Goal: Task Accomplishment & Management: Use online tool/utility

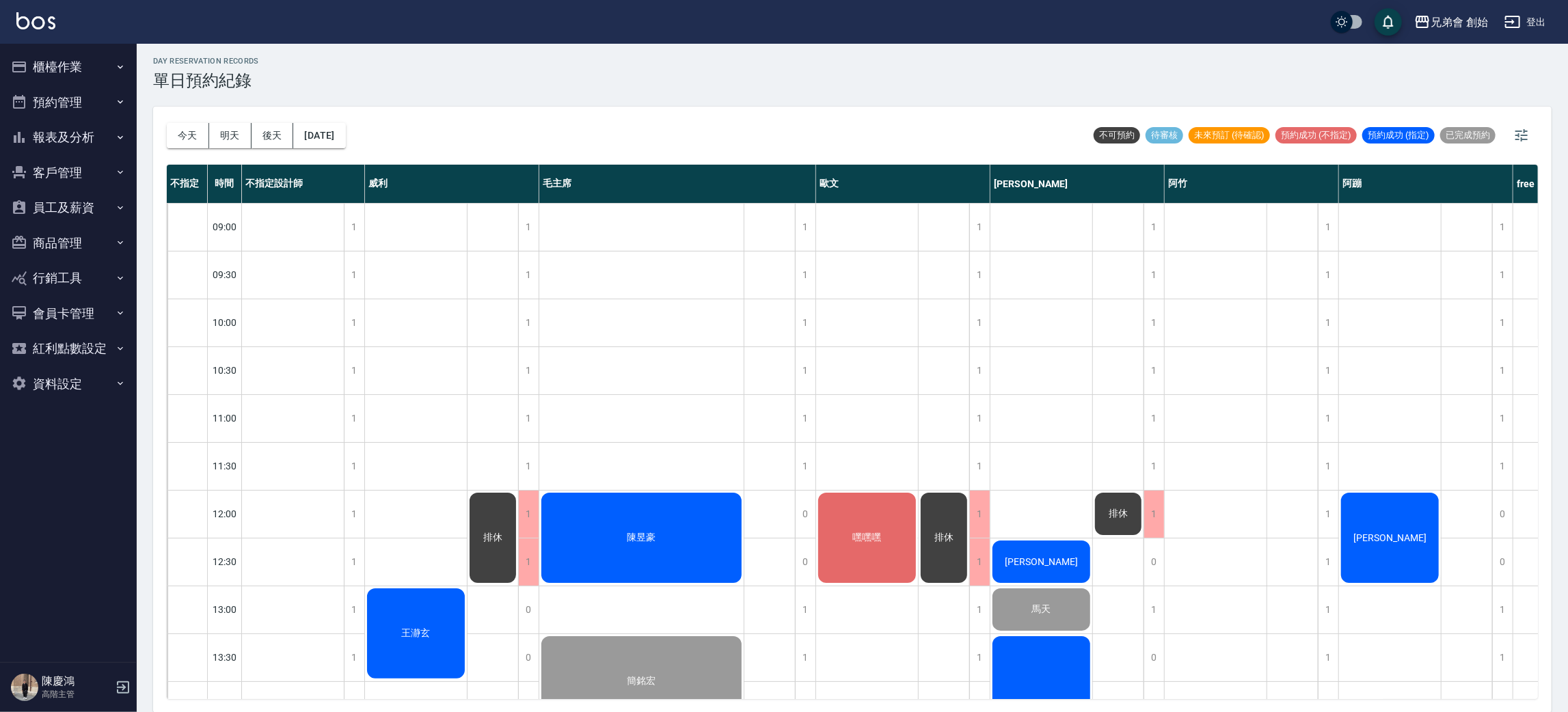
scroll to position [819, 0]
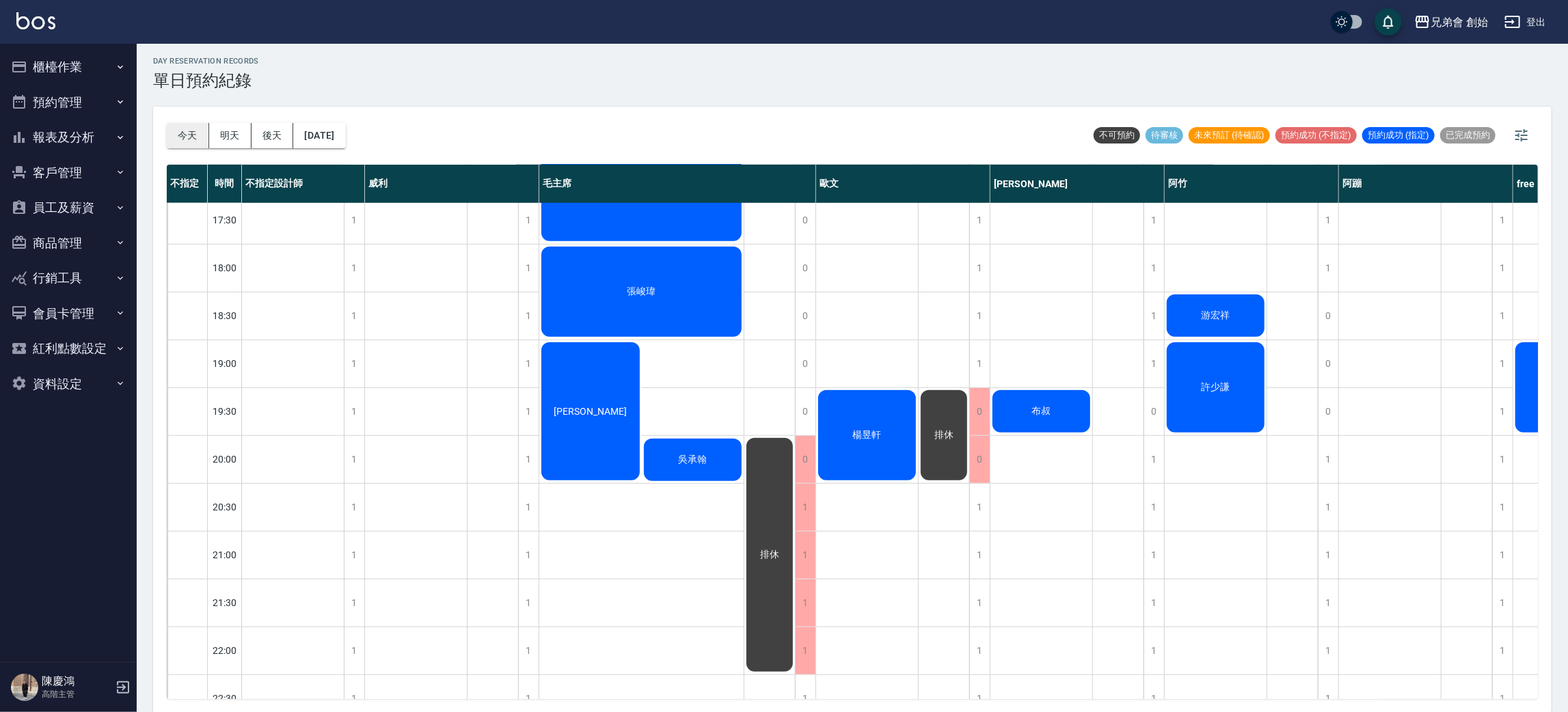
click at [175, 145] on button "今天" at bounding box center [188, 135] width 42 height 25
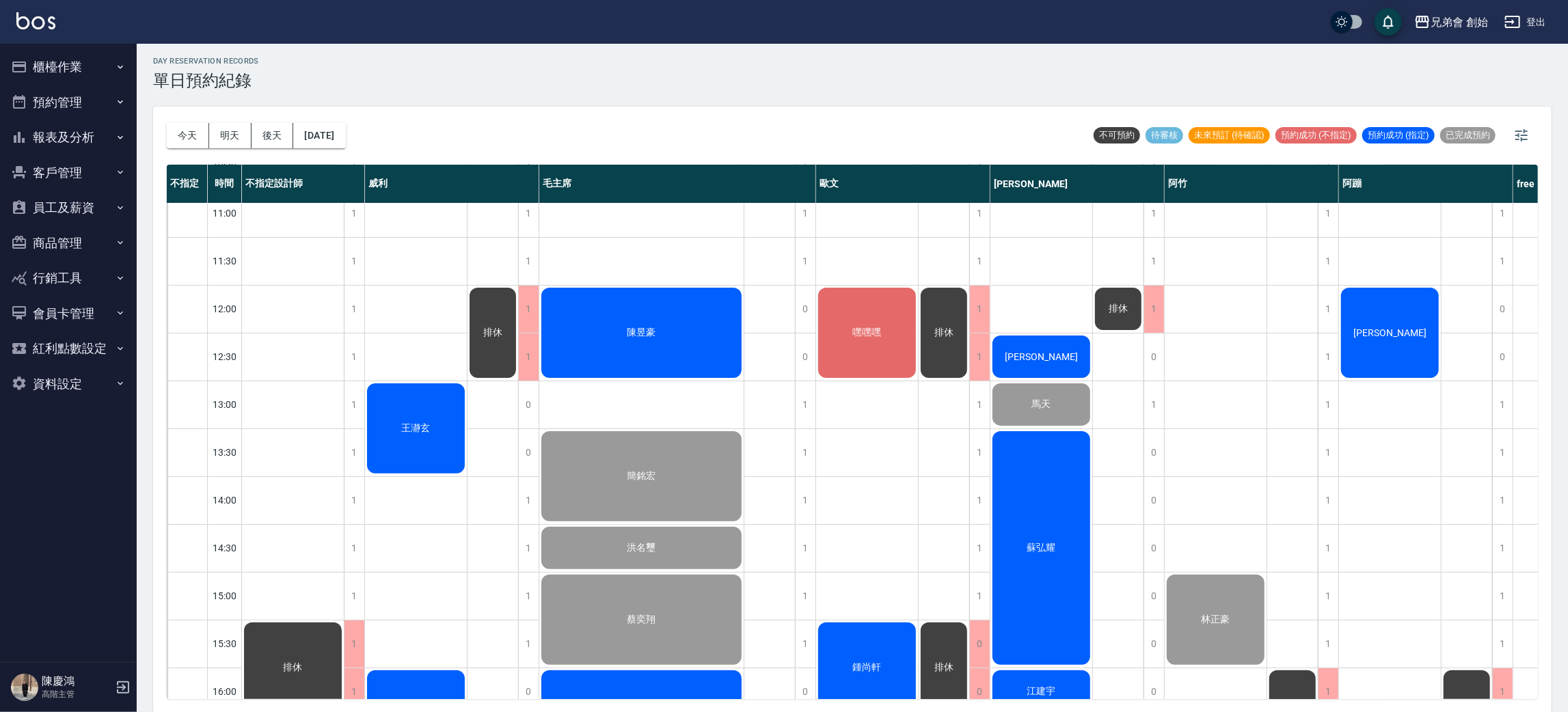
scroll to position [512, 0]
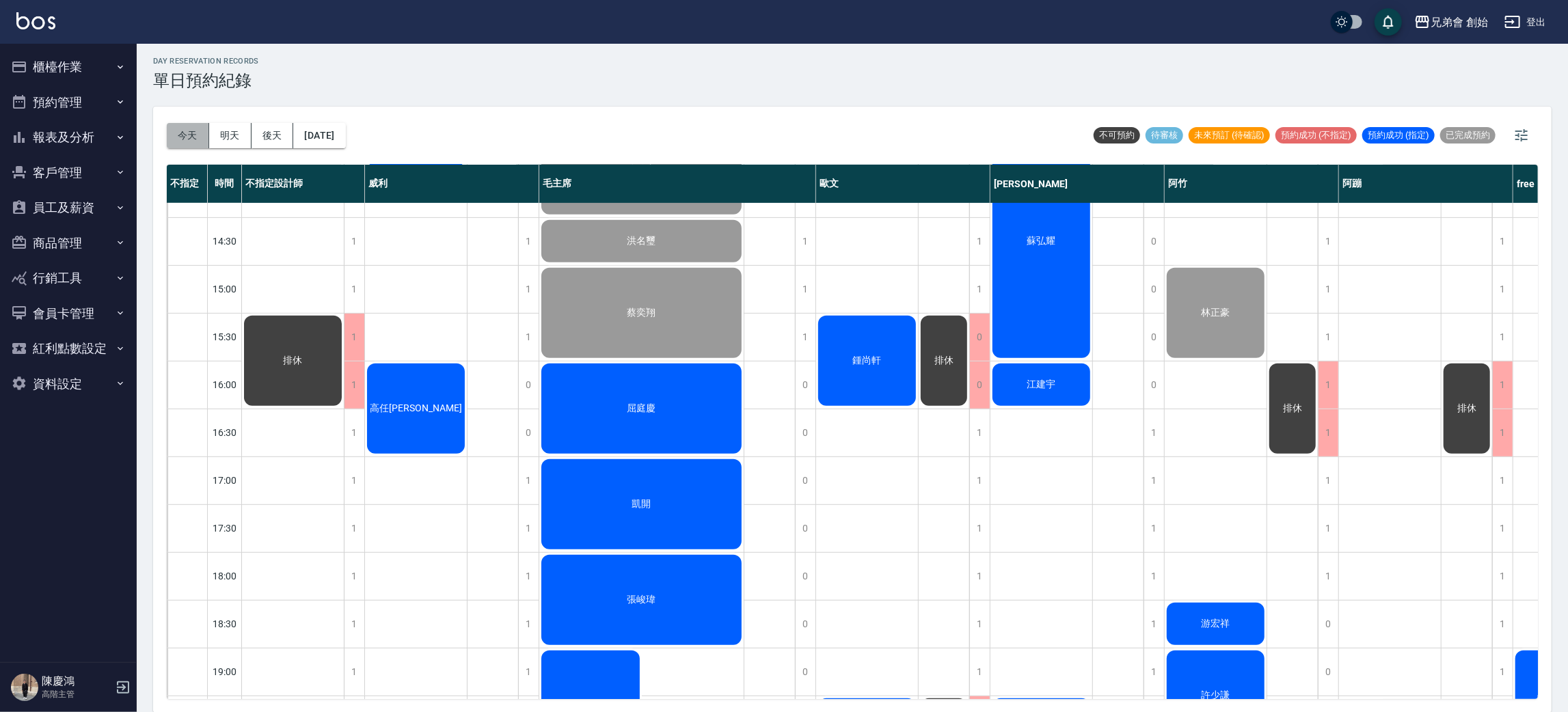
click at [190, 143] on button "今天" at bounding box center [188, 135] width 42 height 25
click at [224, 141] on button "明天" at bounding box center [230, 135] width 42 height 25
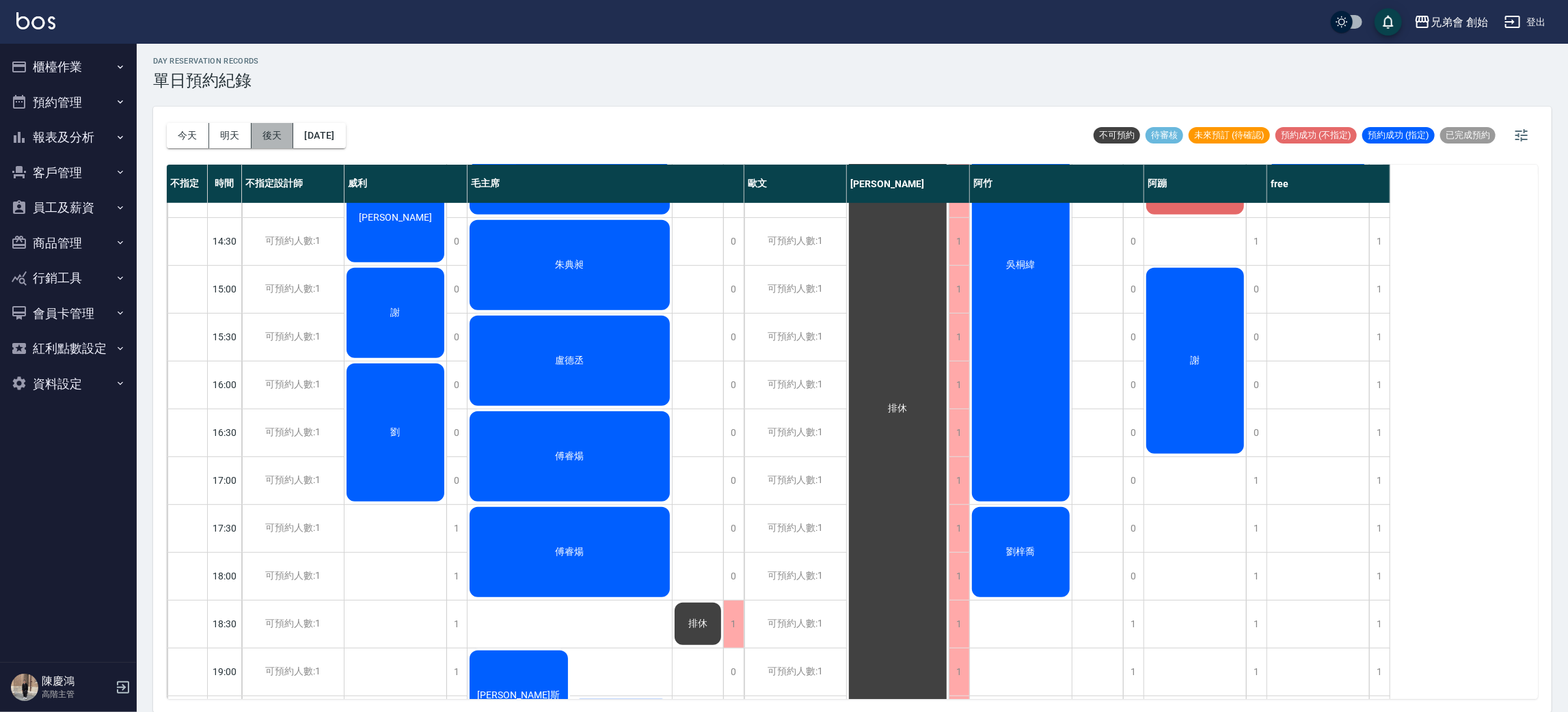
click at [272, 134] on button "後天" at bounding box center [273, 135] width 42 height 25
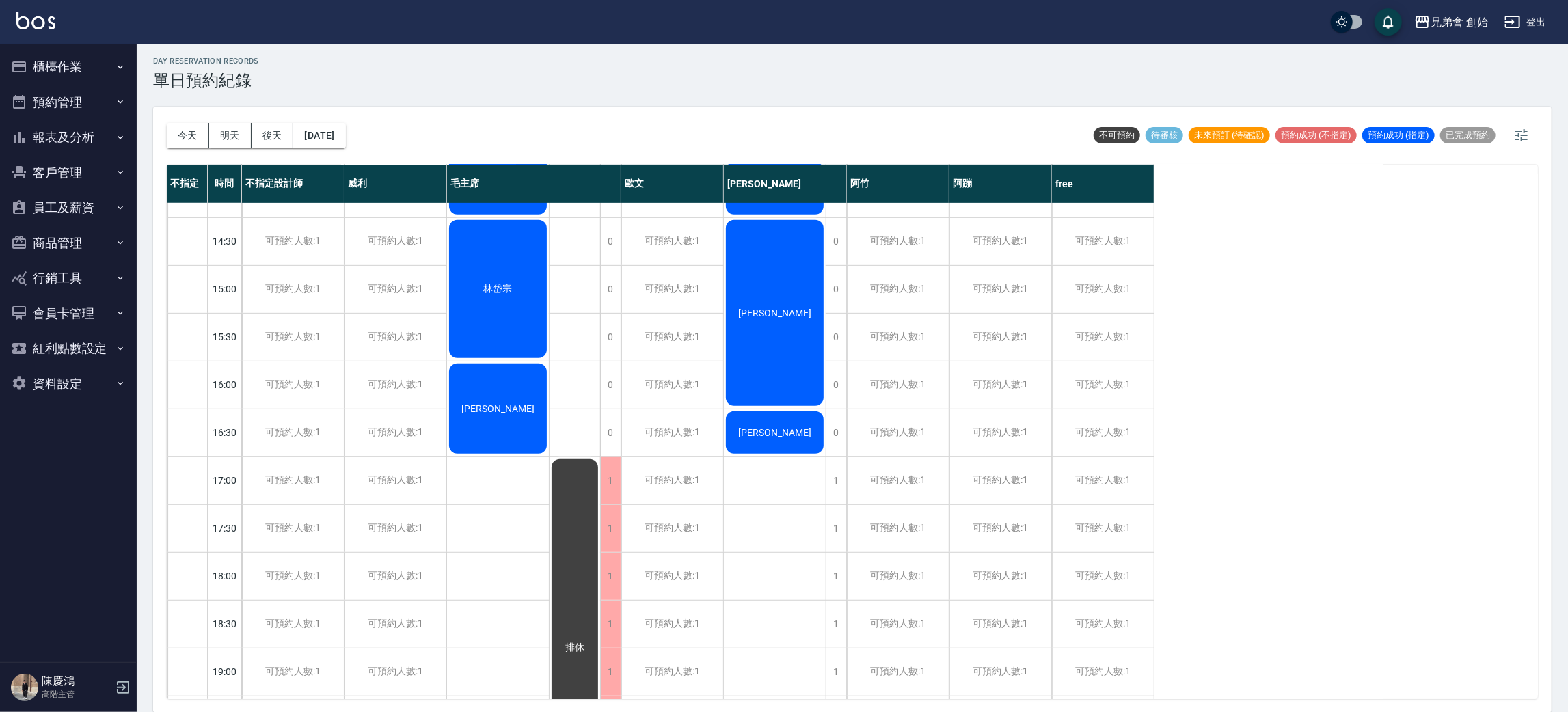
click at [188, 133] on button "今天" at bounding box center [188, 135] width 42 height 25
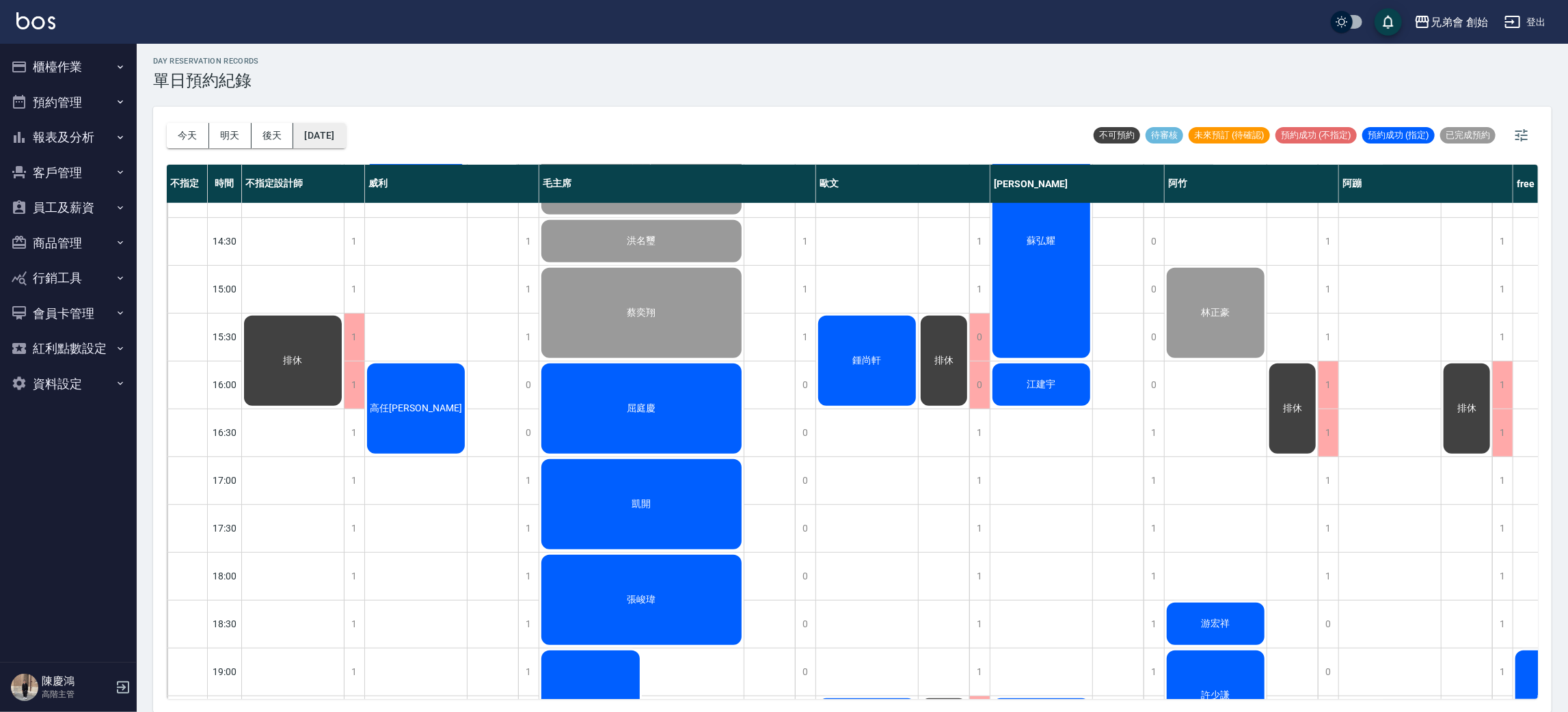
click at [345, 143] on button "[DATE]" at bounding box center [319, 135] width 52 height 25
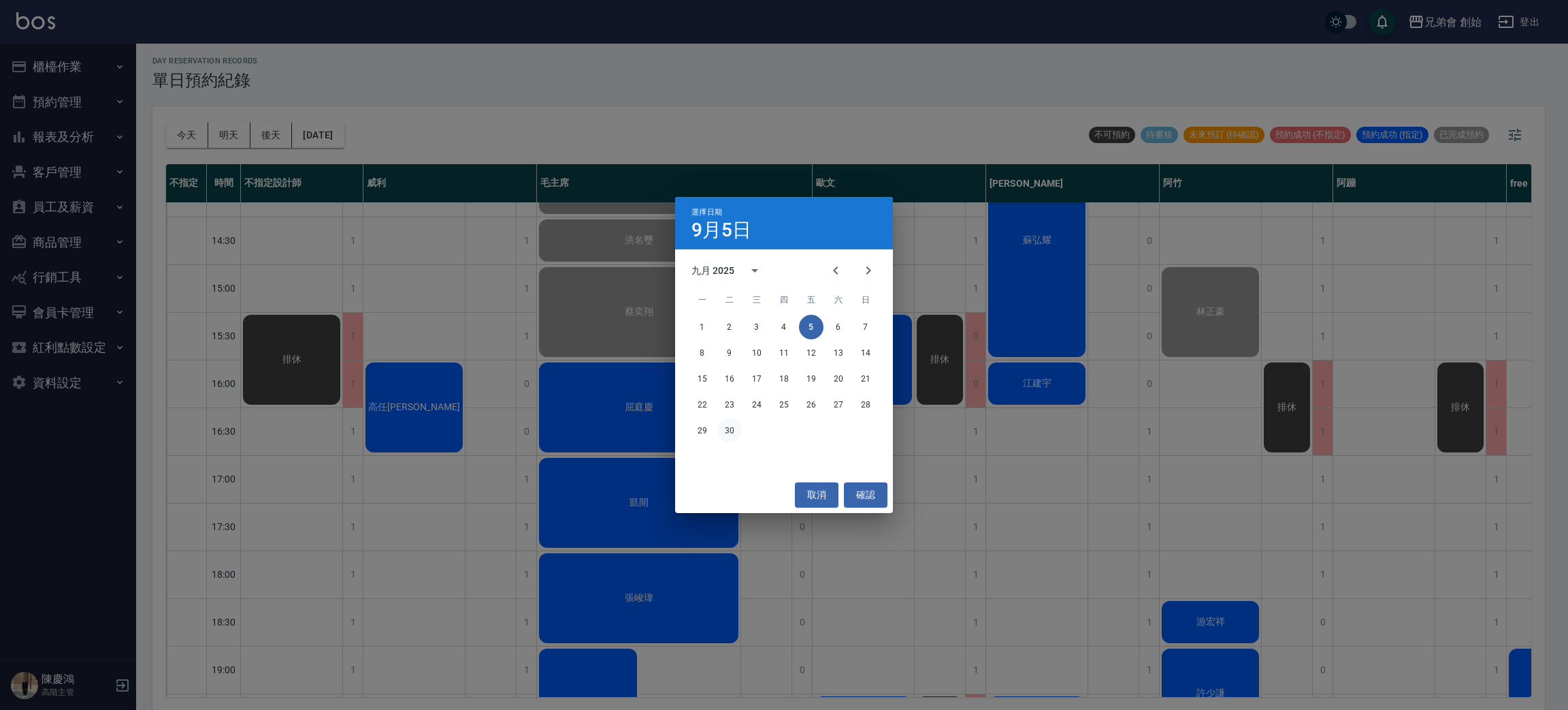
click at [719, 427] on button "30" at bounding box center [730, 430] width 24 height 24
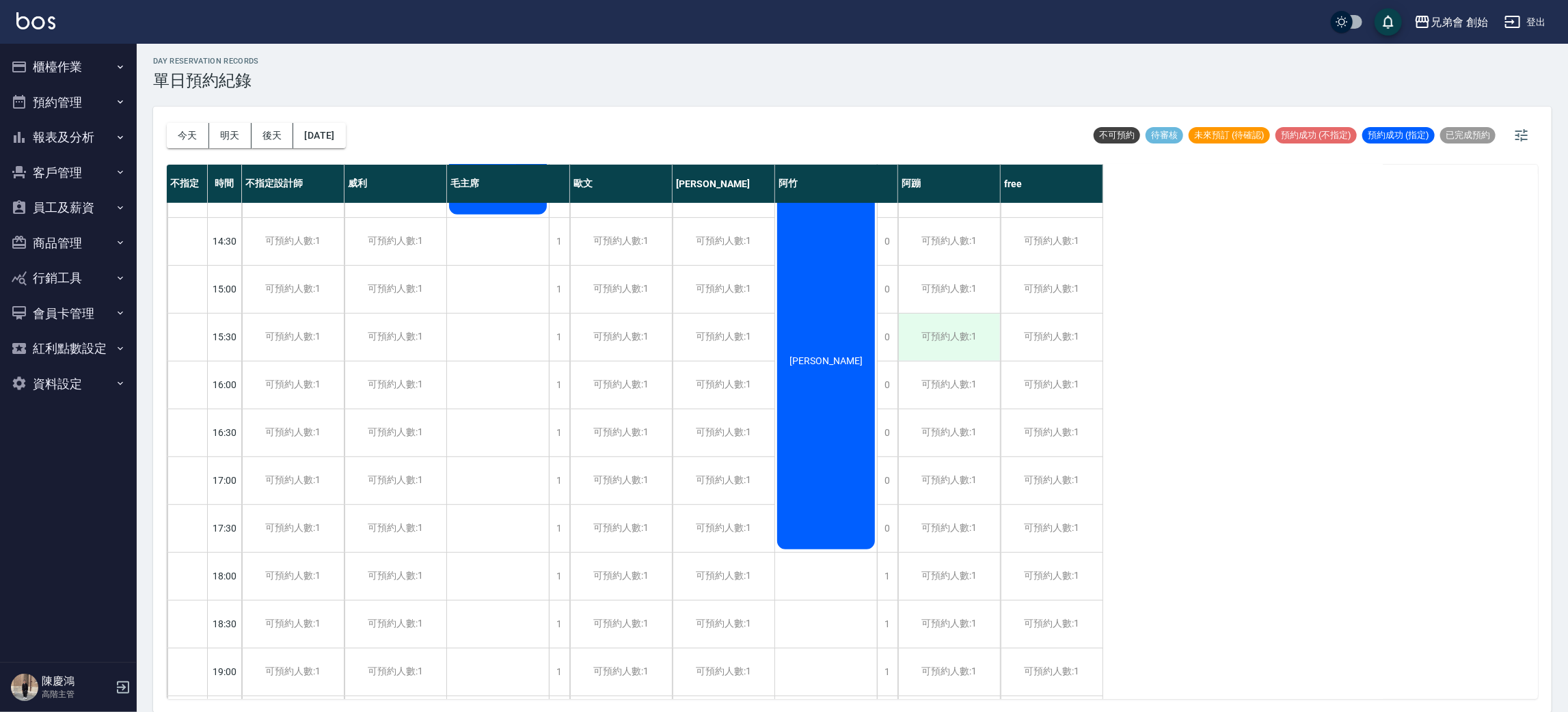
scroll to position [306, 0]
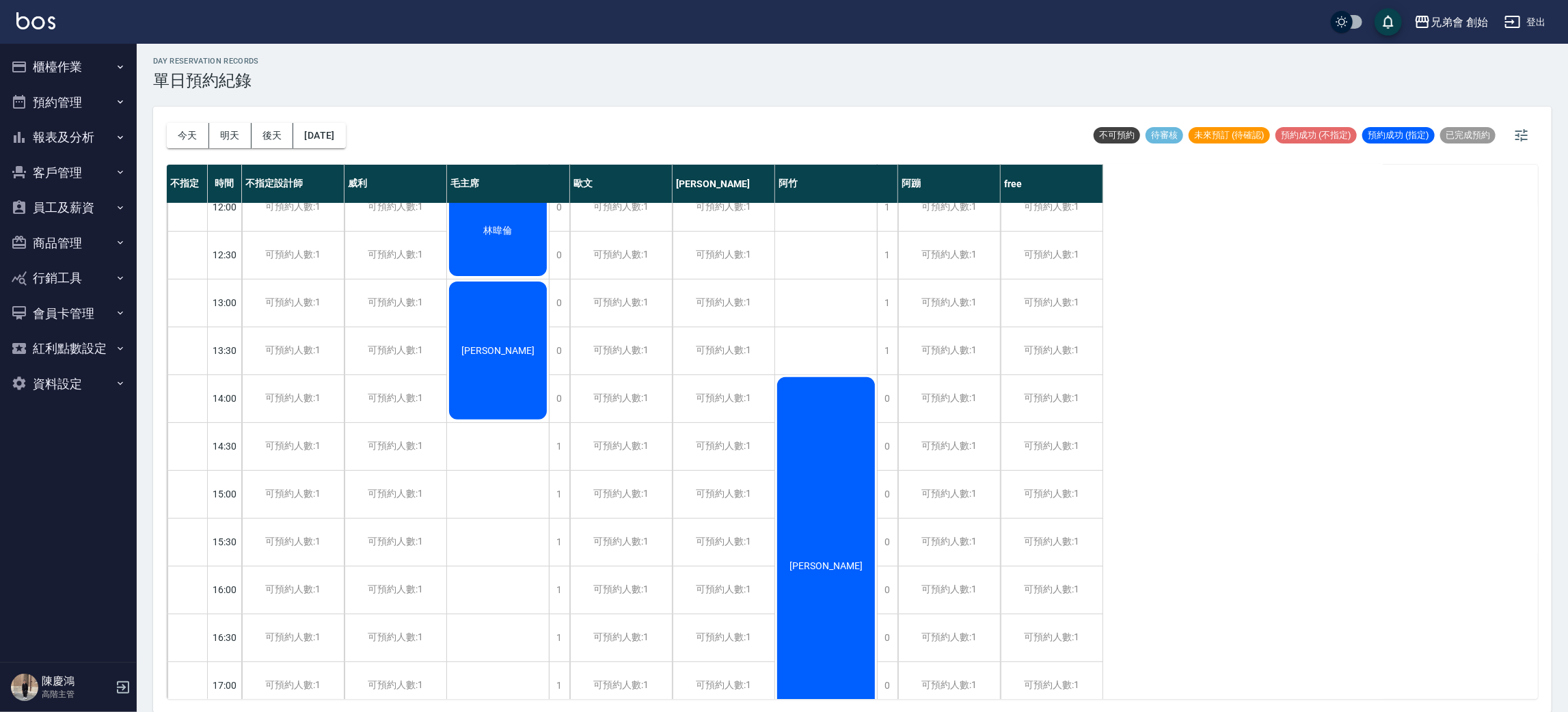
click at [801, 473] on div "[PERSON_NAME]" at bounding box center [826, 566] width 102 height 381
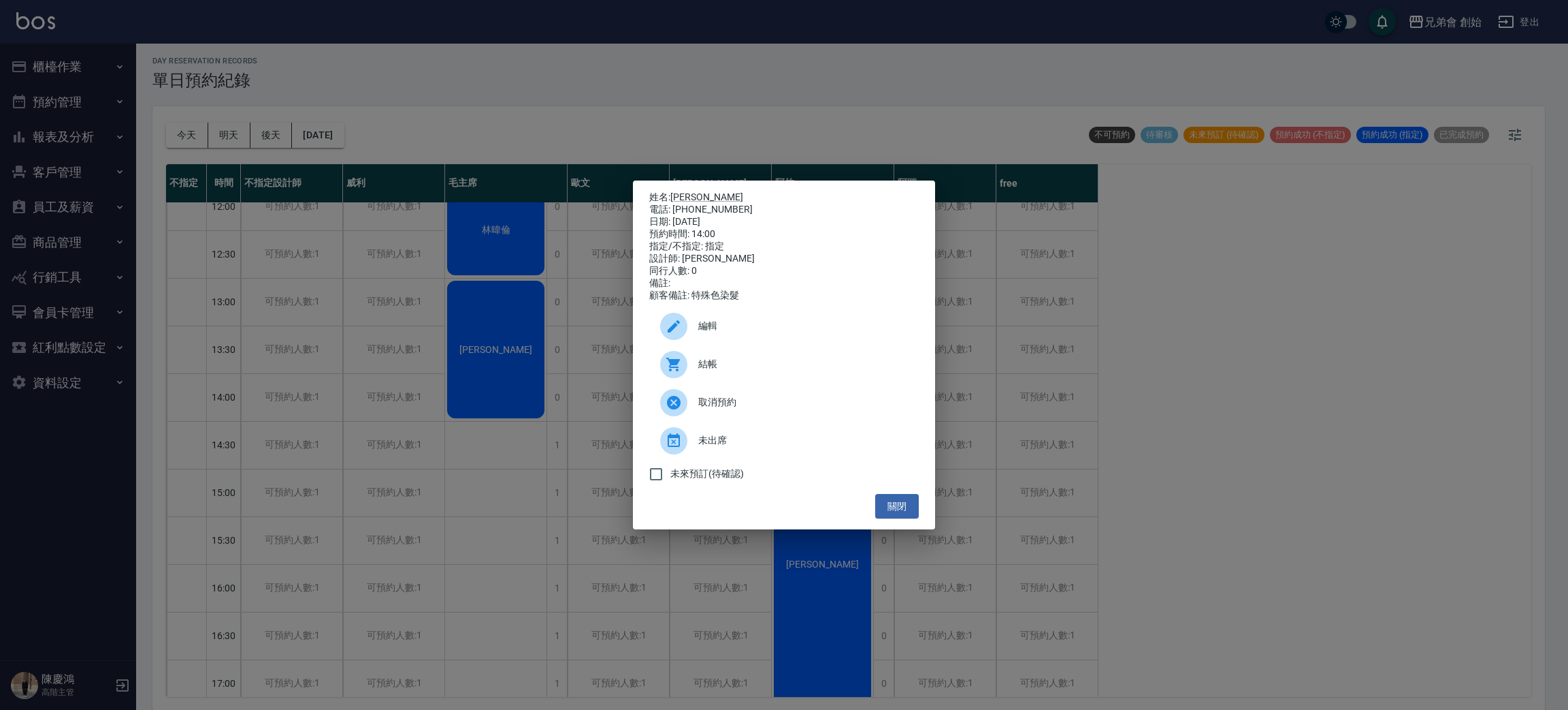
click at [1297, 477] on div "姓名: [PERSON_NAME] 電話: [PHONE_NUMBER] 日期: [DATE] 預約時間: 14:00 指定/不指定: 指定 設計師: [PE…" at bounding box center [784, 355] width 1568 height 710
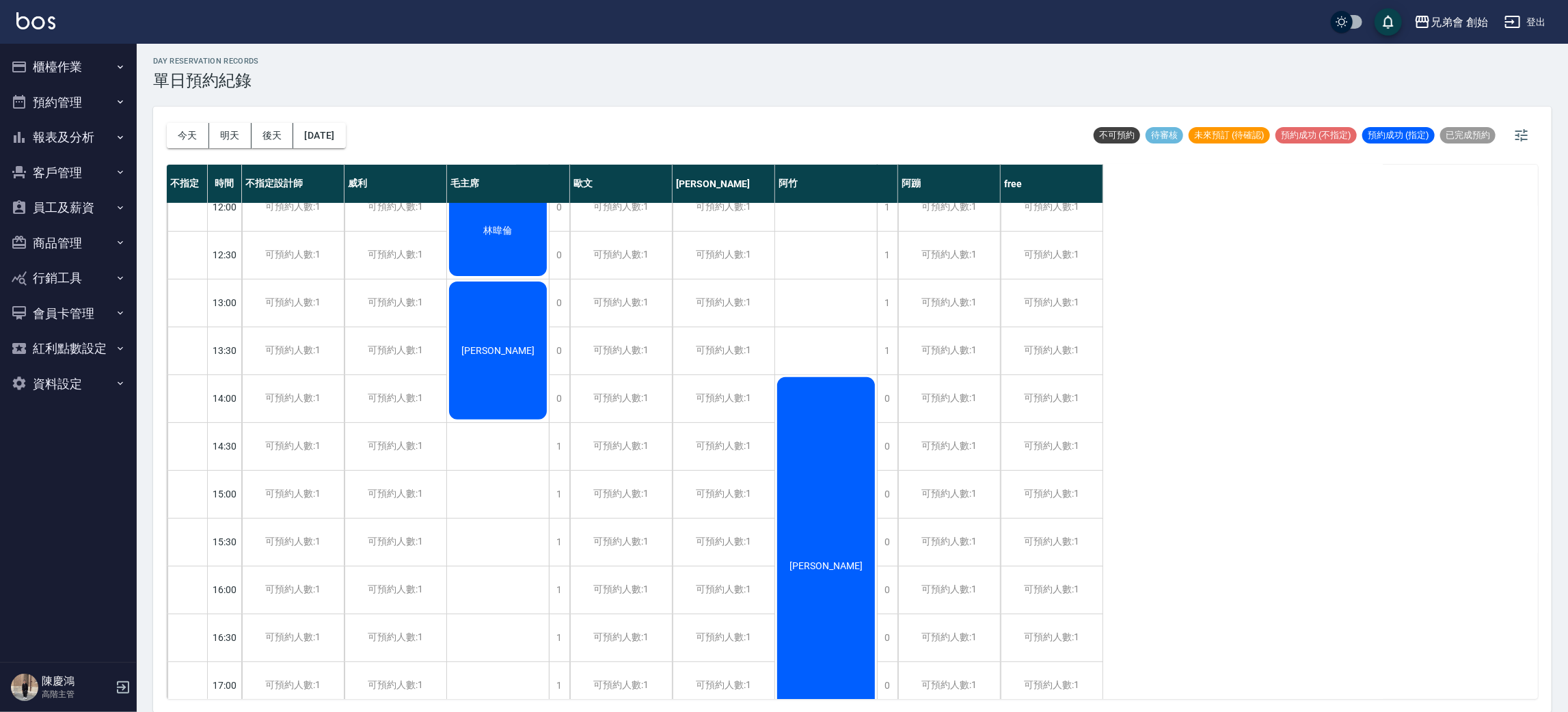
scroll to position [205, 0]
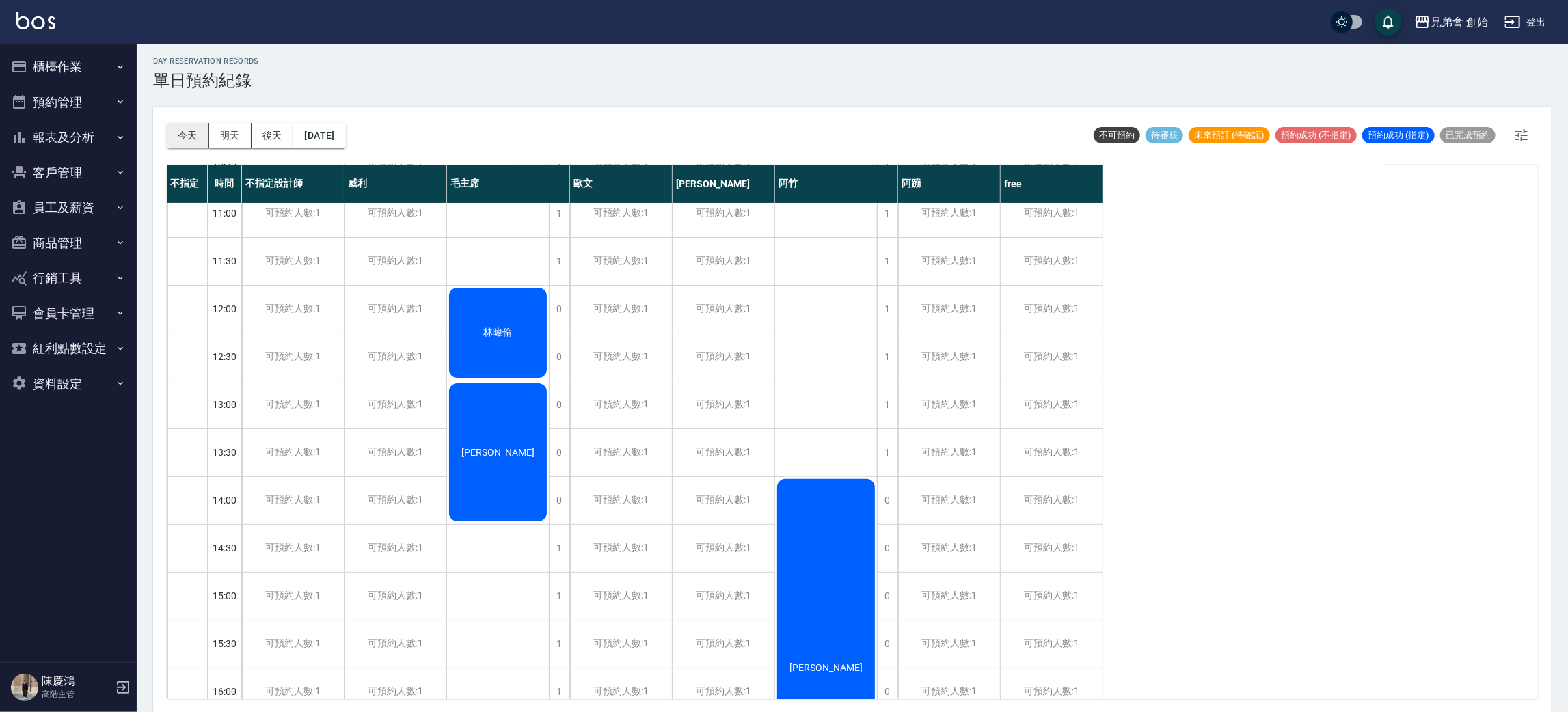
click at [192, 143] on button "今天" at bounding box center [188, 135] width 42 height 25
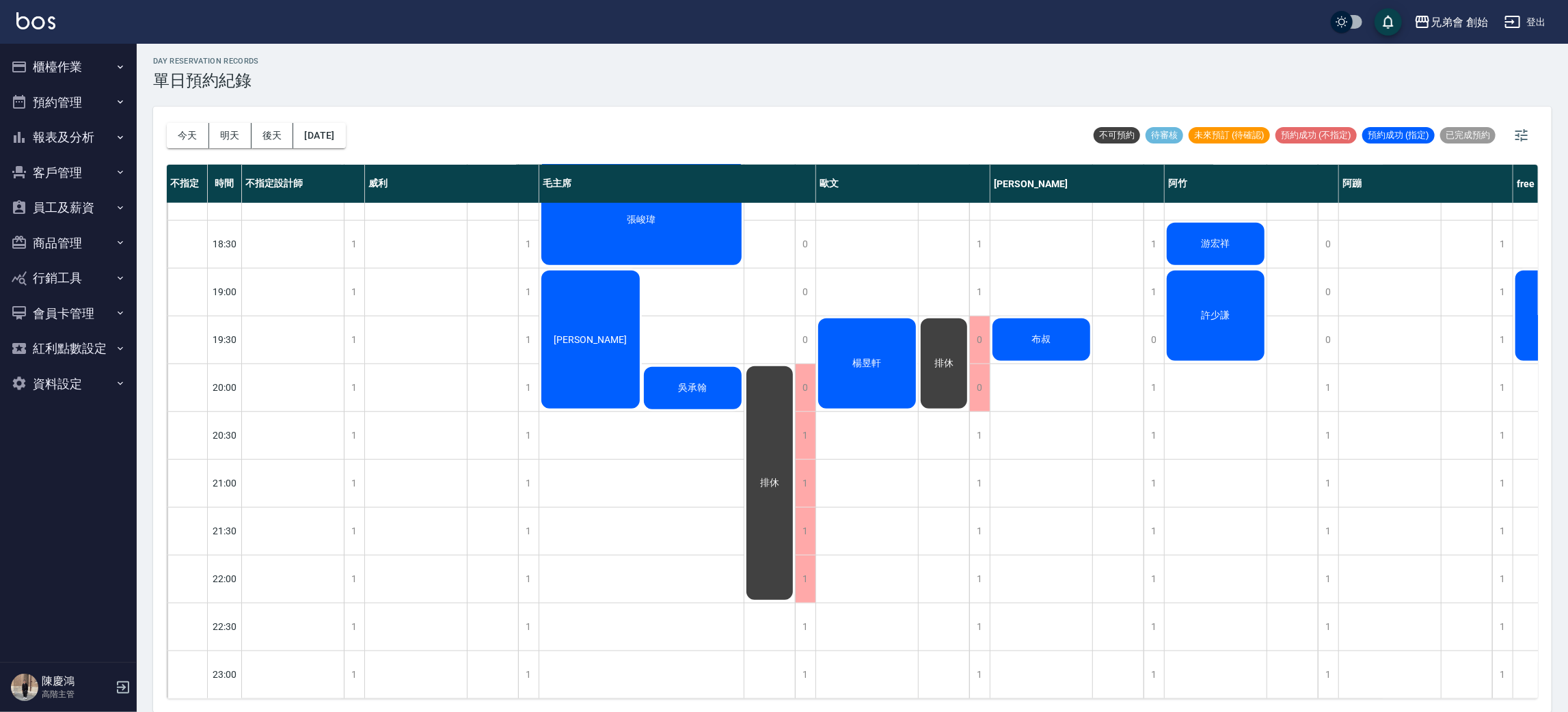
scroll to position [804, 0]
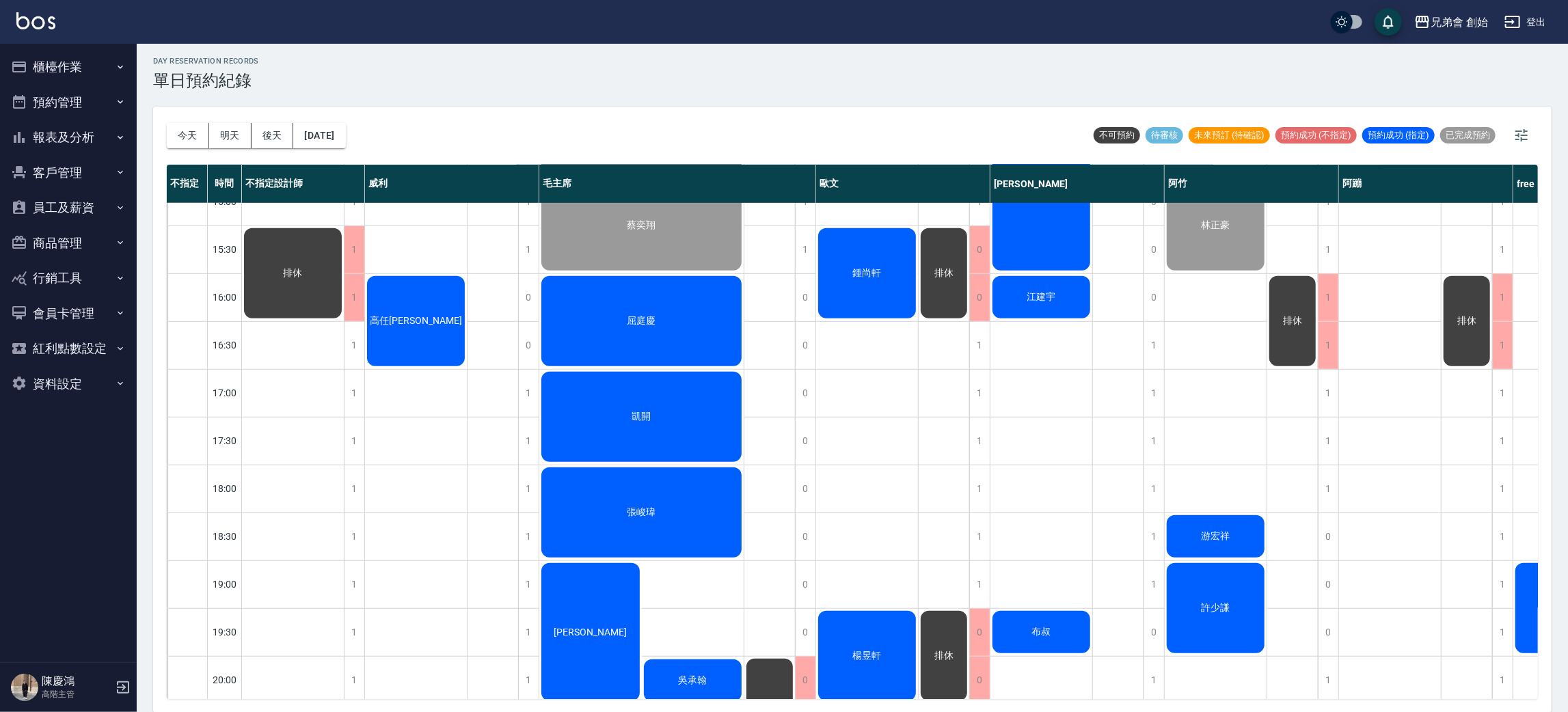
click at [869, 274] on span "鍾尚軒" at bounding box center [867, 272] width 34 height 12
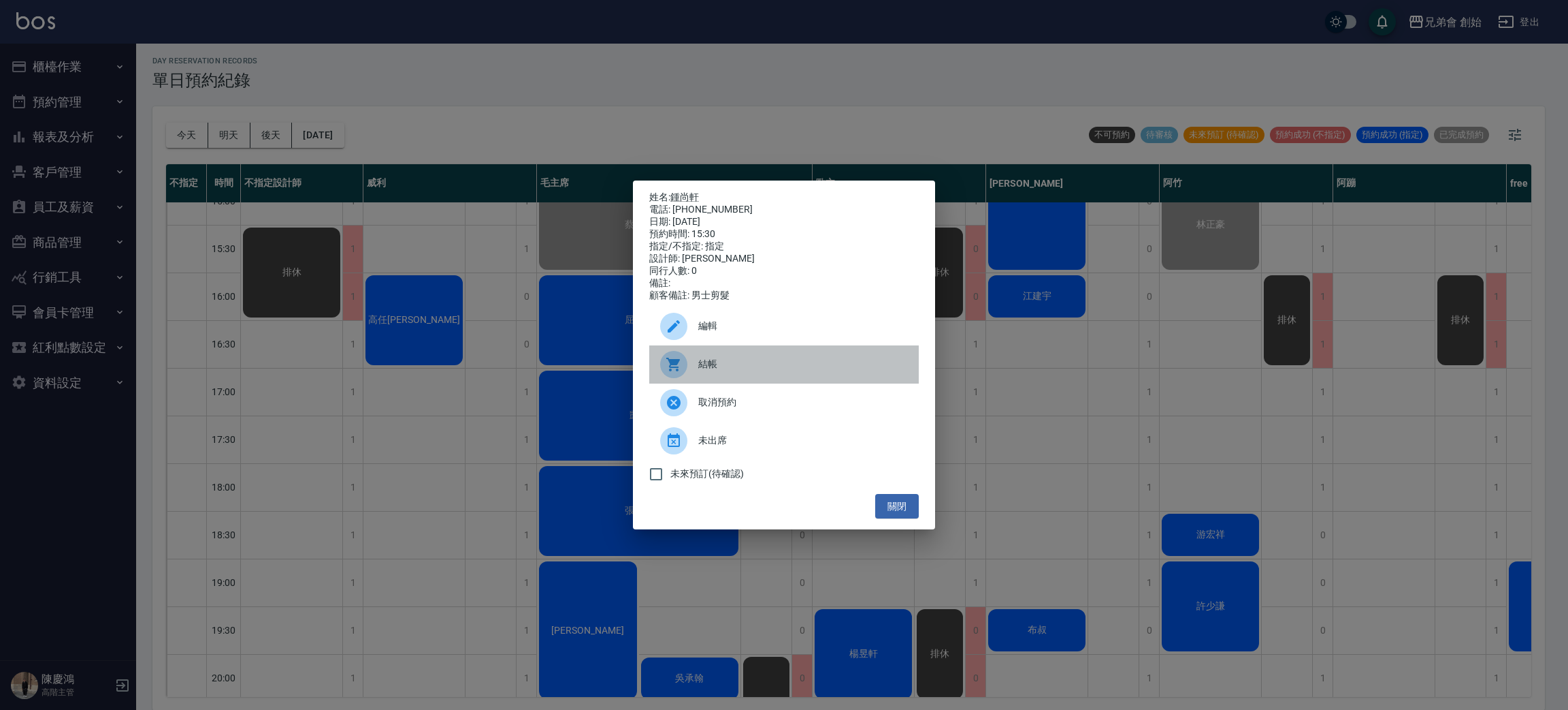
click at [675, 372] on icon at bounding box center [672, 364] width 14 height 14
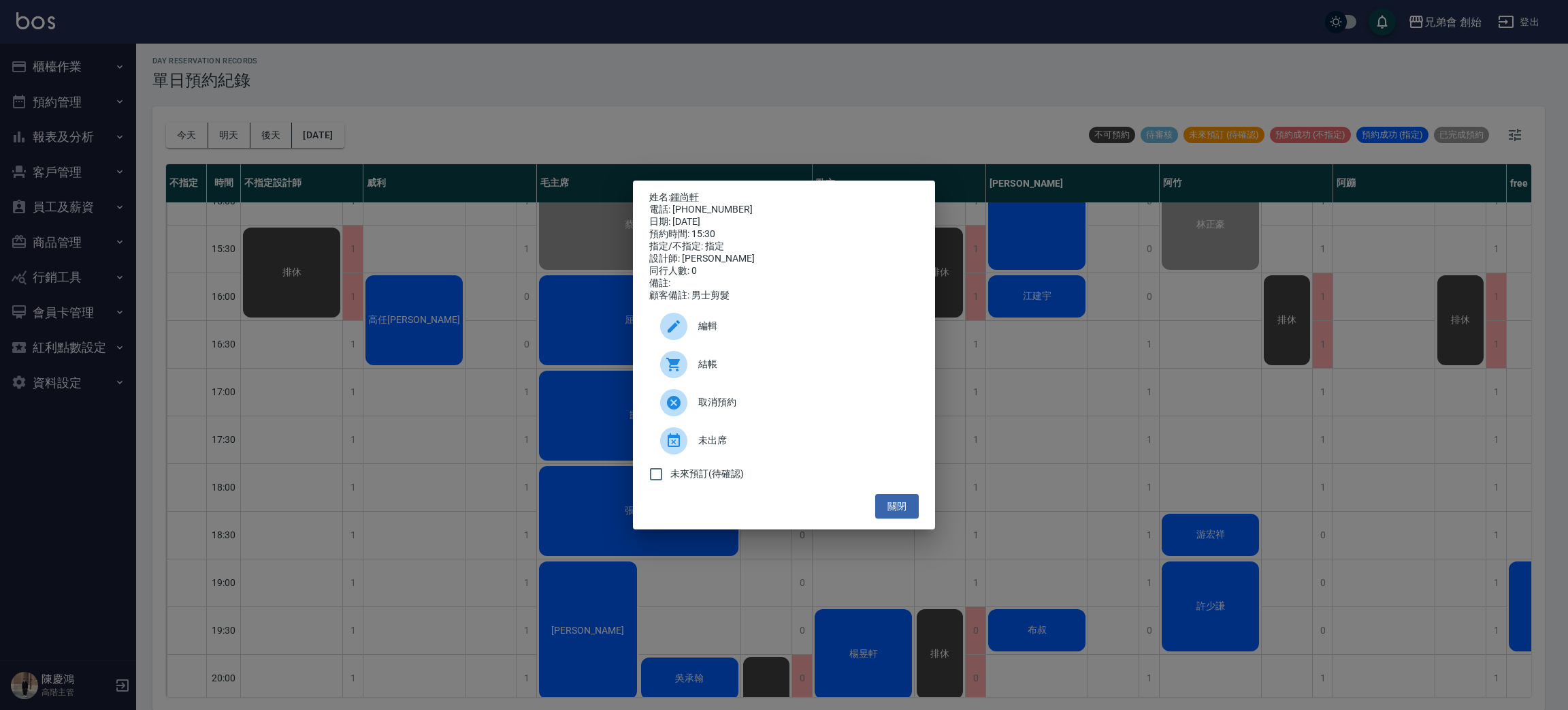
click at [432, 116] on div "姓名: 鍾尚軒 電話: 0983117717 日期: 2025/09/05 預約時間: 15:30 指定/不指定: 指定 設計師: 歐文 同行人數: 0 備註…" at bounding box center [784, 355] width 1568 height 710
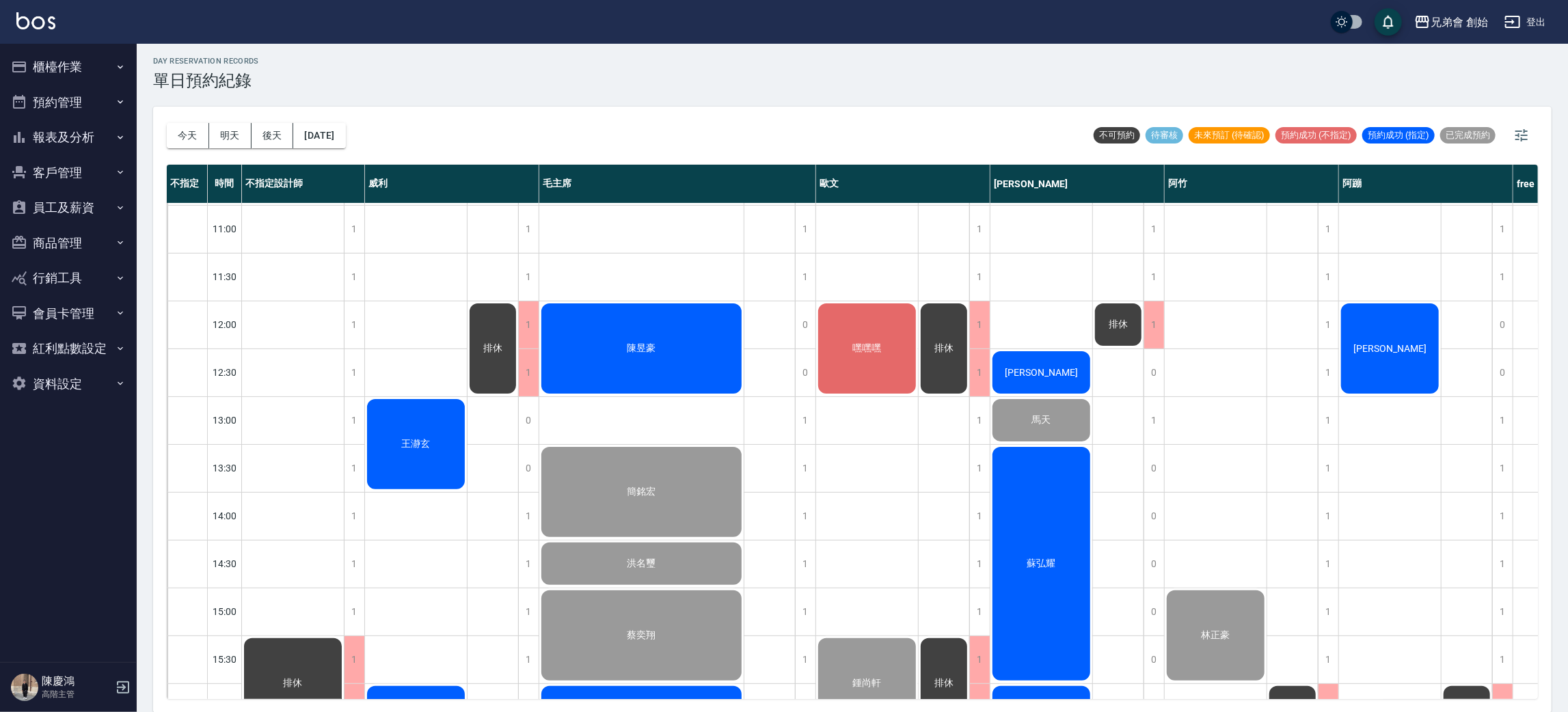
scroll to position [496, 0]
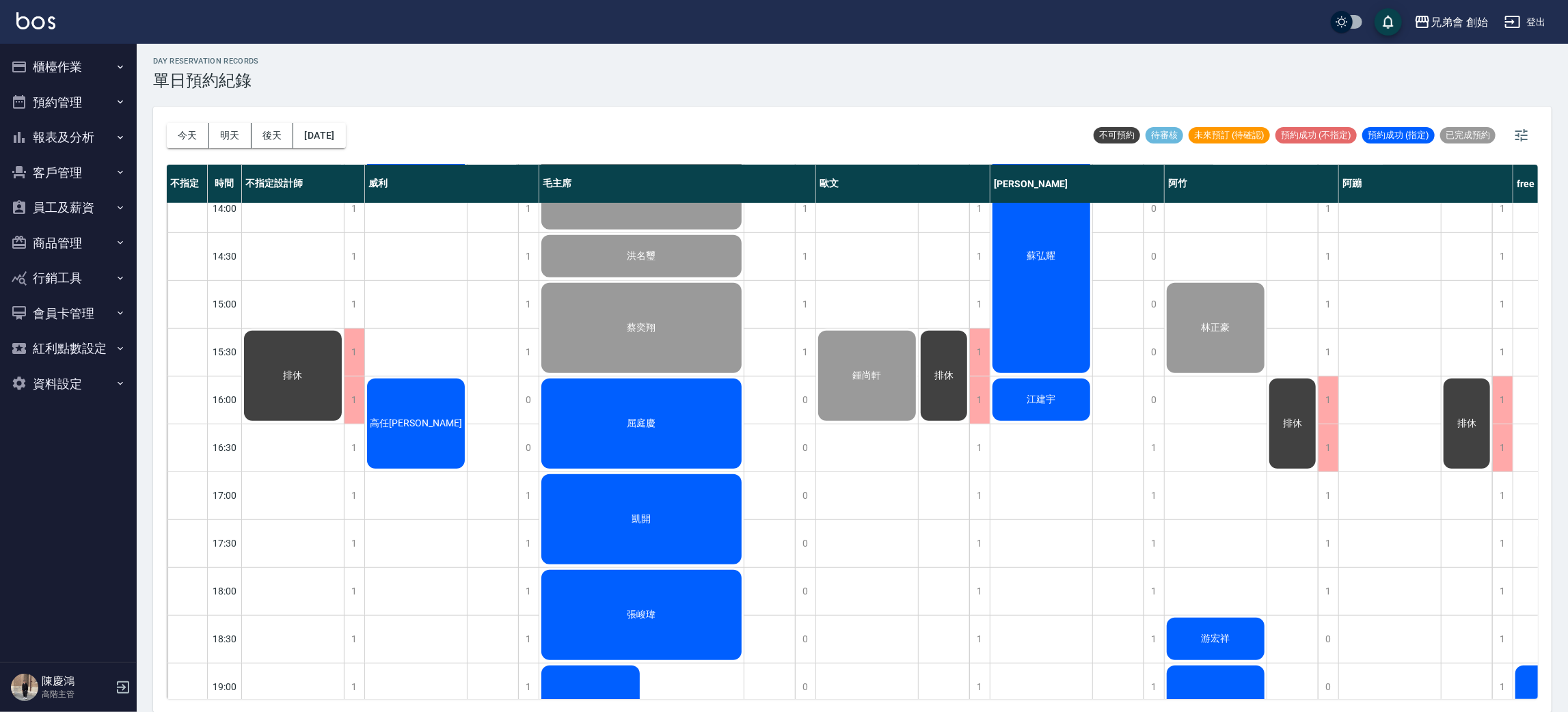
click at [646, 421] on span "屈庭慶" at bounding box center [641, 423] width 34 height 12
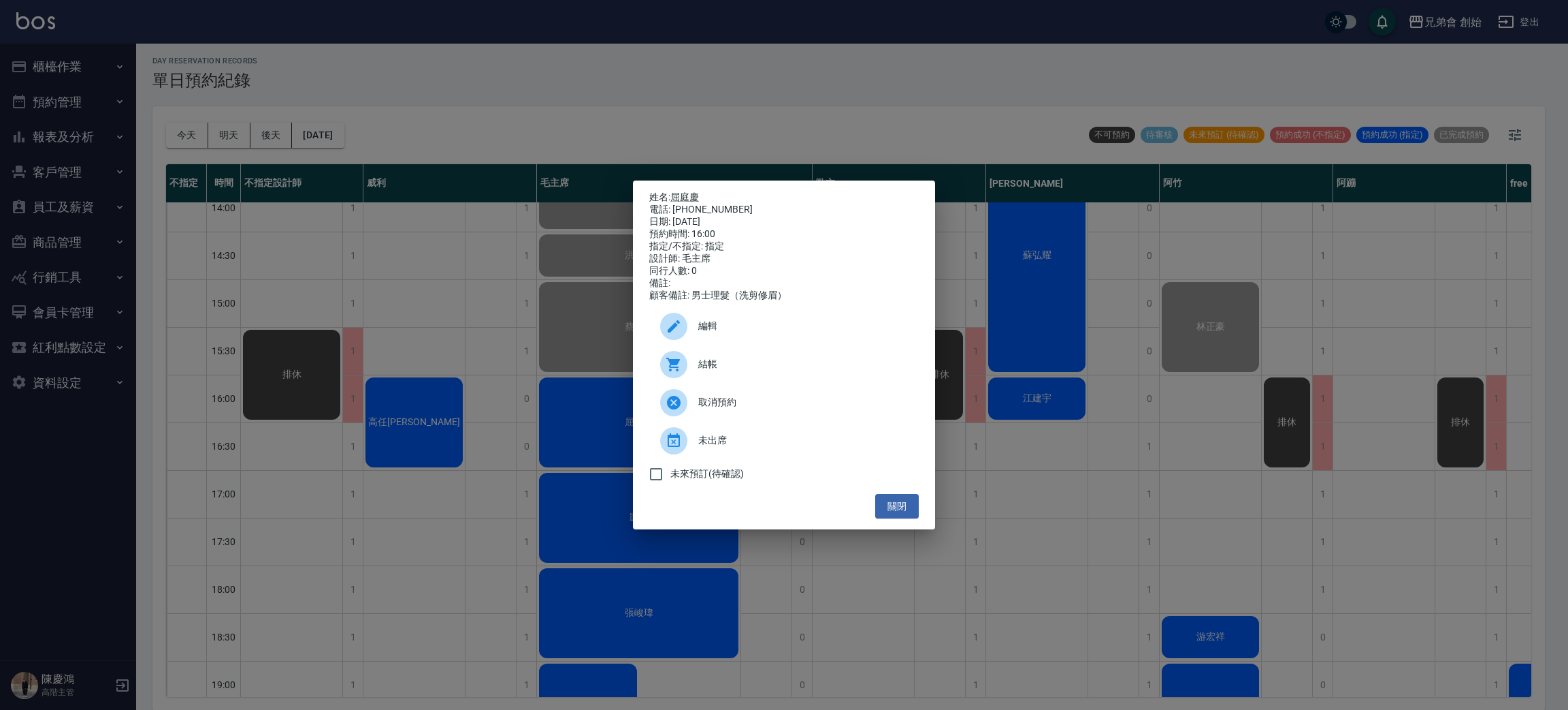
click at [533, 92] on div "姓名: 屈庭慶 電話: 0972821168 日期: 2025/09/05 預約時間: 16:00 指定/不指定: 指定 設計師: 毛主席 同行人數: 0 備…" at bounding box center [784, 355] width 1568 height 710
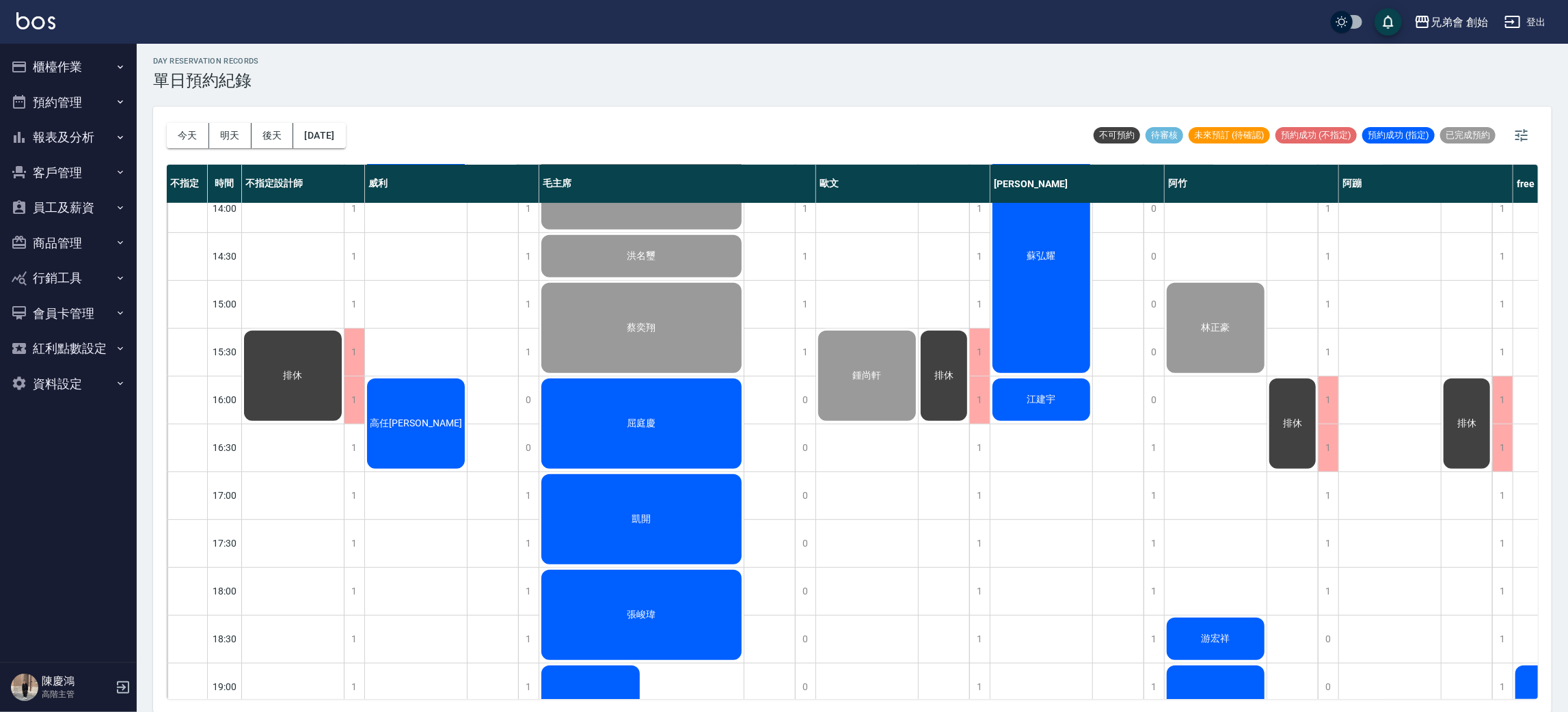
click at [678, 531] on div "凱開" at bounding box center [641, 519] width 205 height 95
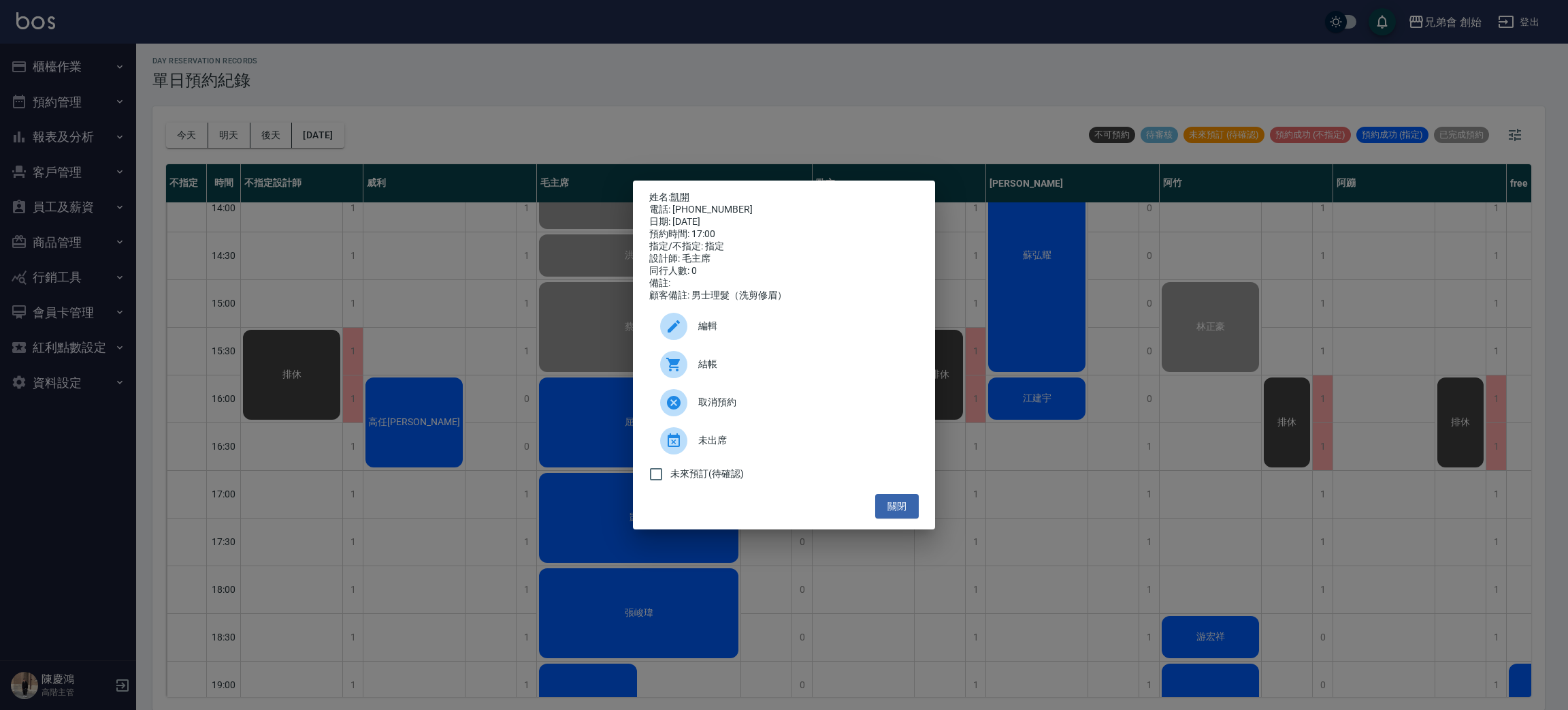
drag, startPoint x: 450, startPoint y: 121, endPoint x: 230, endPoint y: 108, distance: 220.4
click at [449, 121] on div "姓名: 凱開 電話: 0973279843 日期: 2025/09/05 預約時間: 17:00 指定/不指定: 指定 設計師: 毛主席 同行人數: 0 備註…" at bounding box center [784, 355] width 1568 height 710
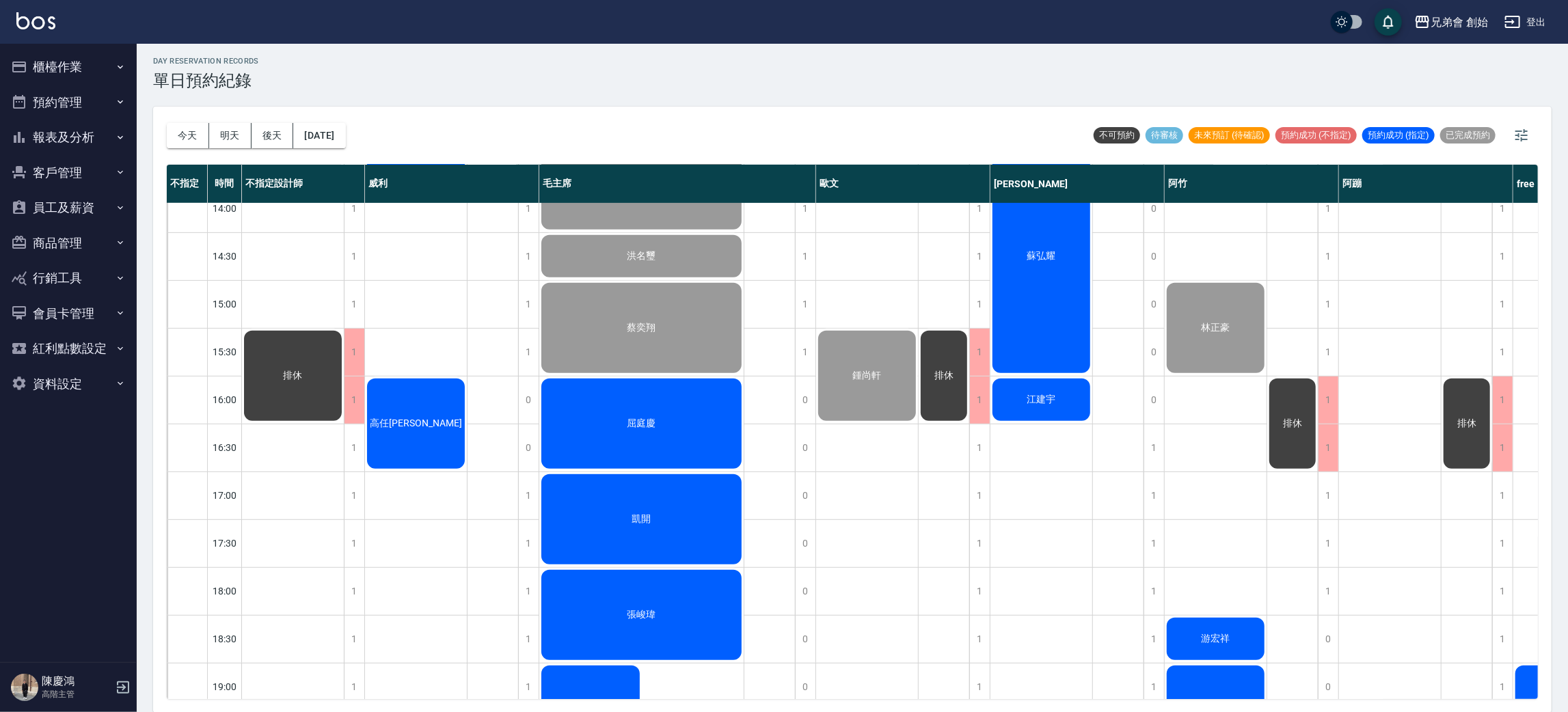
click at [71, 73] on button "櫃檯作業" at bounding box center [69, 67] width 126 height 36
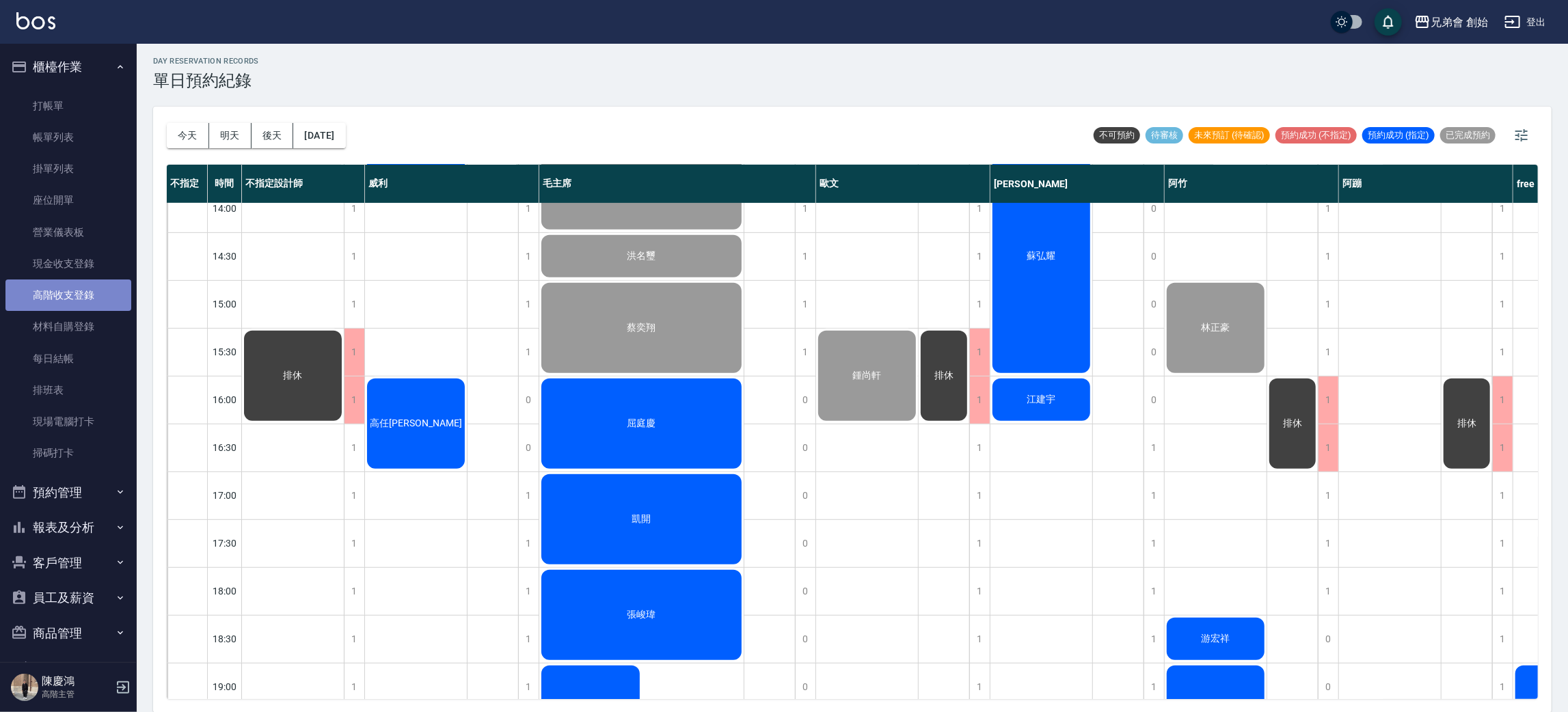
click at [76, 305] on link "高階收支登錄" at bounding box center [69, 295] width 126 height 32
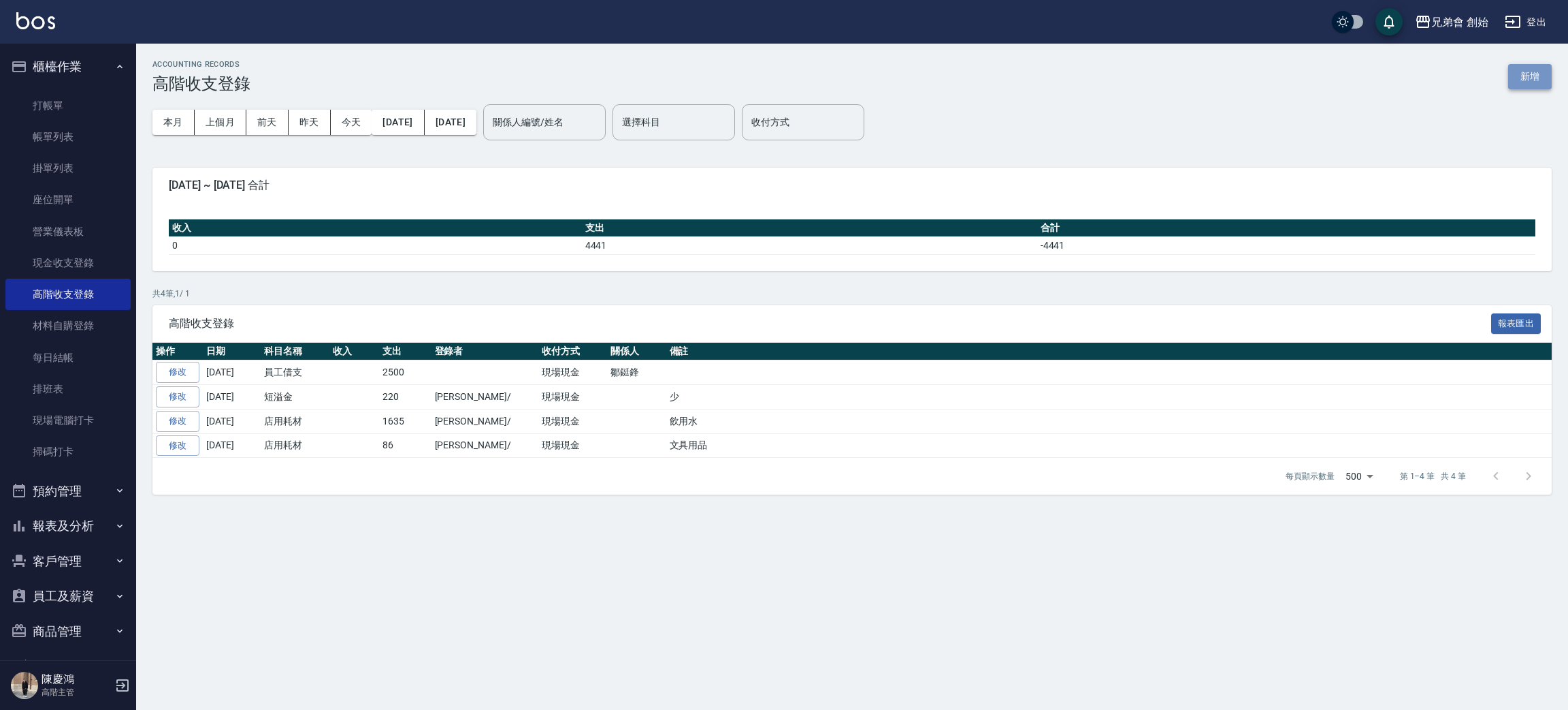
click at [1526, 80] on button "新增" at bounding box center [1530, 76] width 43 height 25
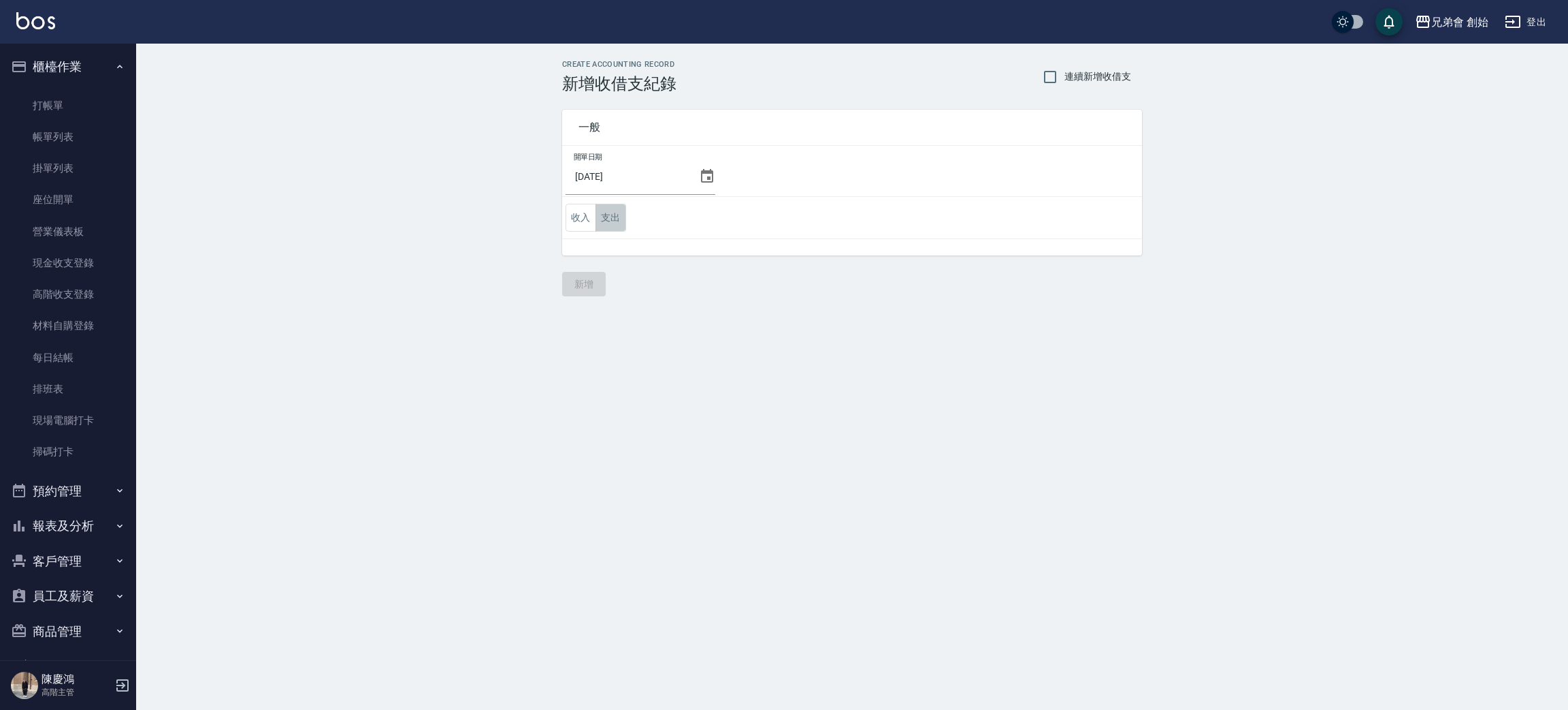
click at [604, 218] on button "支出" at bounding box center [610, 218] width 31 height 28
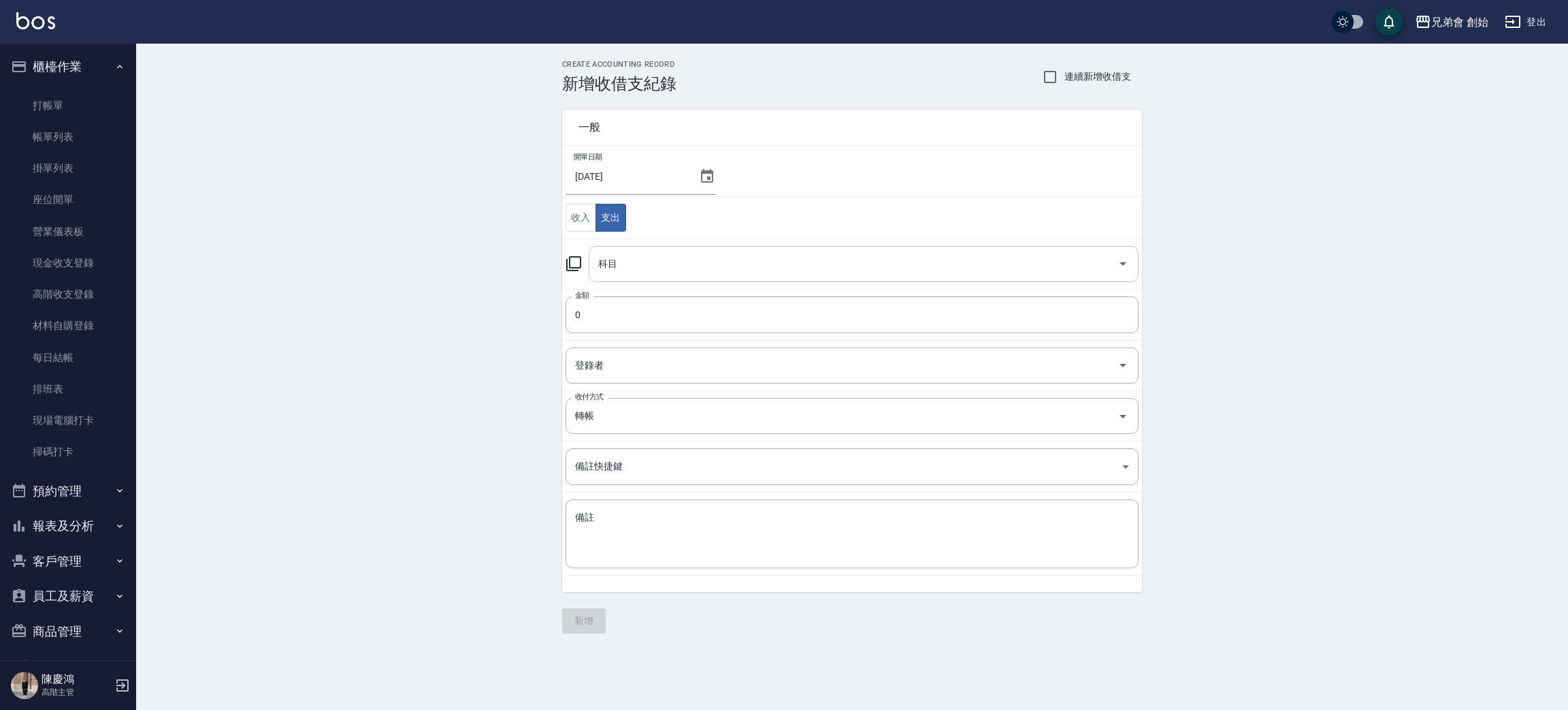
click at [722, 261] on input "科目" at bounding box center [854, 264] width 517 height 24
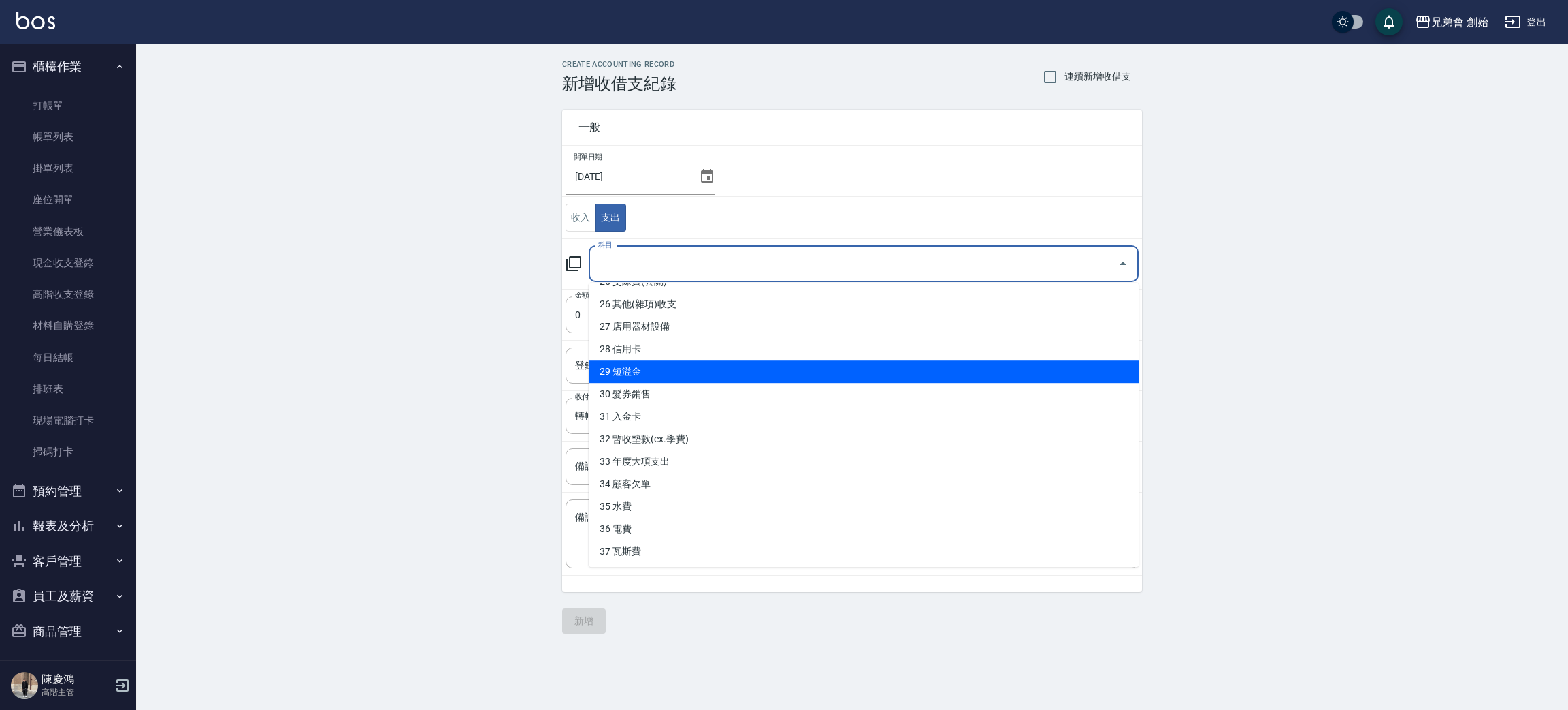
scroll to position [477, 0]
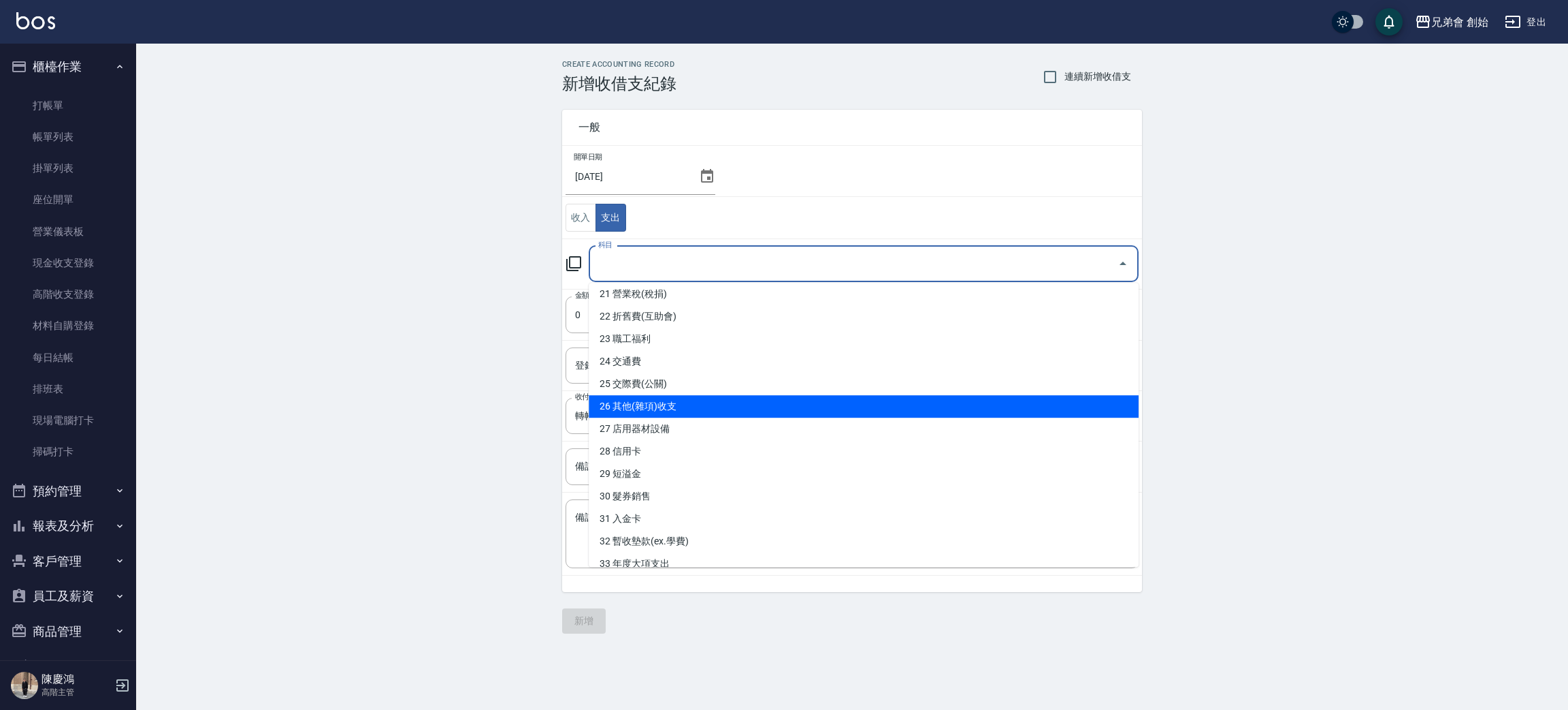
click at [730, 415] on li "26 其他(雜項)收支" at bounding box center [863, 406] width 550 height 23
type input "26 其他(雜項)收支"
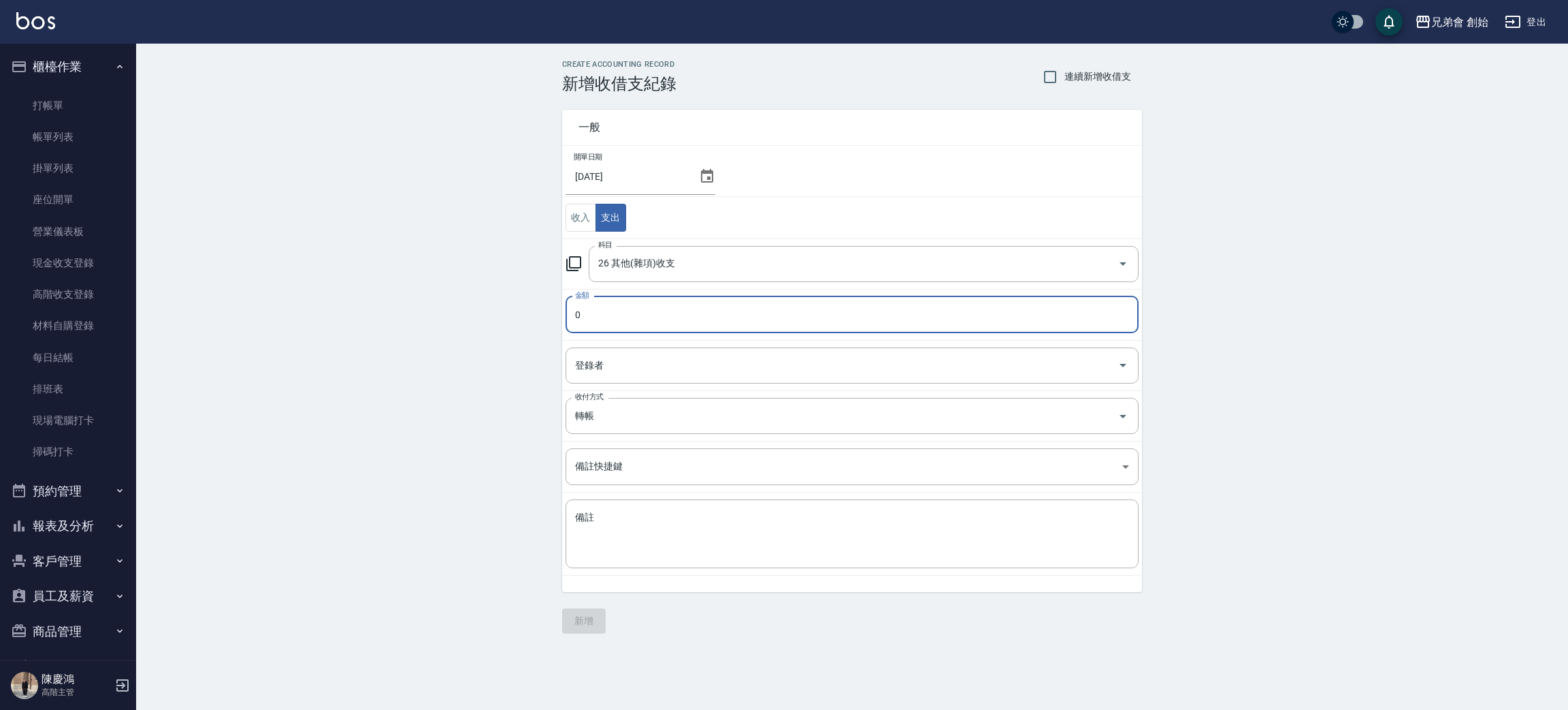
click at [659, 301] on input "0" at bounding box center [852, 315] width 573 height 37
click at [660, 301] on input "0" at bounding box center [852, 315] width 573 height 37
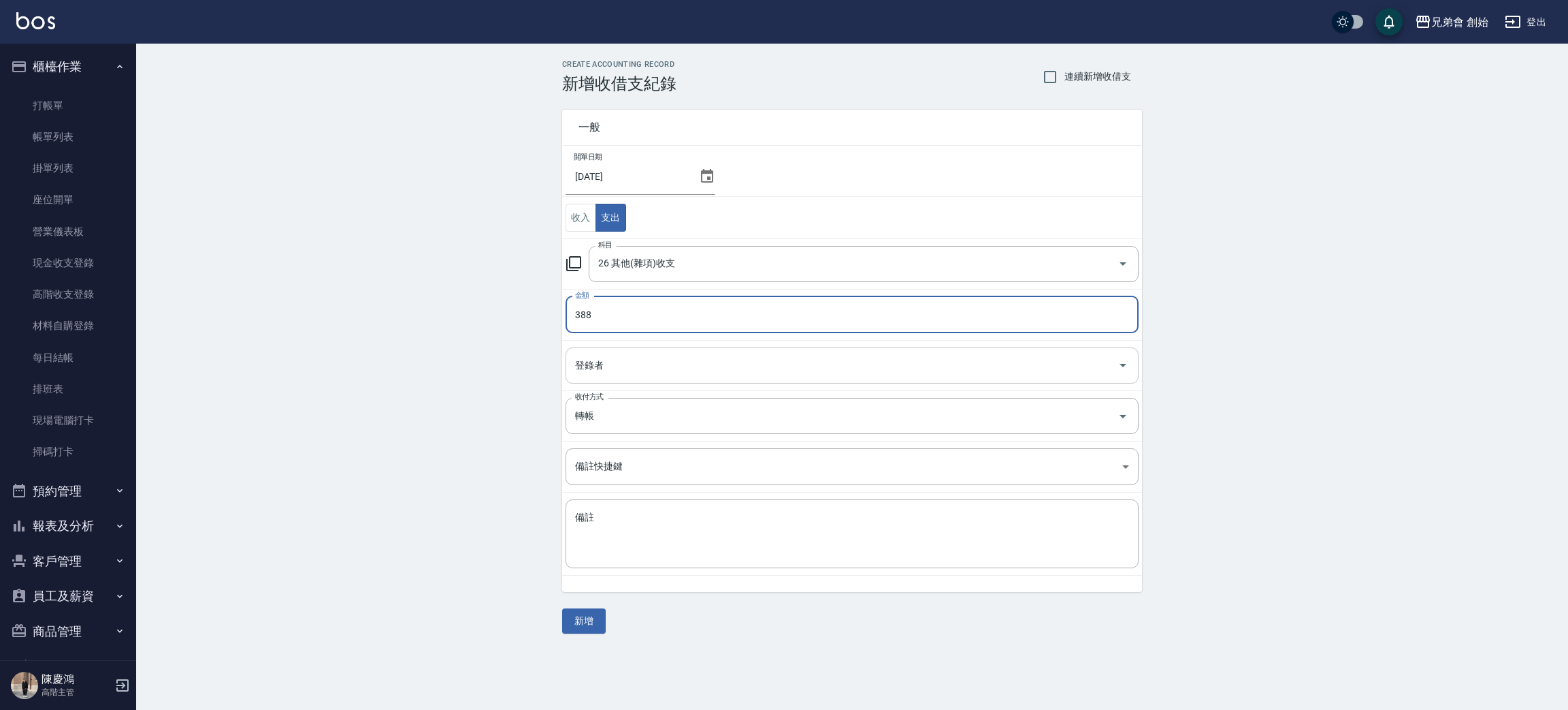
type input "388"
click at [713, 358] on input "登錄者" at bounding box center [842, 366] width 540 height 24
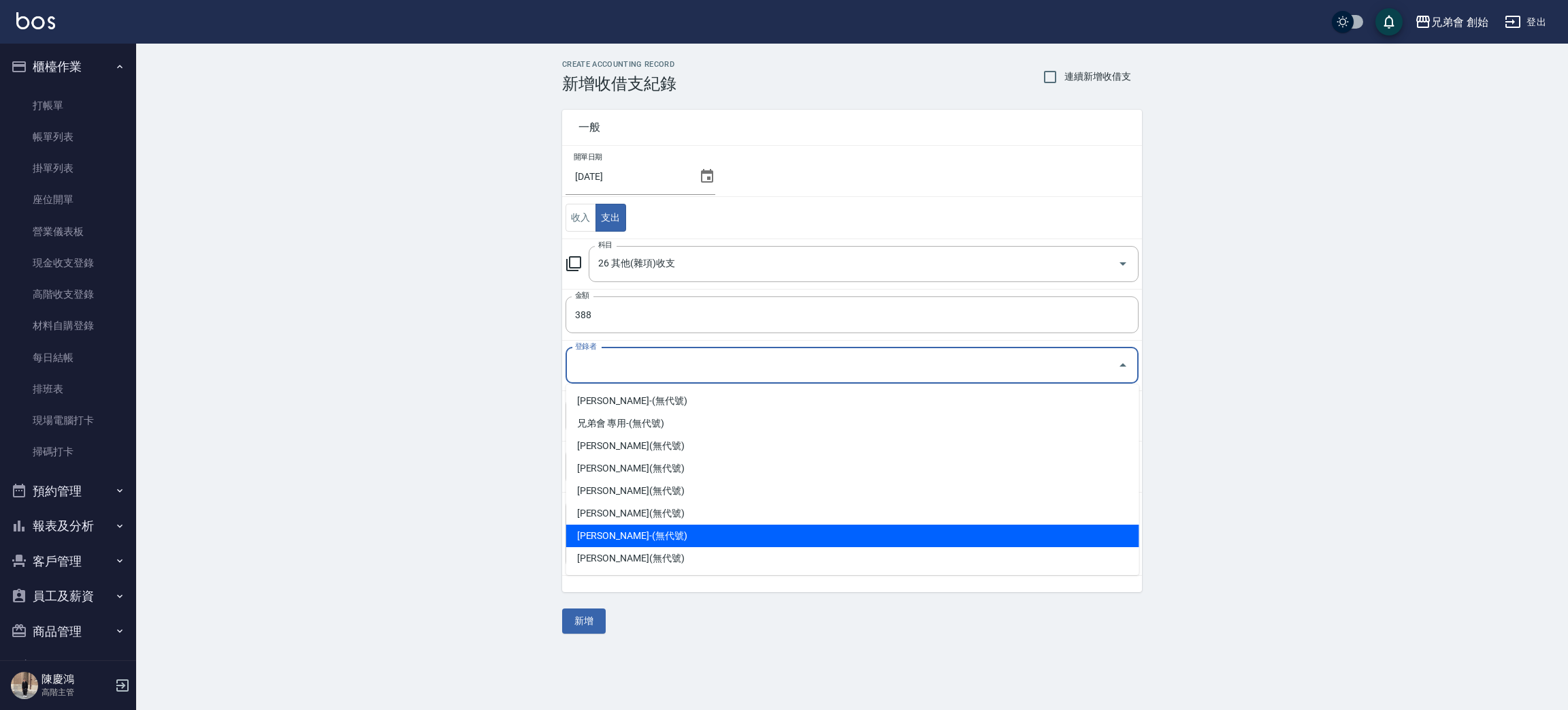
click at [667, 543] on li "陳育宏-(無代號)" at bounding box center [853, 536] width 573 height 23
type input "陳育宏-(無代號)"
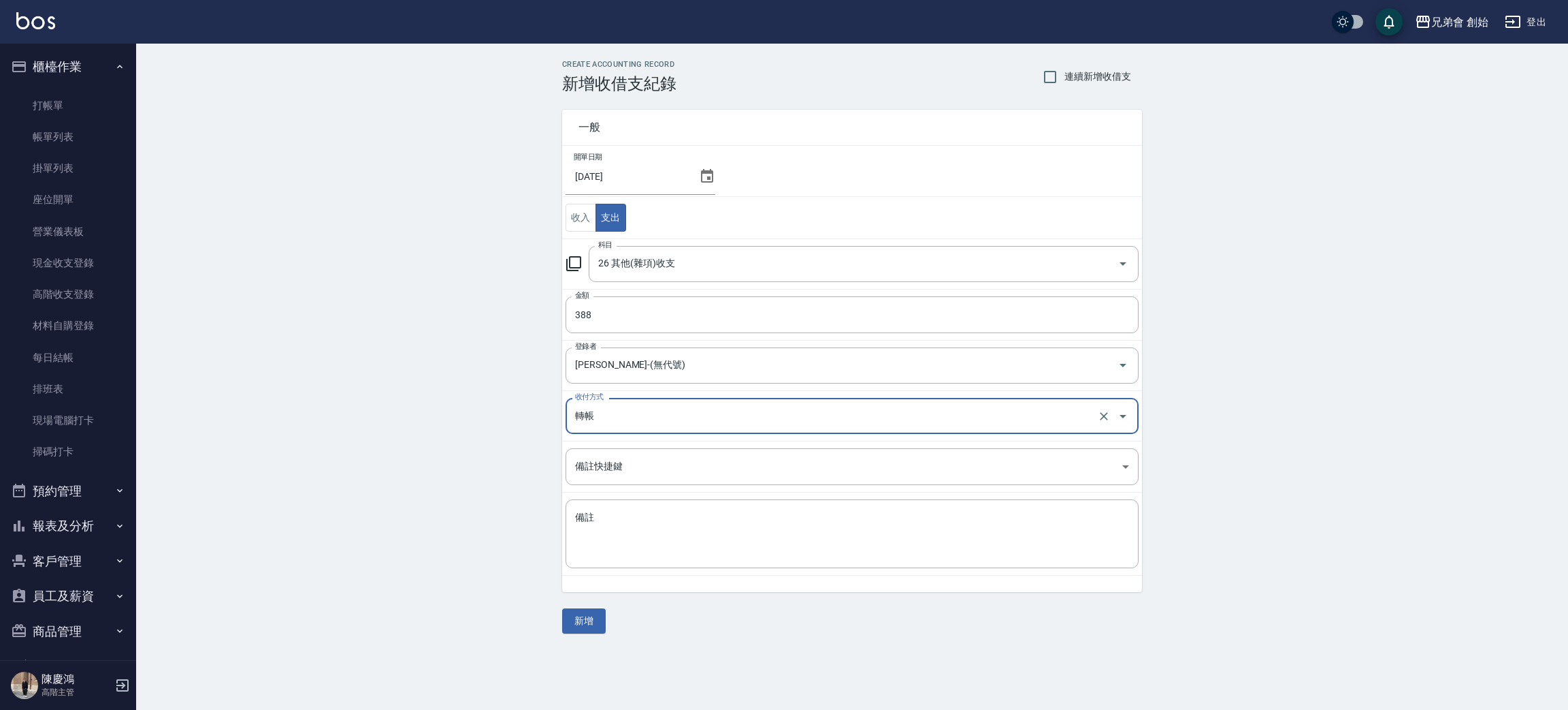
click at [669, 425] on input "轉帳" at bounding box center [833, 416] width 523 height 24
click at [681, 411] on input "轉帳" at bounding box center [833, 416] width 523 height 24
click at [1119, 416] on icon "Close" at bounding box center [1123, 416] width 16 height 16
click at [929, 425] on input "轉帳" at bounding box center [833, 416] width 523 height 24
click at [393, 456] on div "CREATE ACCOUNTING RECORD 新增收借支紀錄 連續新增收借支 一般 開單日期 2025/09/05 收入 支出 科目 26 其他(雜項)收…" at bounding box center [852, 347] width 1432 height 606
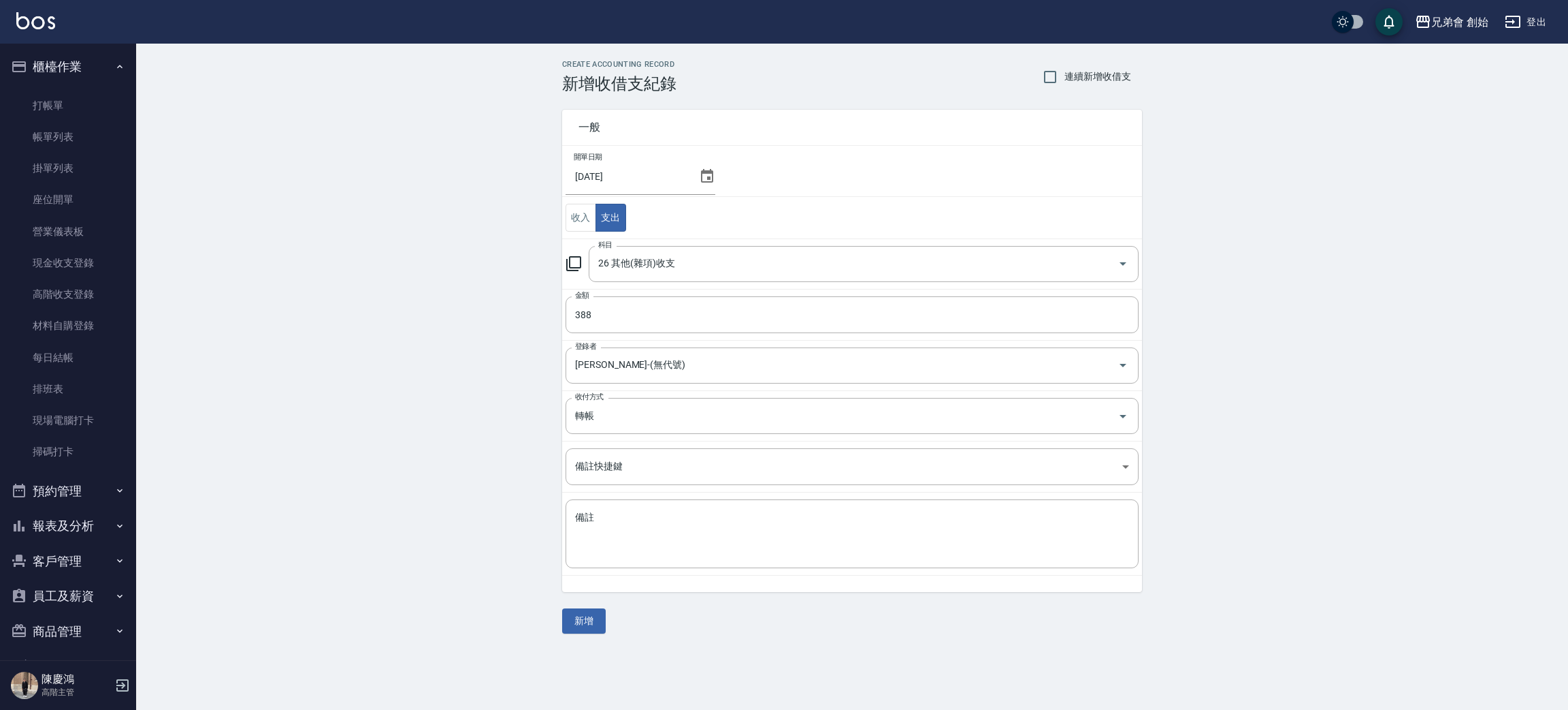
click at [780, 282] on td "科目 26 其他(雜項)收支 科目" at bounding box center [852, 264] width 580 height 51
drag, startPoint x: 777, startPoint y: 248, endPoint x: 776, endPoint y: 262, distance: 14.0
click at [776, 259] on div "26 其他(雜項)收支 科目" at bounding box center [863, 264] width 550 height 36
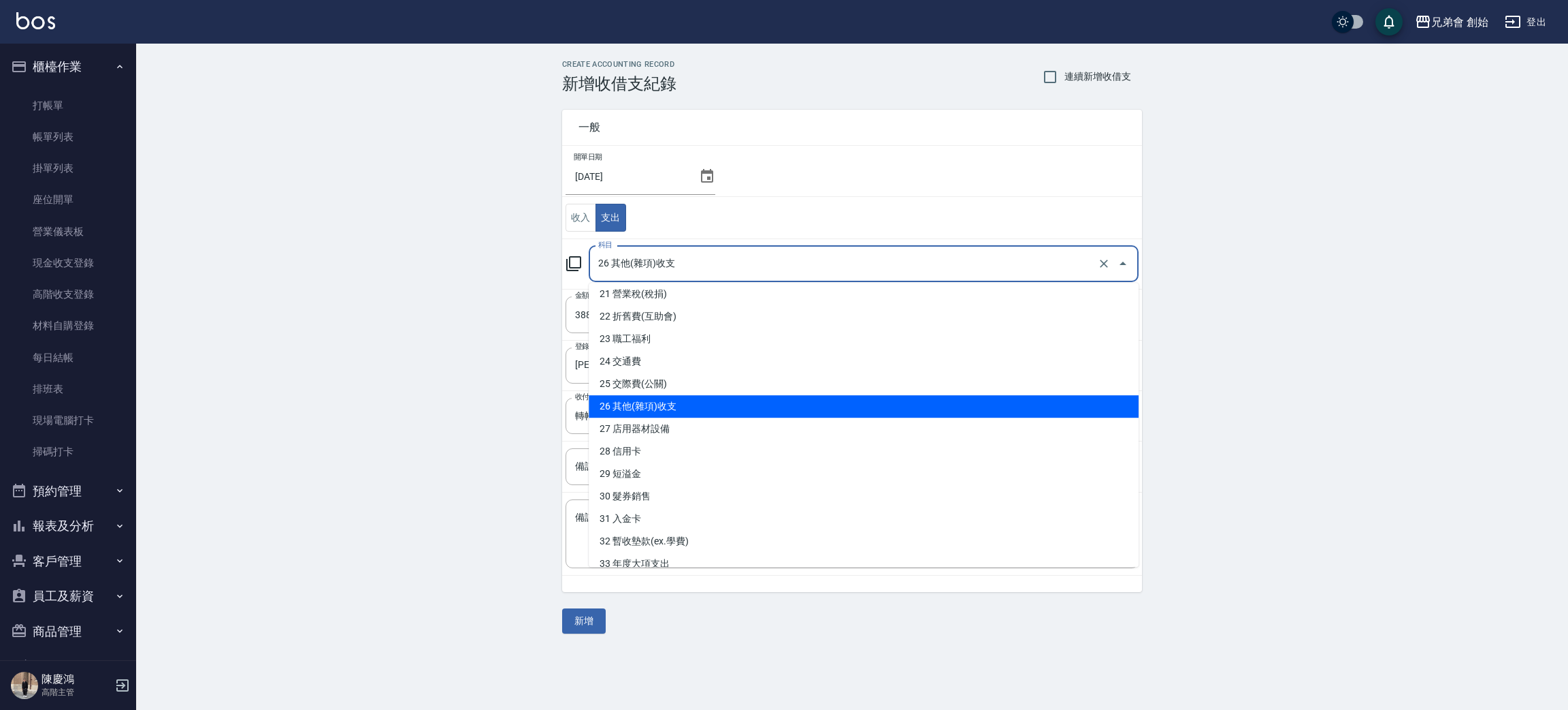
click at [846, 401] on li "26 其他(雜項)收支" at bounding box center [863, 406] width 550 height 23
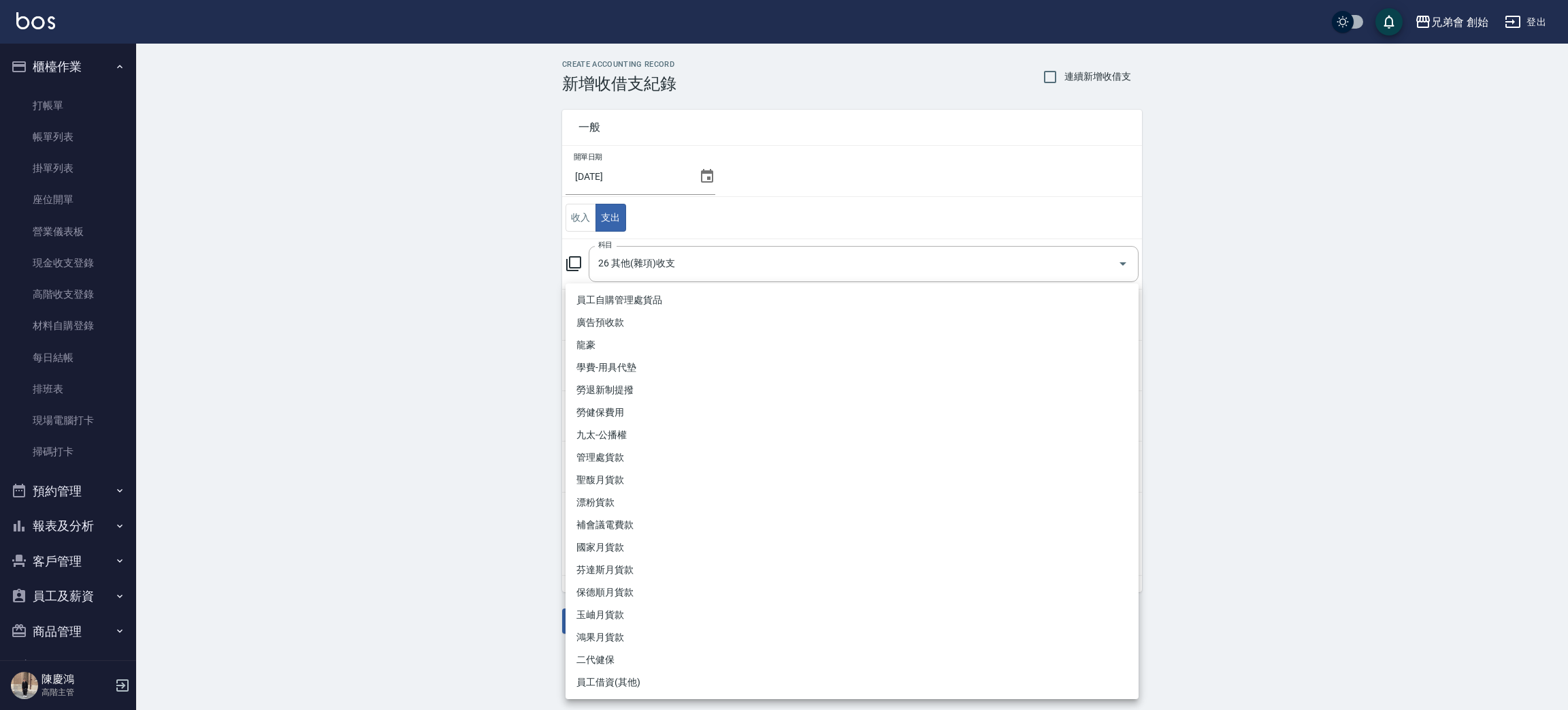
click at [667, 460] on body "兄弟會 創始 登出 櫃檯作業 打帳單 帳單列表 掛單列表 座位開單 營業儀表板 現金收支登錄 高階收支登錄 材料自購登錄 每日結帳 排班表 現場電腦打卡 掃碼…" at bounding box center [784, 355] width 1568 height 710
click at [382, 531] on div at bounding box center [784, 355] width 1568 height 710
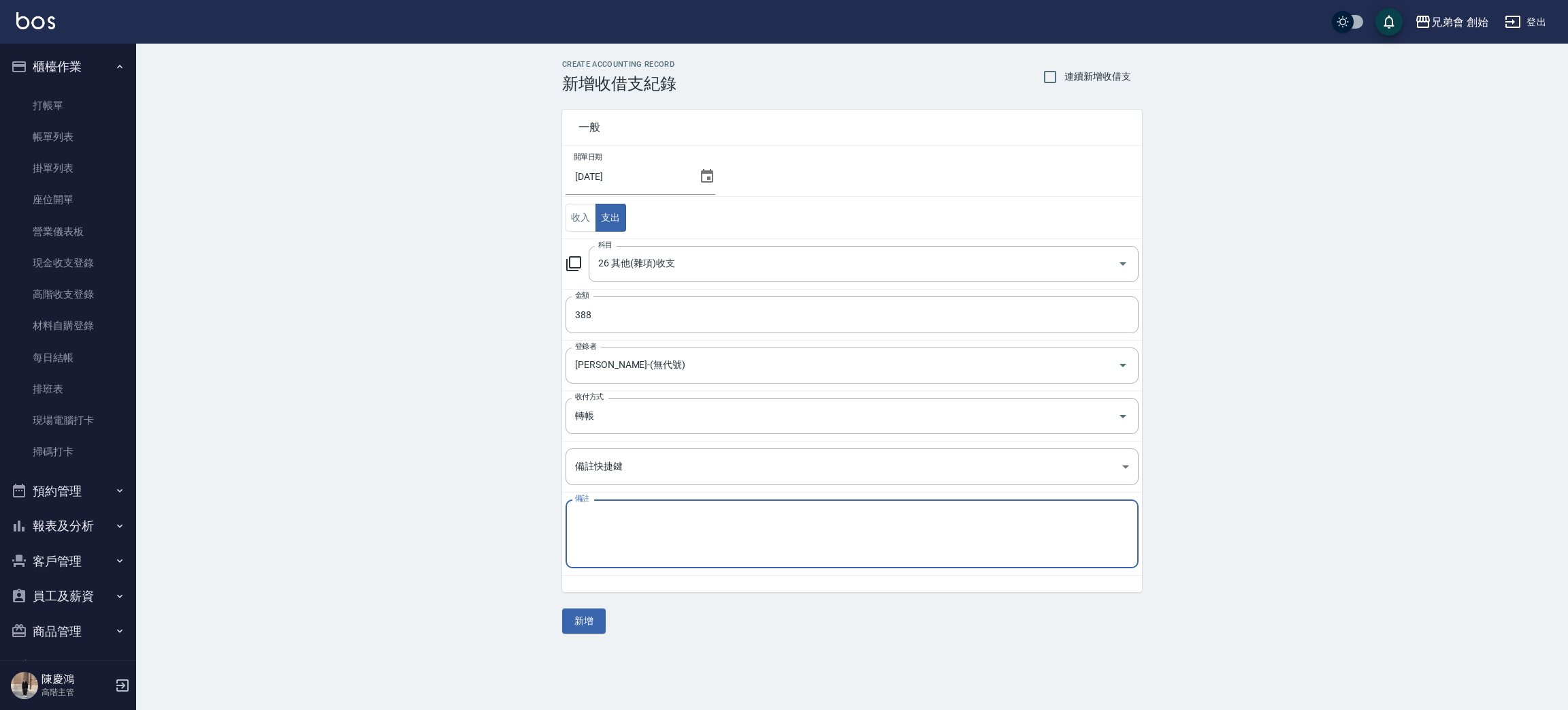
click at [705, 521] on textarea "備註" at bounding box center [852, 534] width 554 height 46
type textarea "e"
type textarea "關稅"
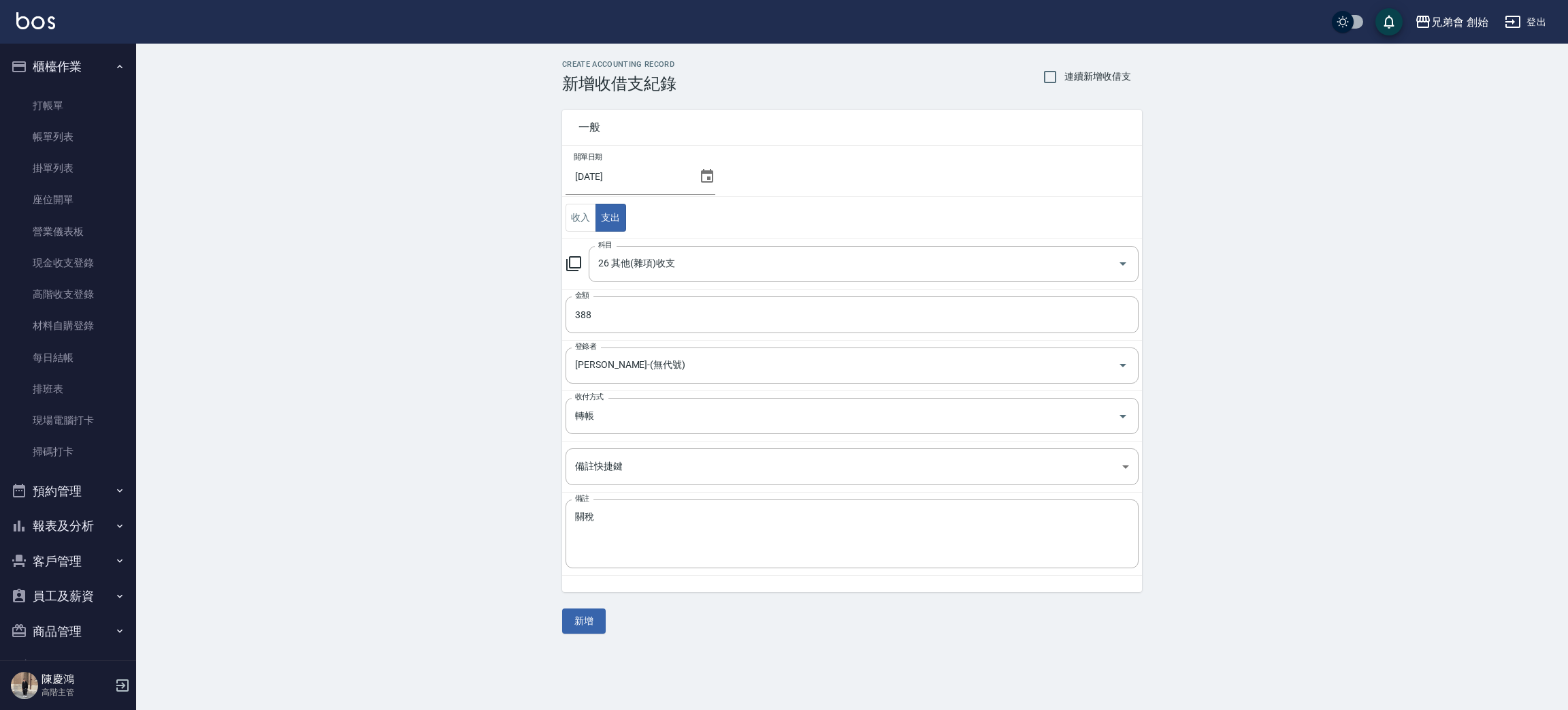
click at [796, 644] on div "CREATE ACCOUNTING RECORD 新增收借支紀錄 連續新增收借支 一般 開單日期 2025/09/05 收入 支出 科目 26 其他(雜項)收…" at bounding box center [852, 347] width 1432 height 606
drag, startPoint x: 271, startPoint y: 529, endPoint x: 281, endPoint y: 525, distance: 10.8
click at [276, 526] on div "CREATE ACCOUNTING RECORD 新增收借支紀錄 連續新增收借支 一般 開單日期 2025/09/05 收入 支出 科目 26 其他(雜項)收…" at bounding box center [852, 347] width 1432 height 606
click at [581, 631] on button "新增" at bounding box center [584, 621] width 43 height 25
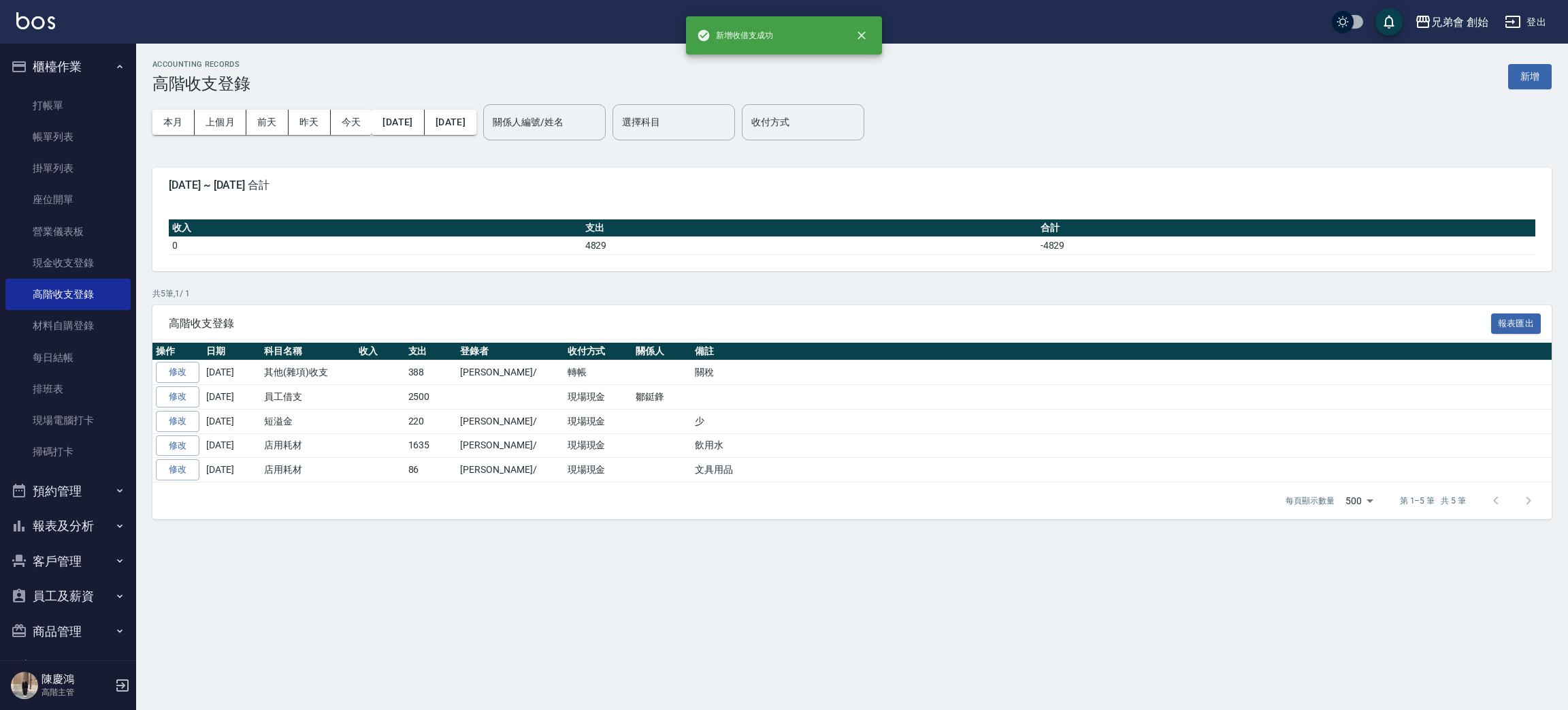
click at [562, 301] on div "共 5 筆, 1 / 1 高階收支登錄 報表匯出 操作 日期 科目名稱 收入 支出 登錄者 收付方式 關係人 備註 修改 2025-09-05 其他(雜項)收…" at bounding box center [852, 404] width 1400 height 232
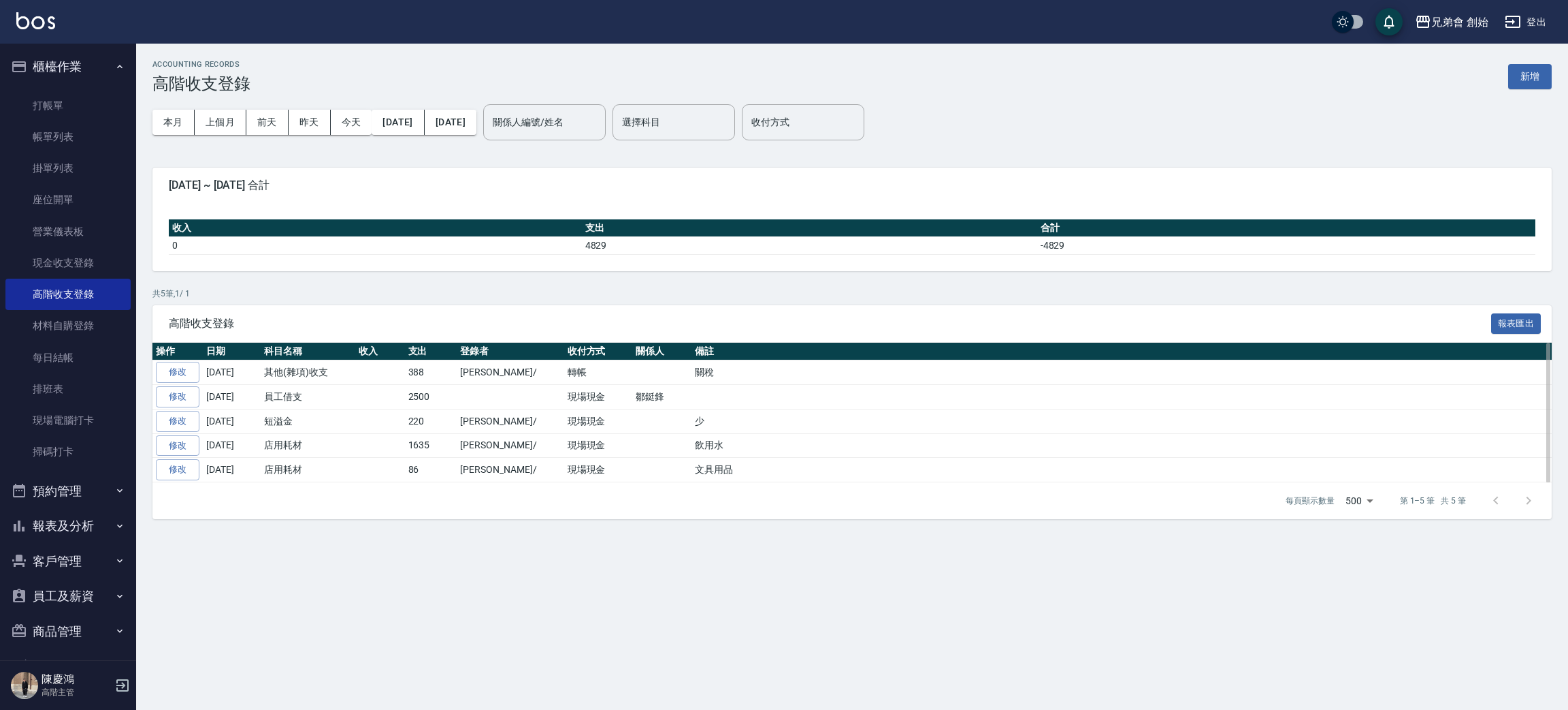
click at [565, 375] on td "轉帳" at bounding box center [598, 372] width 68 height 24
click at [191, 365] on link "修改" at bounding box center [178, 372] width 43 height 21
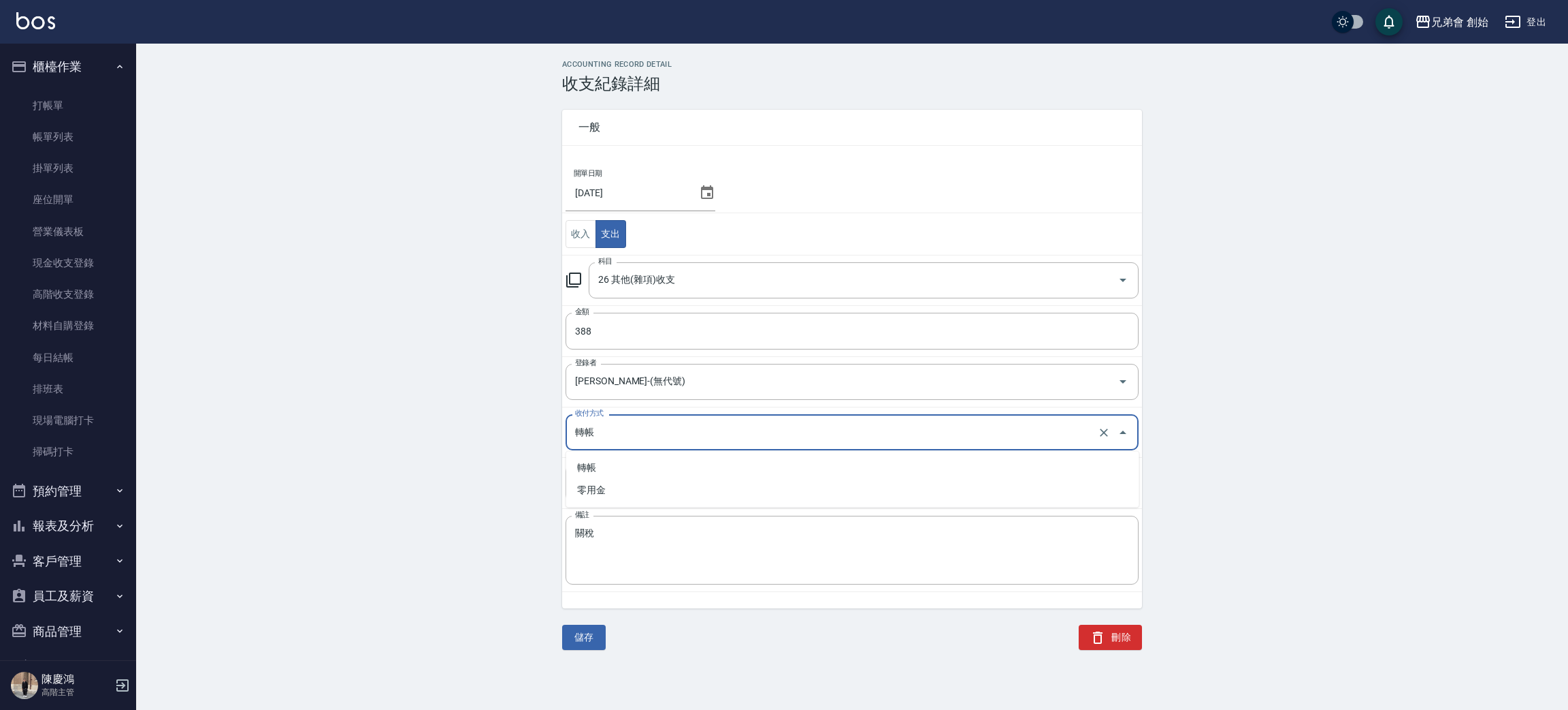
click at [734, 432] on input "轉帳" at bounding box center [833, 432] width 523 height 24
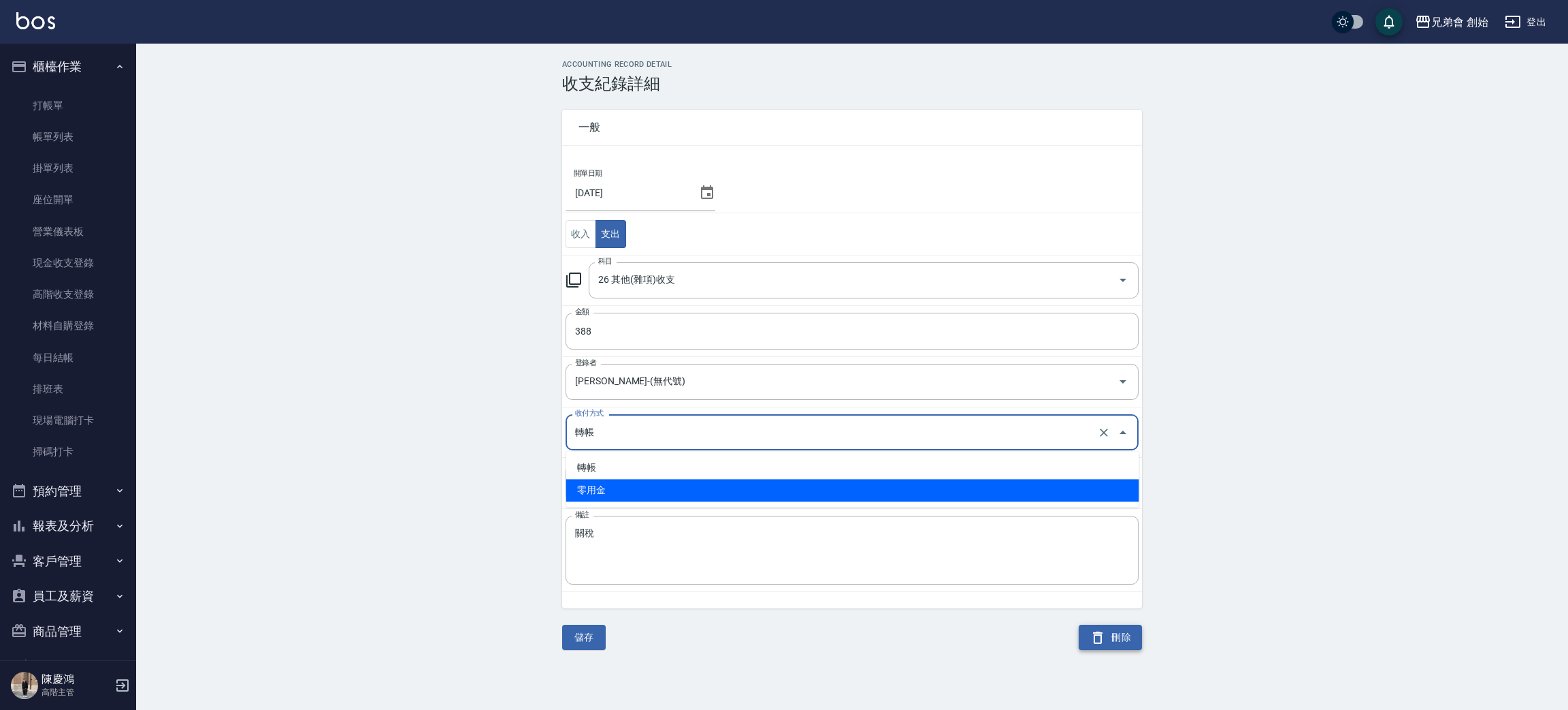
click at [1109, 635] on button "刪除" at bounding box center [1111, 637] width 64 height 25
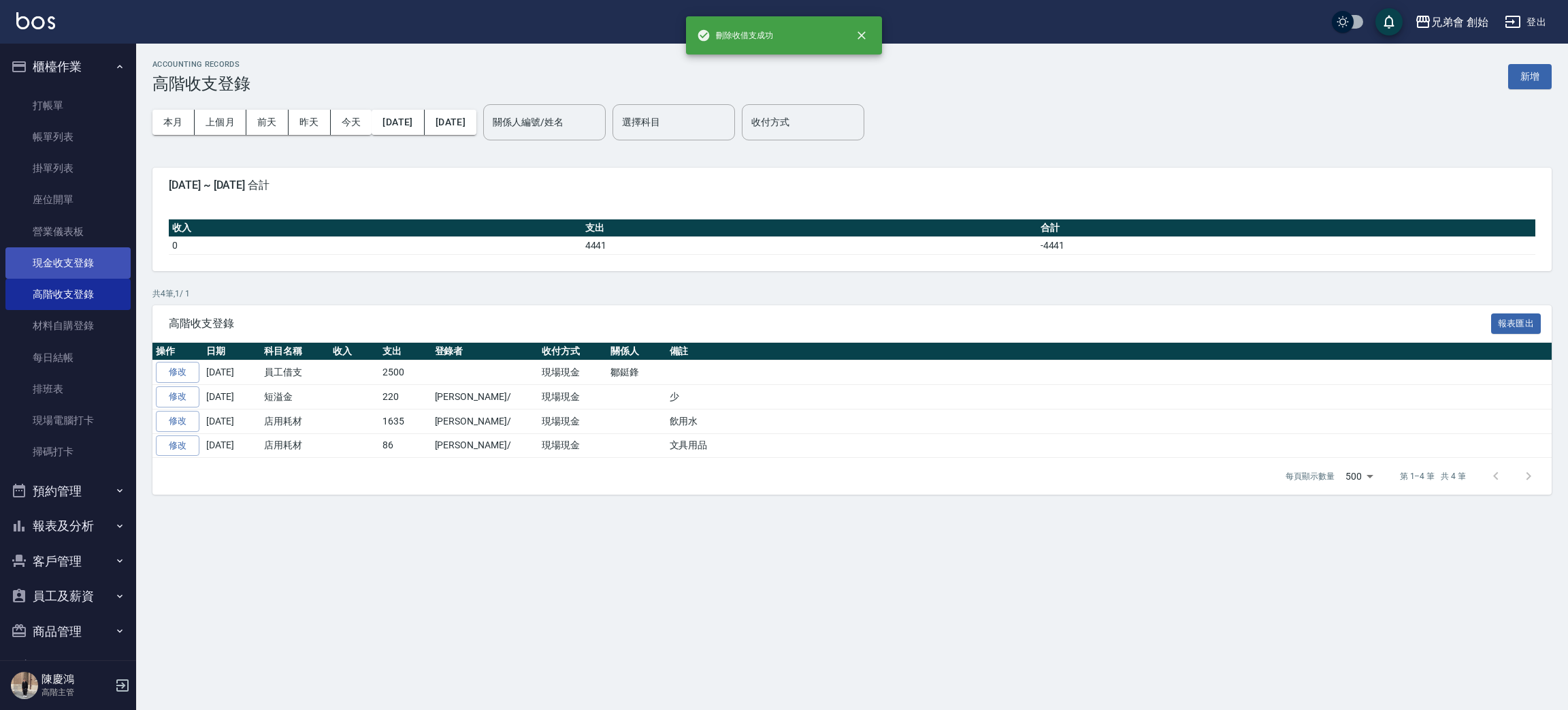
click at [62, 268] on link "現金收支登錄" at bounding box center [68, 263] width 126 height 31
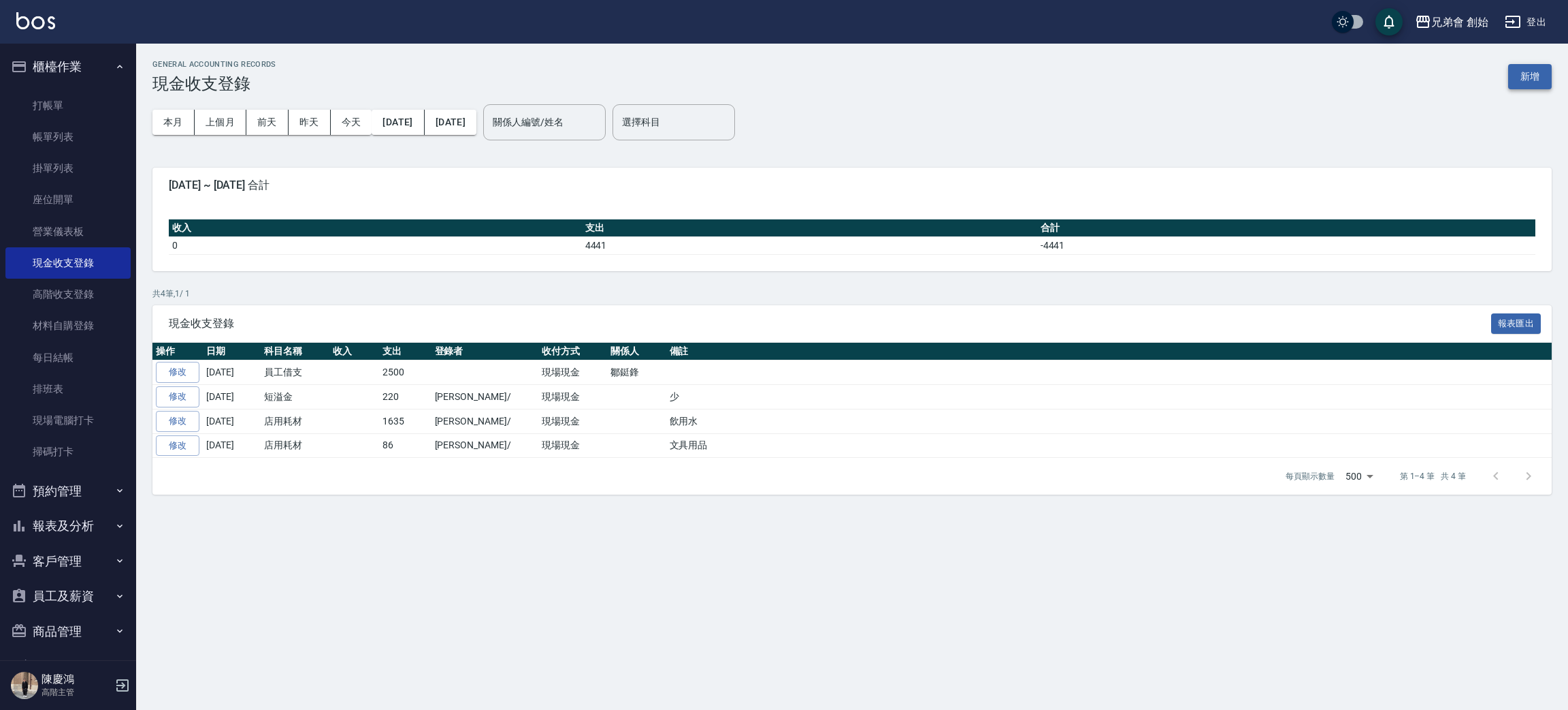
click at [1536, 83] on button "新增" at bounding box center [1530, 76] width 43 height 25
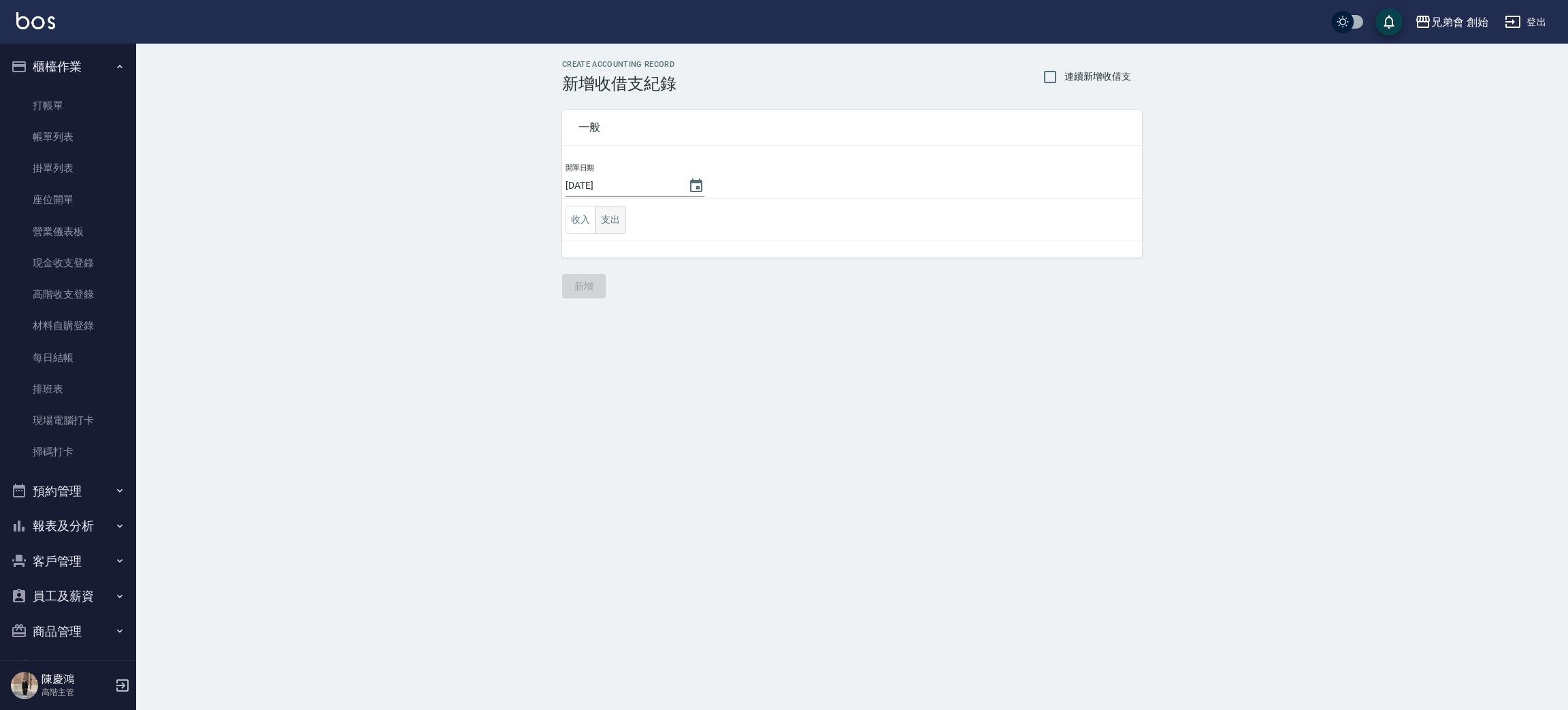
drag, startPoint x: 619, startPoint y: 205, endPoint x: 618, endPoint y: 213, distance: 8.1
click at [619, 206] on td "收入 支出" at bounding box center [852, 220] width 580 height 42
click at [614, 219] on button "支出" at bounding box center [610, 219] width 31 height 28
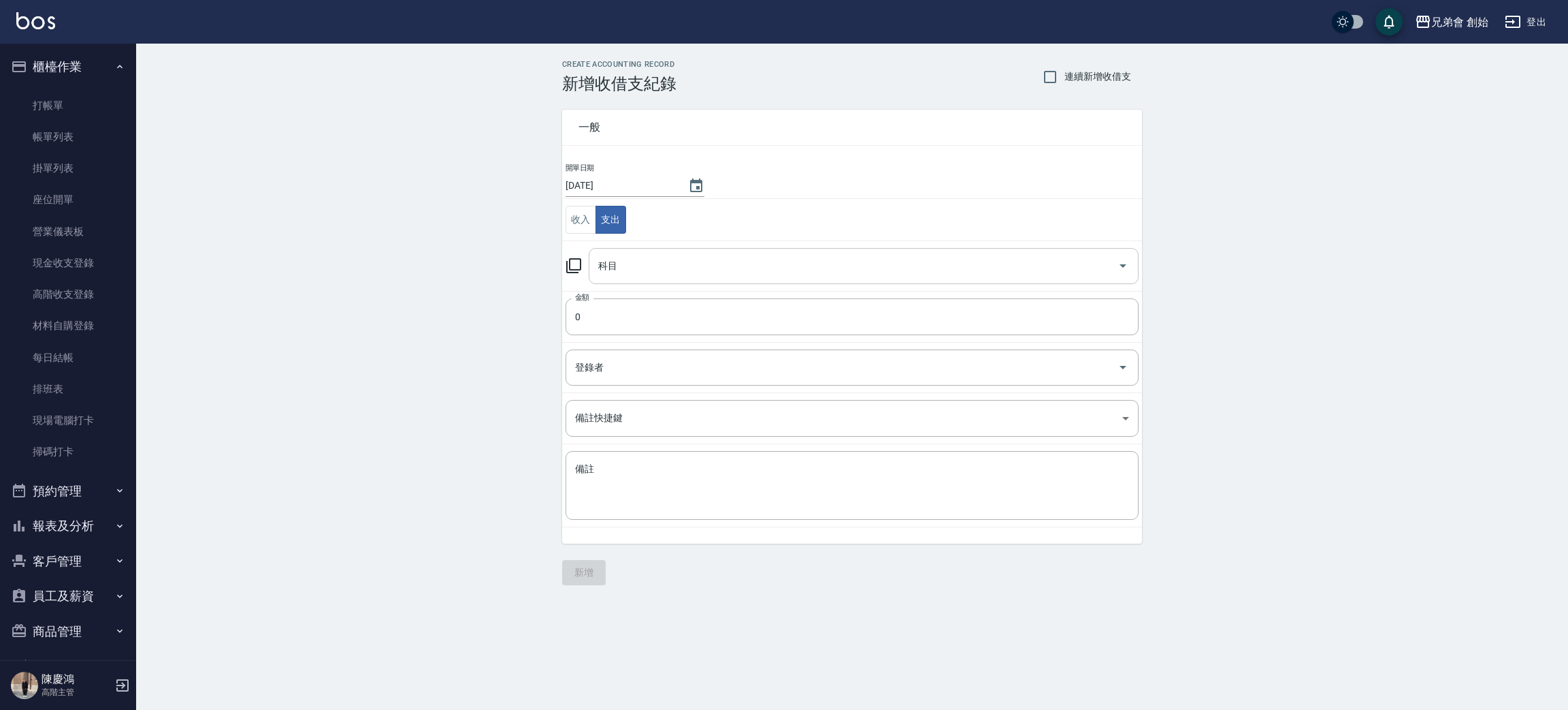
click at [630, 276] on input "科目" at bounding box center [854, 266] width 517 height 24
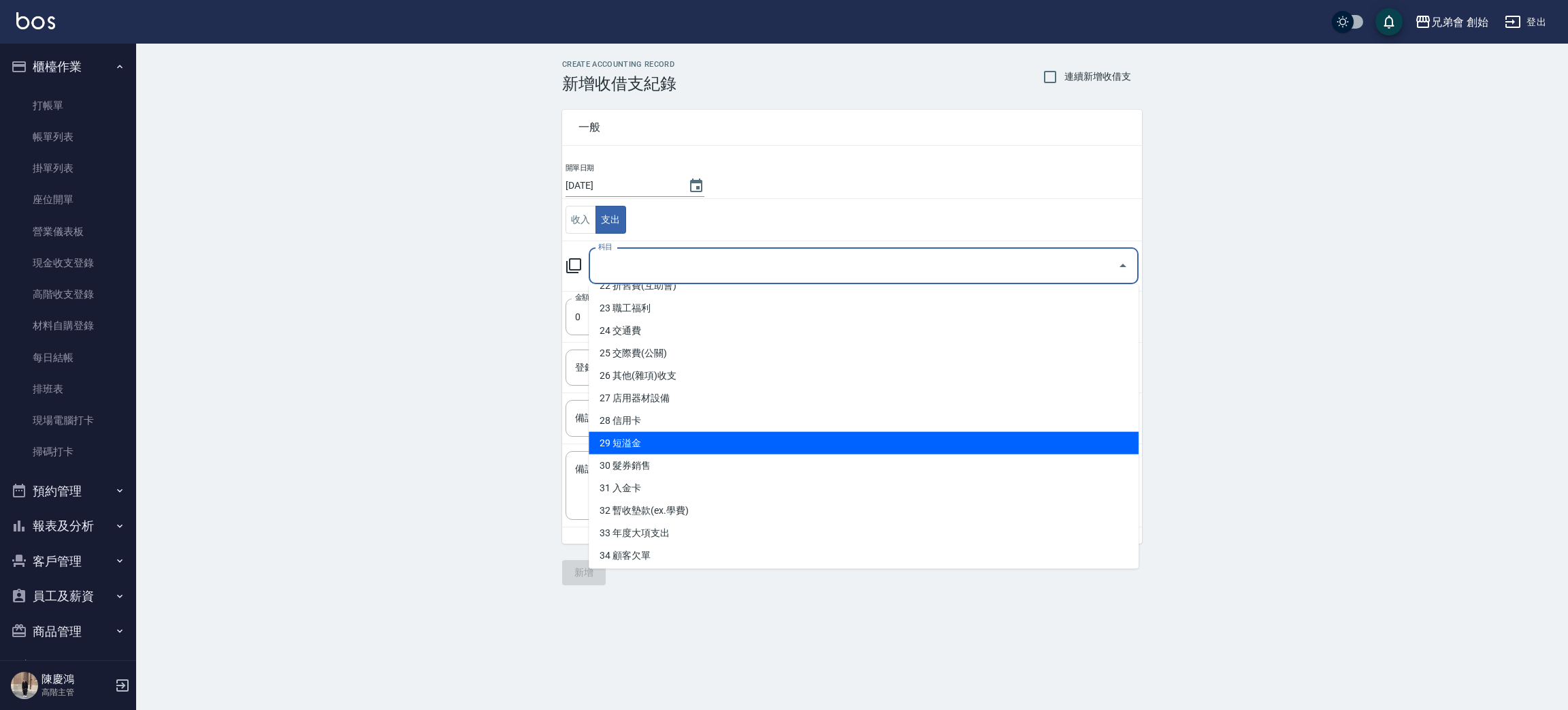
scroll to position [409, 0]
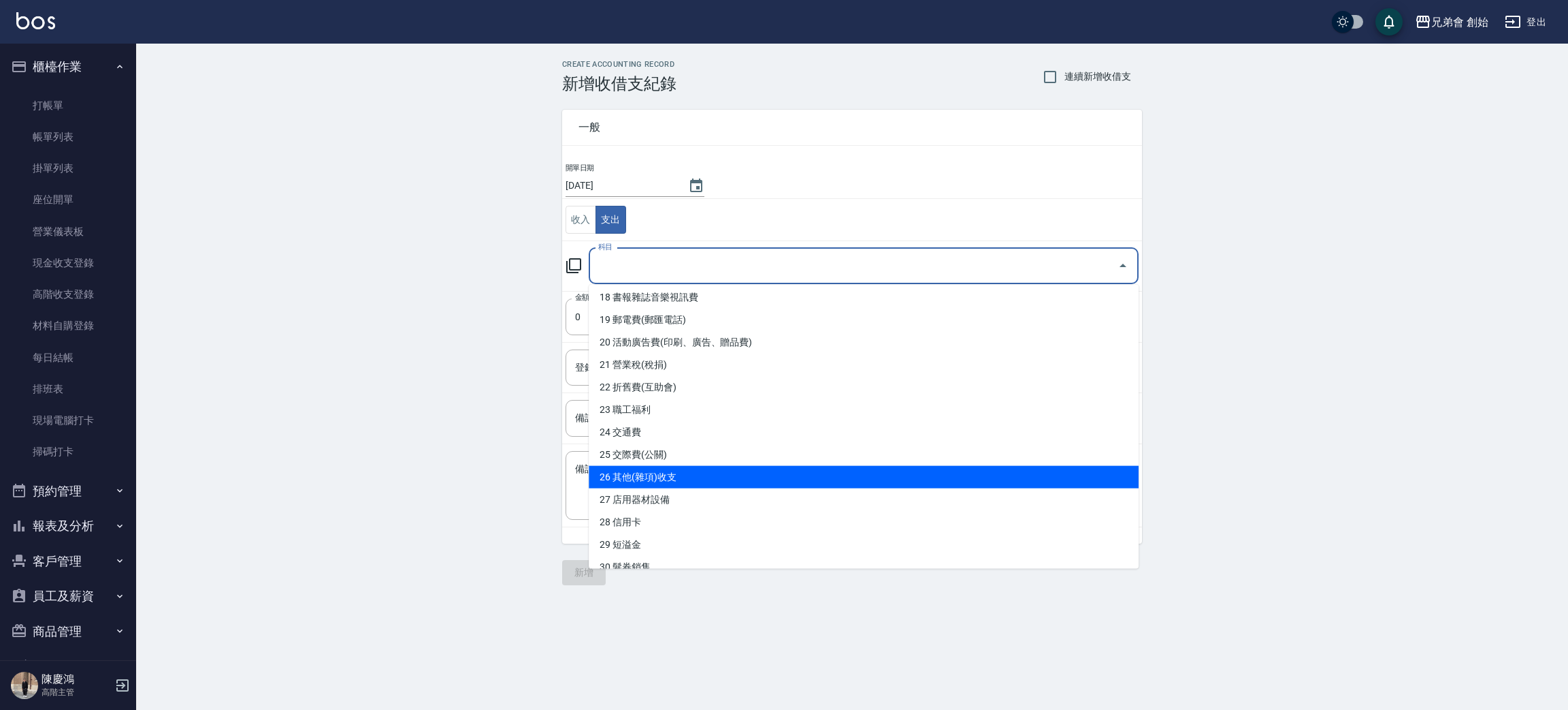
click at [752, 484] on li "26 其他(雜項)收支" at bounding box center [863, 477] width 550 height 23
type input "26 其他(雜項)收支"
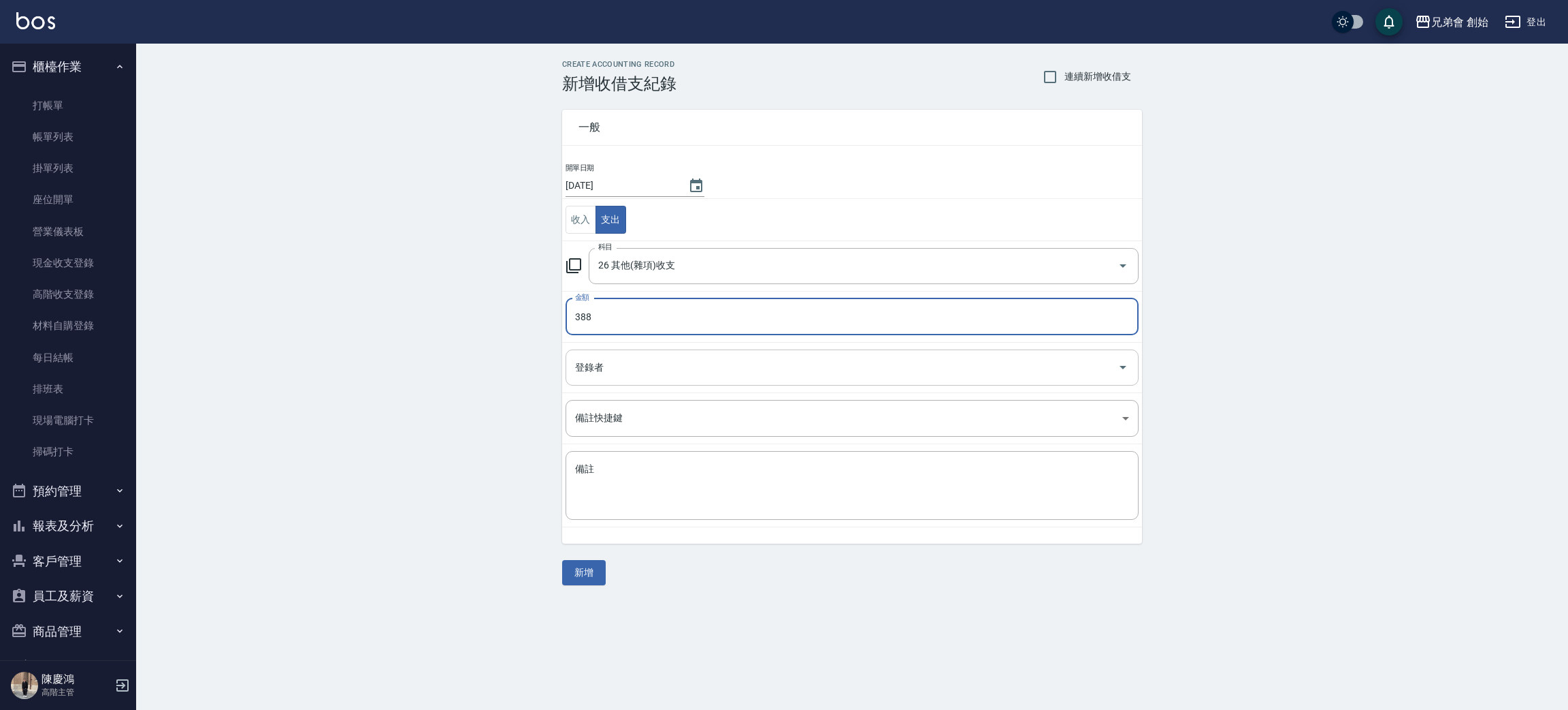
type input "388"
click at [683, 363] on input "登錄者" at bounding box center [842, 367] width 540 height 24
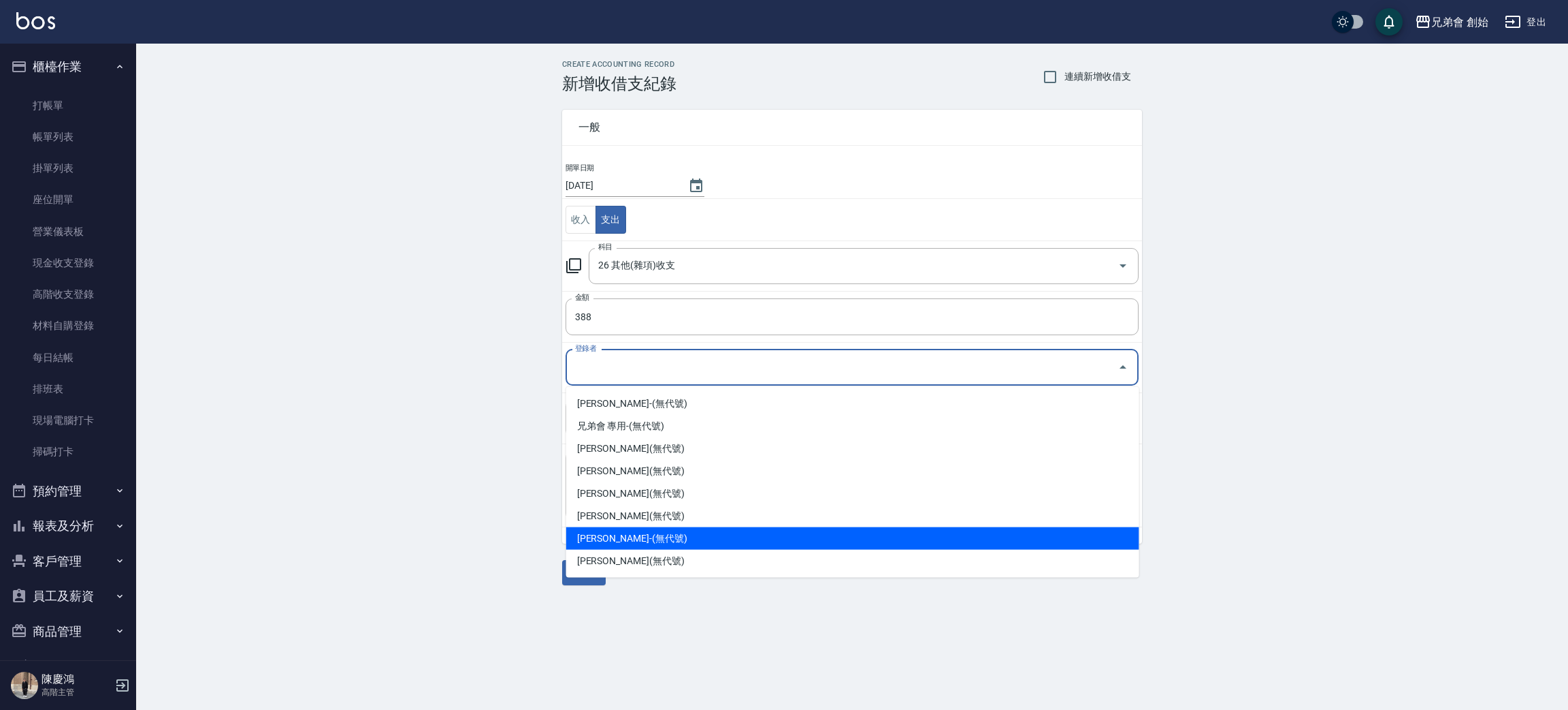
click at [668, 534] on li "陳育宏-(無代號)" at bounding box center [853, 538] width 573 height 23
type input "陳育宏-(無代號)"
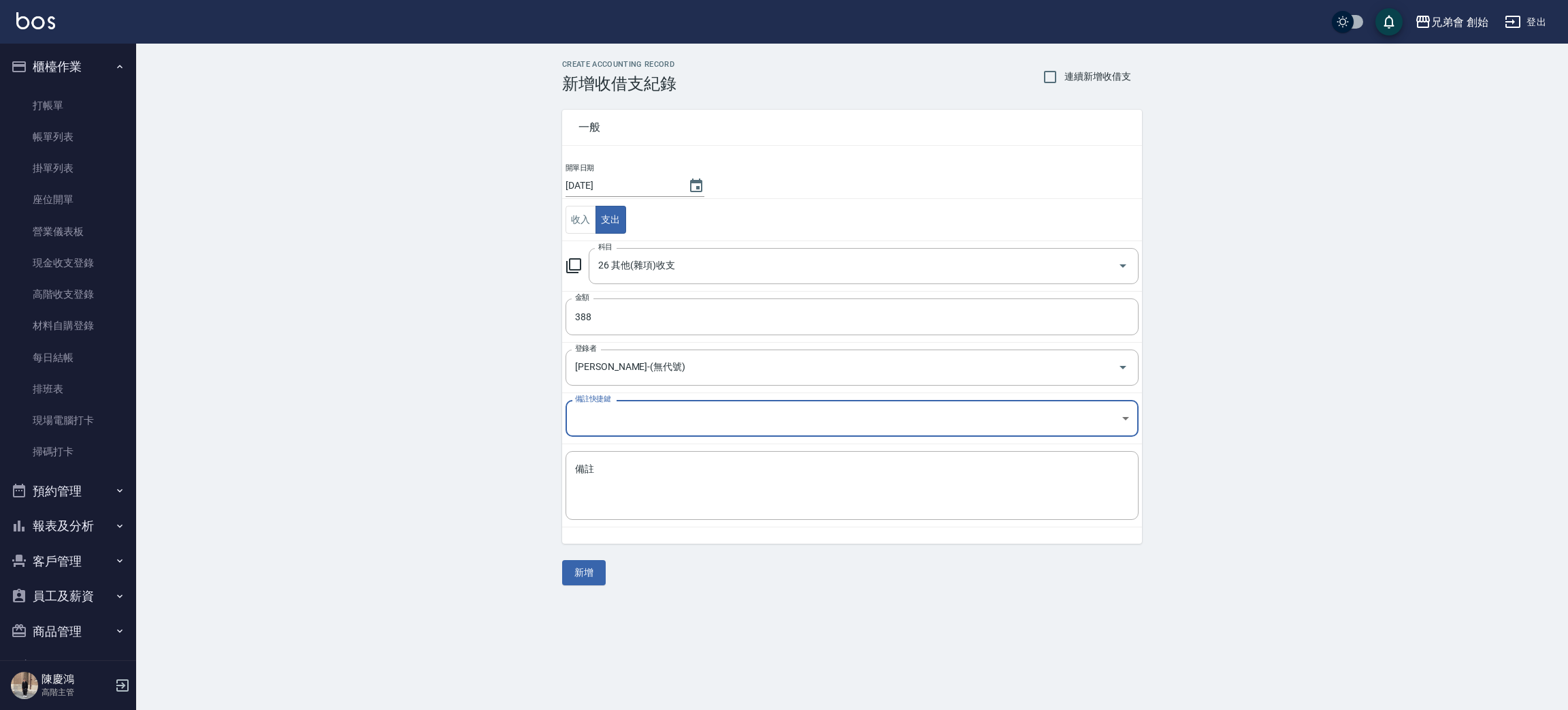
click at [673, 421] on body "兄弟會 創始 登出 櫃檯作業 打帳單 帳單列表 掛單列表 座位開單 營業儀表板 現金收支登錄 高階收支登錄 材料自購登錄 每日結帳 排班表 現場電腦打卡 掃碼…" at bounding box center [784, 355] width 1568 height 710
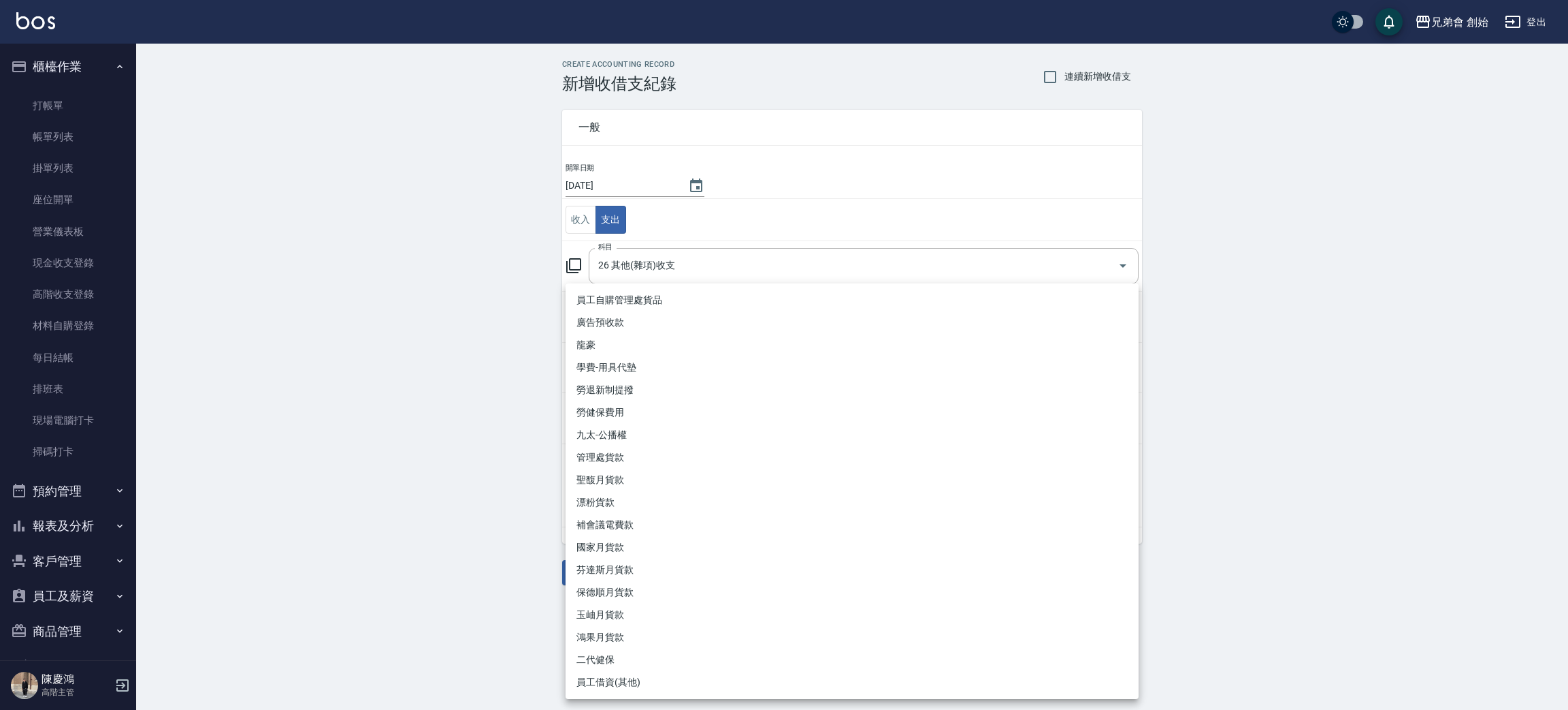
drag, startPoint x: 303, startPoint y: 612, endPoint x: 666, endPoint y: 531, distance: 371.9
click at [309, 608] on div at bounding box center [784, 355] width 1568 height 710
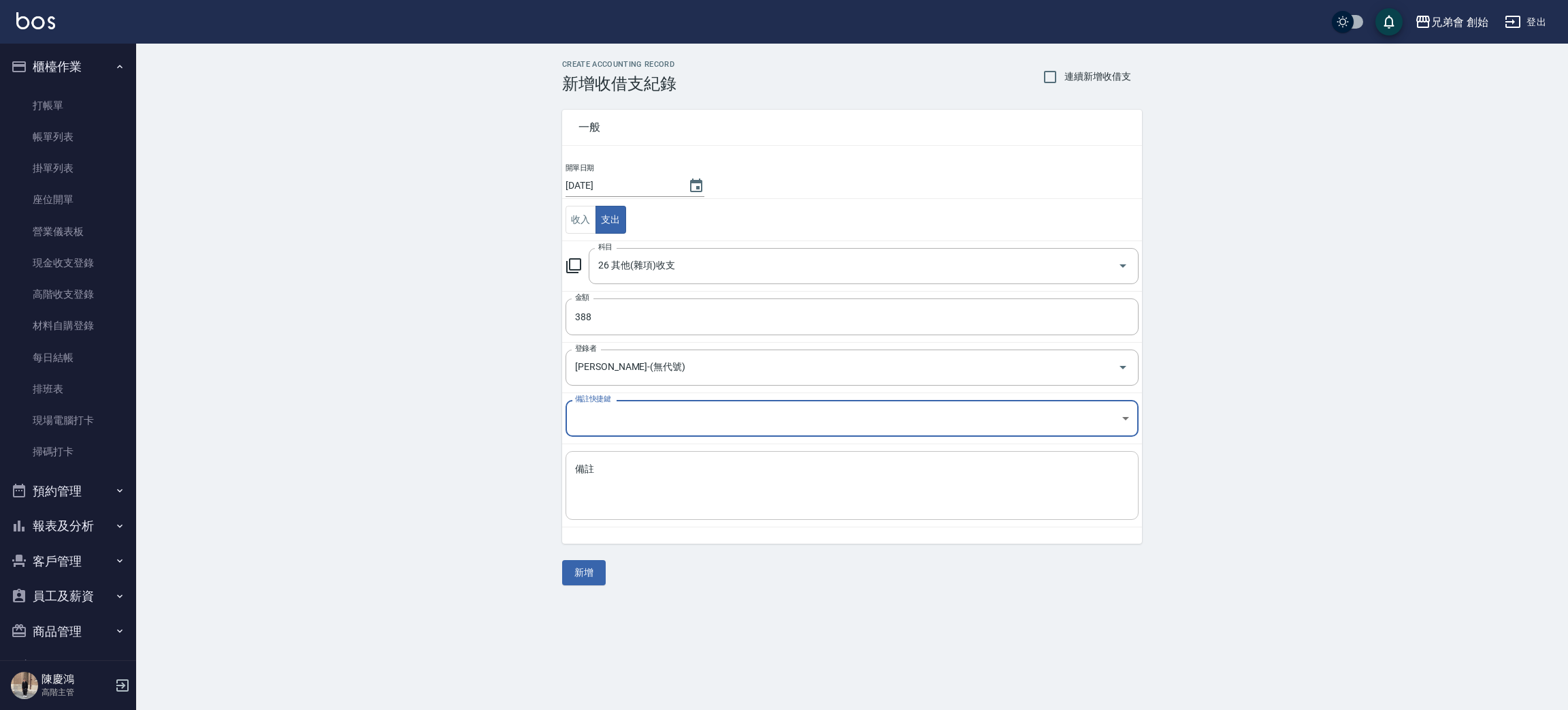
click at [683, 481] on textarea "備註" at bounding box center [852, 485] width 554 height 46
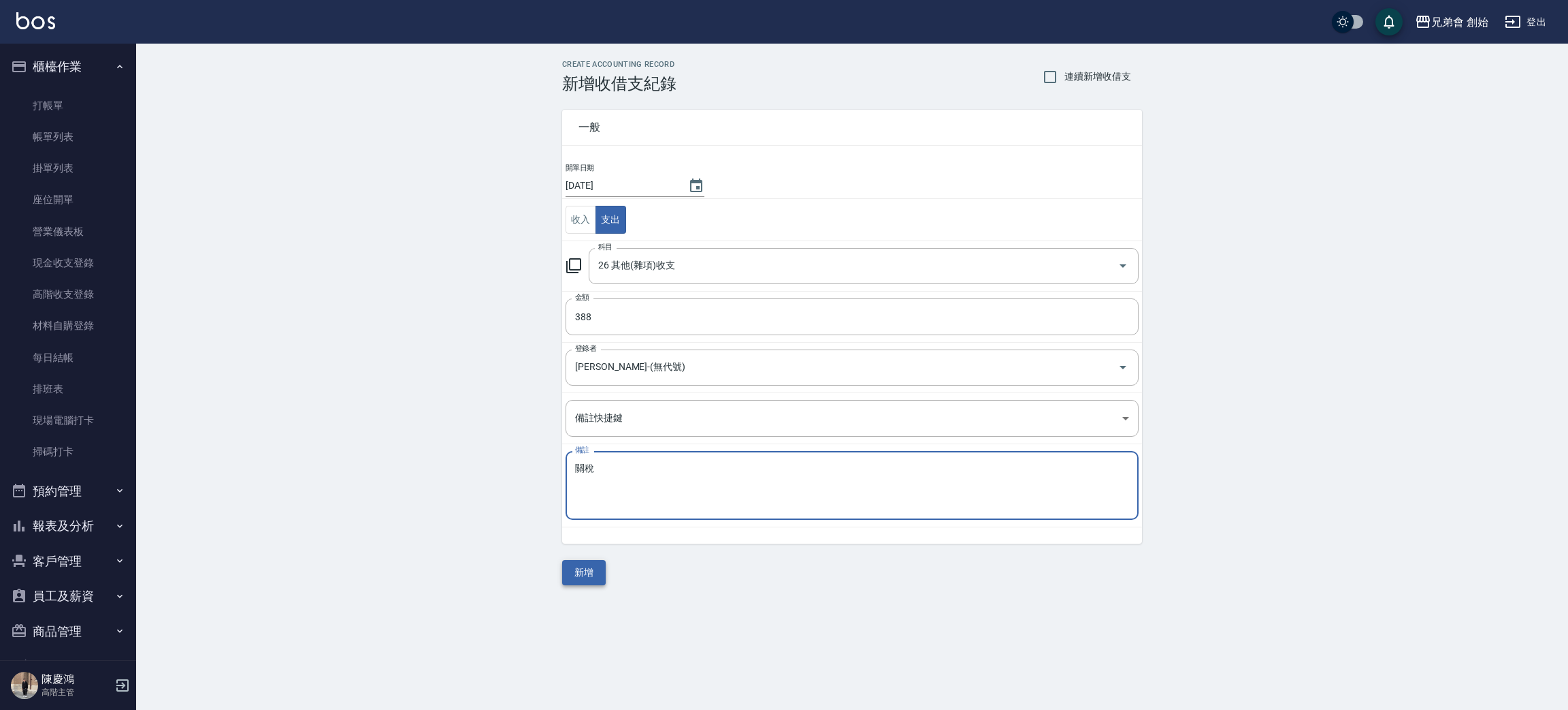
type textarea "關稅"
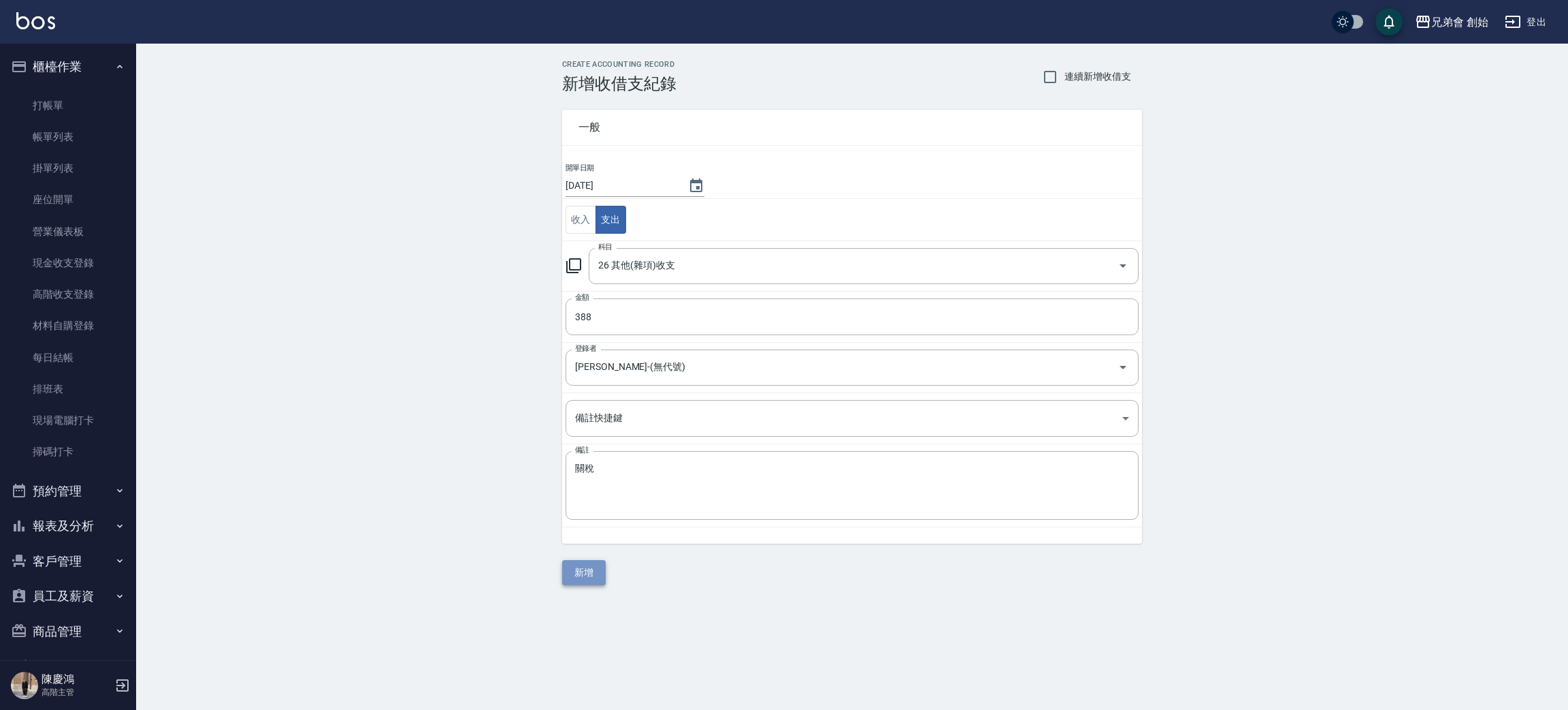
click at [590, 575] on button "新增" at bounding box center [584, 572] width 43 height 25
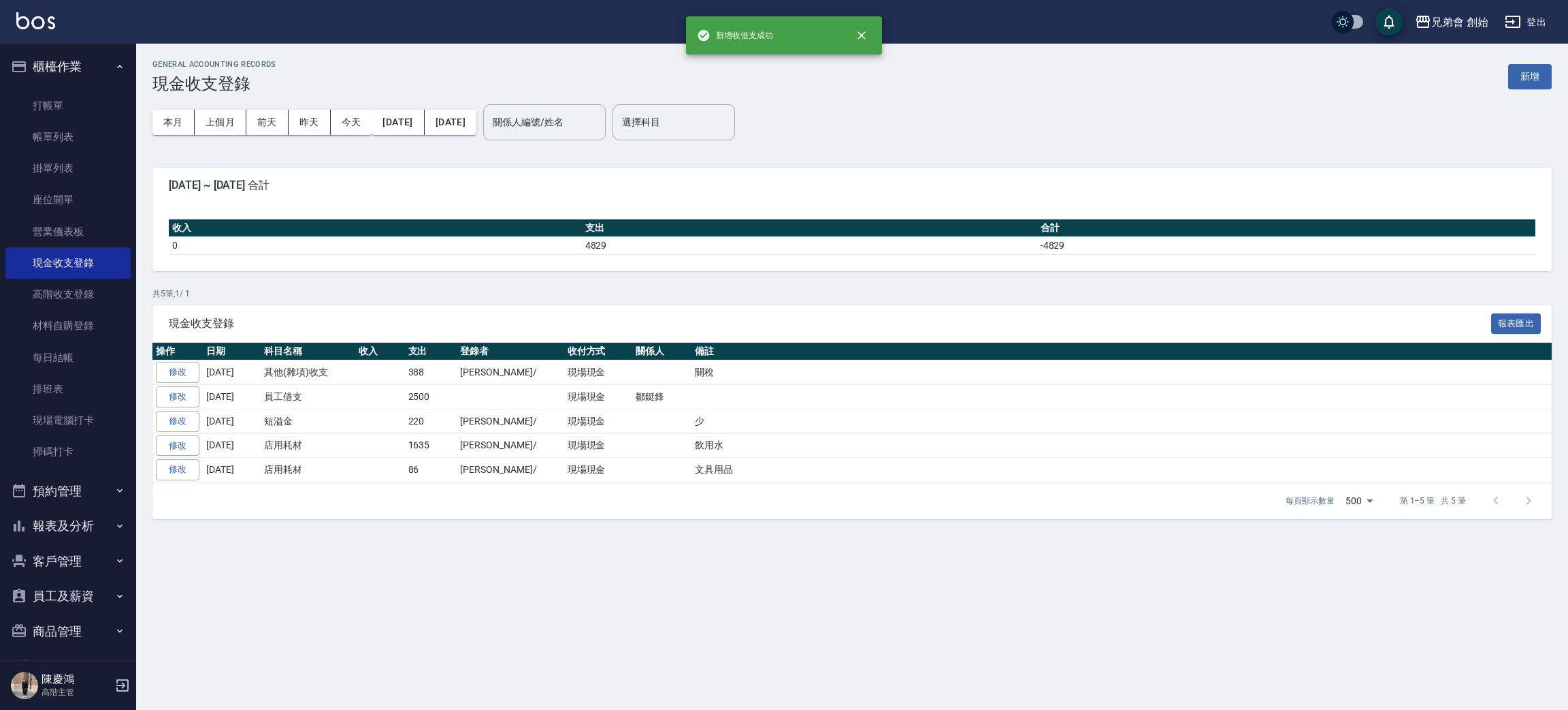
click at [762, 318] on span "現金收支登錄" at bounding box center [830, 323] width 1322 height 14
click at [1036, 93] on div "本月 上個月 前天 昨天 今天 2025/09/01 2025/09/05 關係人編號/姓名 關係人編號/姓名 選擇科目 選擇科目" at bounding box center [852, 122] width 1400 height 58
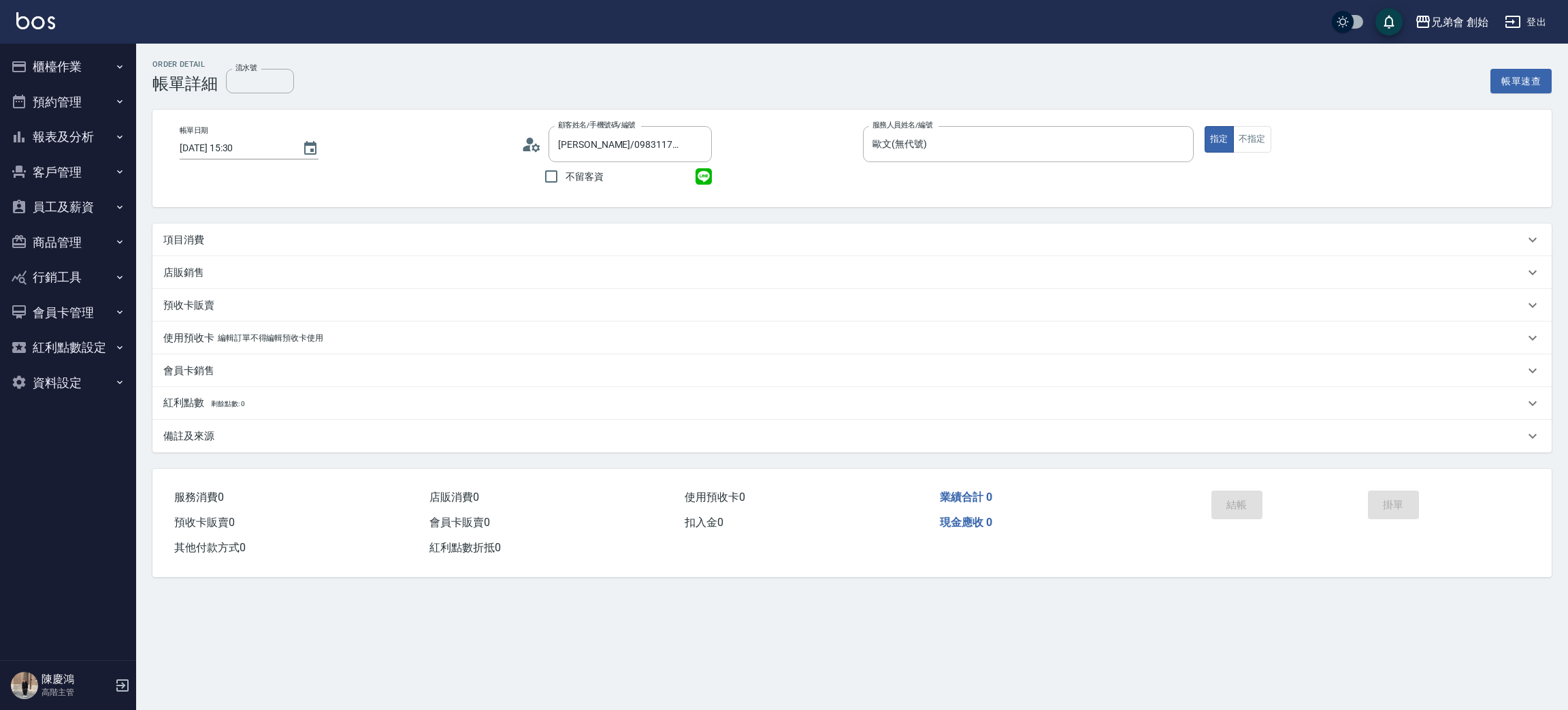
click at [212, 235] on div "項目消費" at bounding box center [844, 240] width 1361 height 15
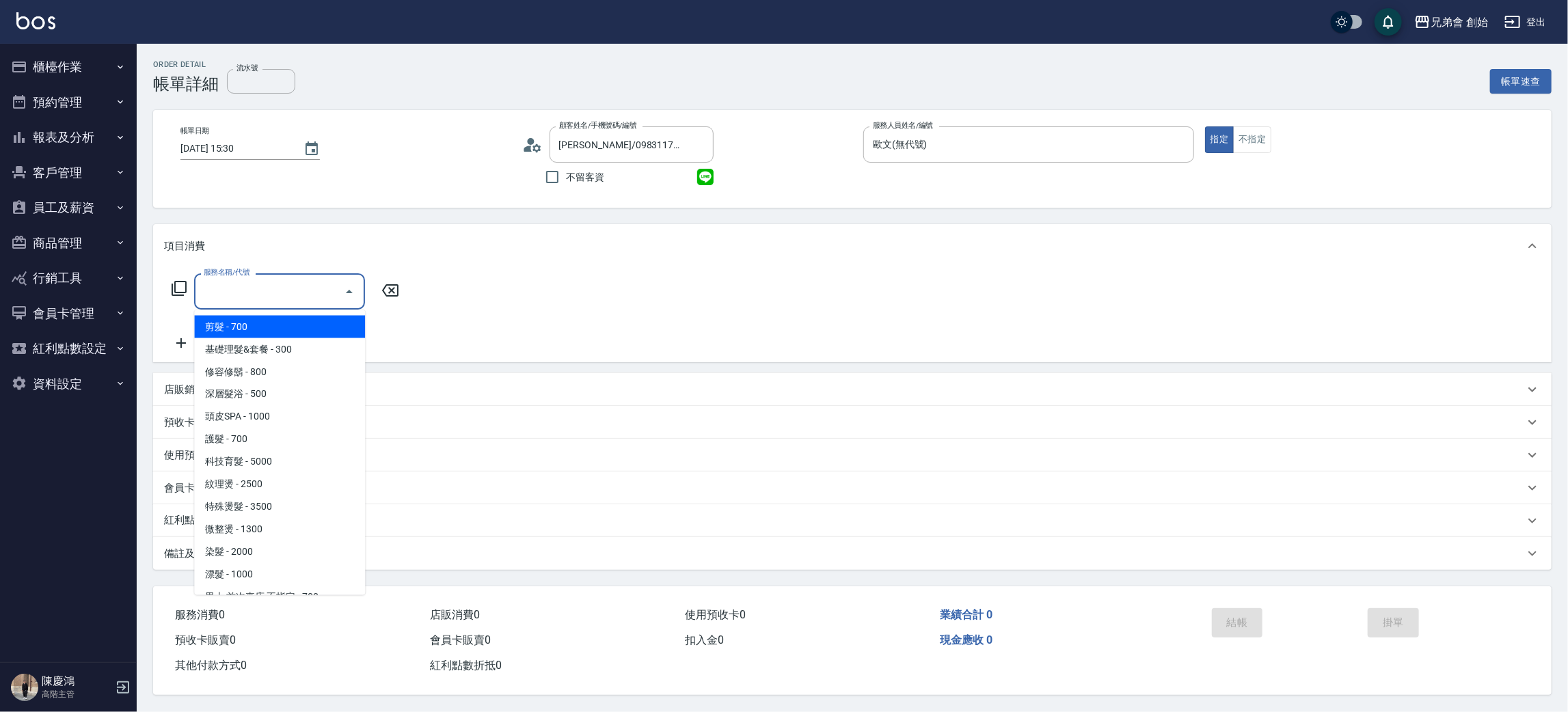
click at [220, 293] on input "服務名稱/代號" at bounding box center [269, 292] width 138 height 24
click at [249, 322] on span "剪髮 - 700" at bounding box center [279, 327] width 171 height 23
type input "剪髮(A01)"
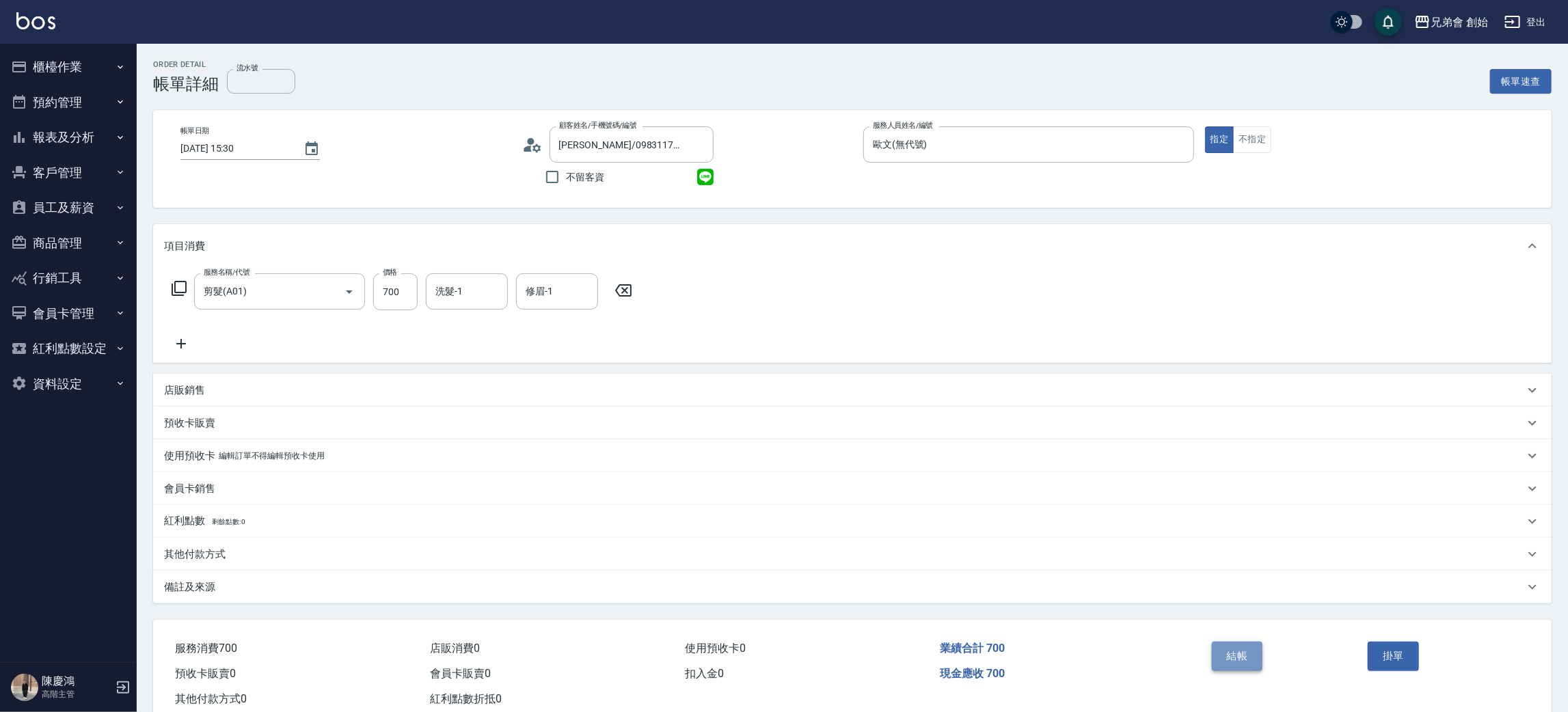
click at [1240, 645] on button "結帳" at bounding box center [1236, 655] width 51 height 28
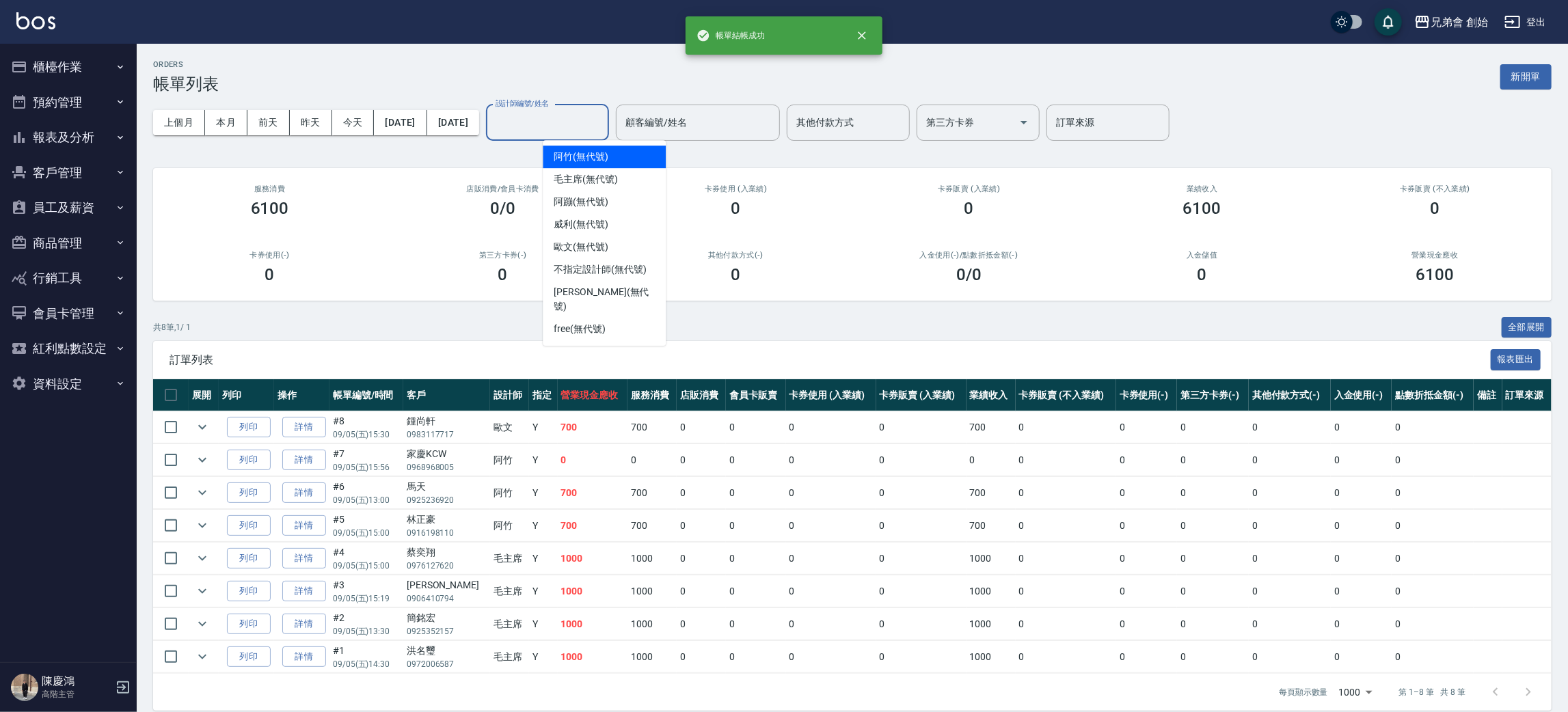
click at [602, 121] on input "設計師編號/姓名" at bounding box center [547, 123] width 111 height 24
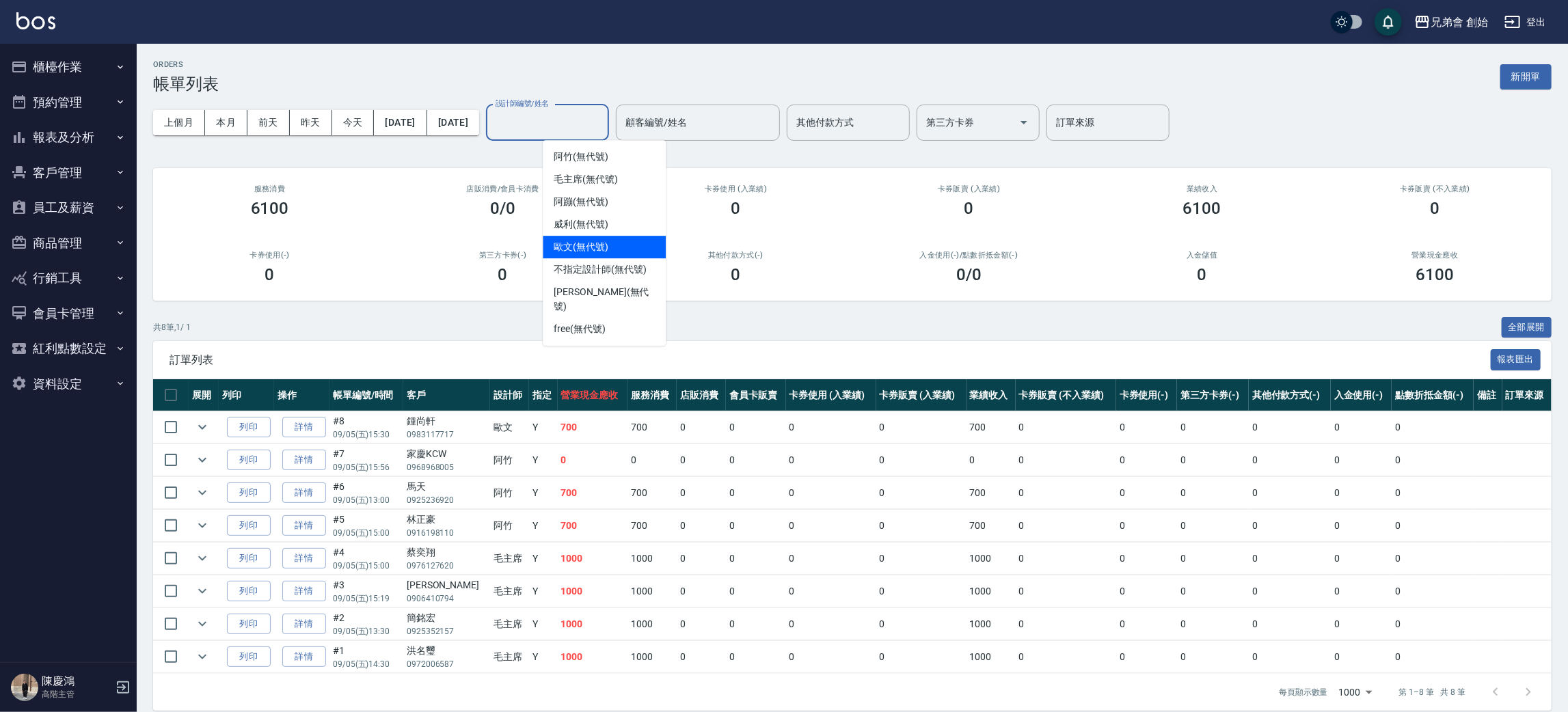
click at [598, 245] on span "歐文 (無代號)" at bounding box center [581, 247] width 55 height 15
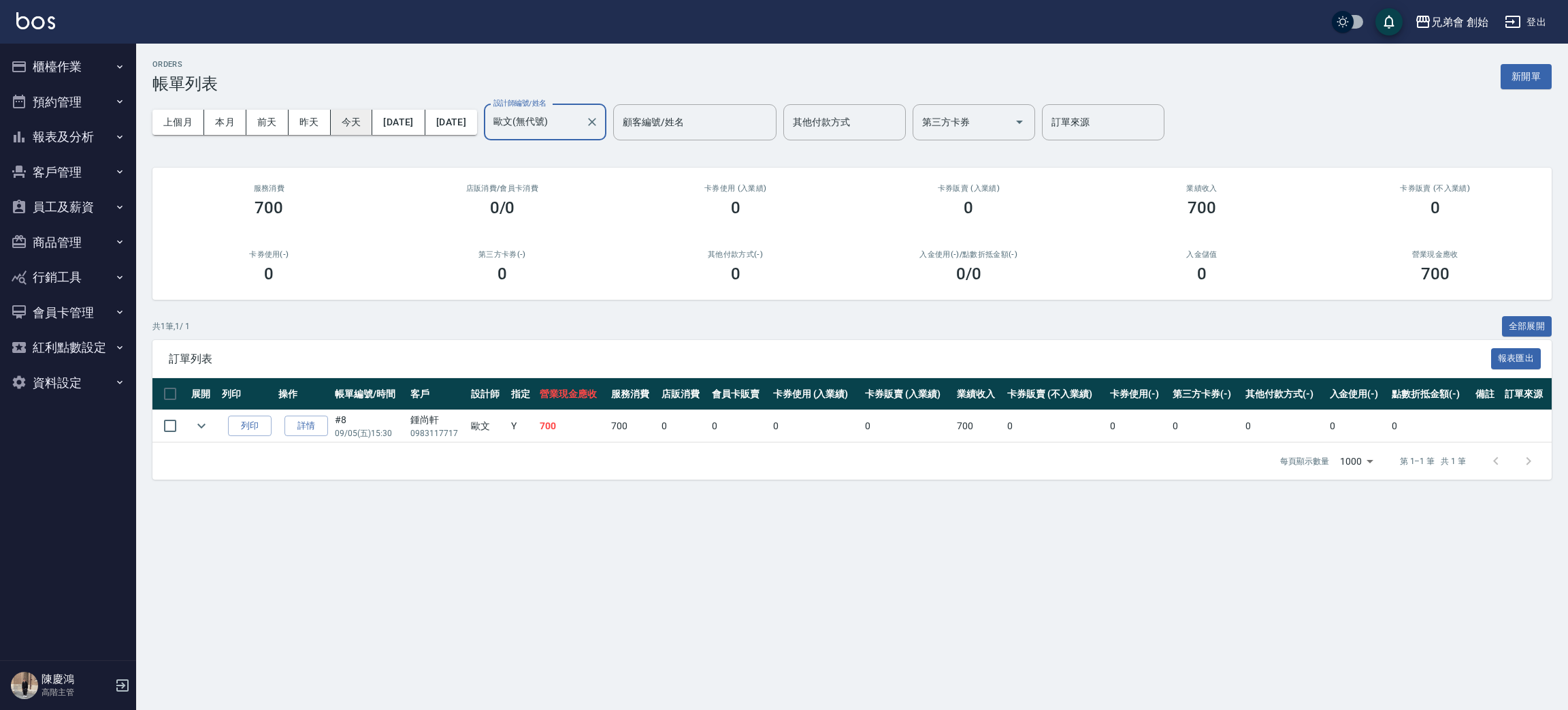
click at [367, 129] on button "今天" at bounding box center [352, 122] width 42 height 25
click at [230, 129] on button "本月" at bounding box center [225, 122] width 42 height 25
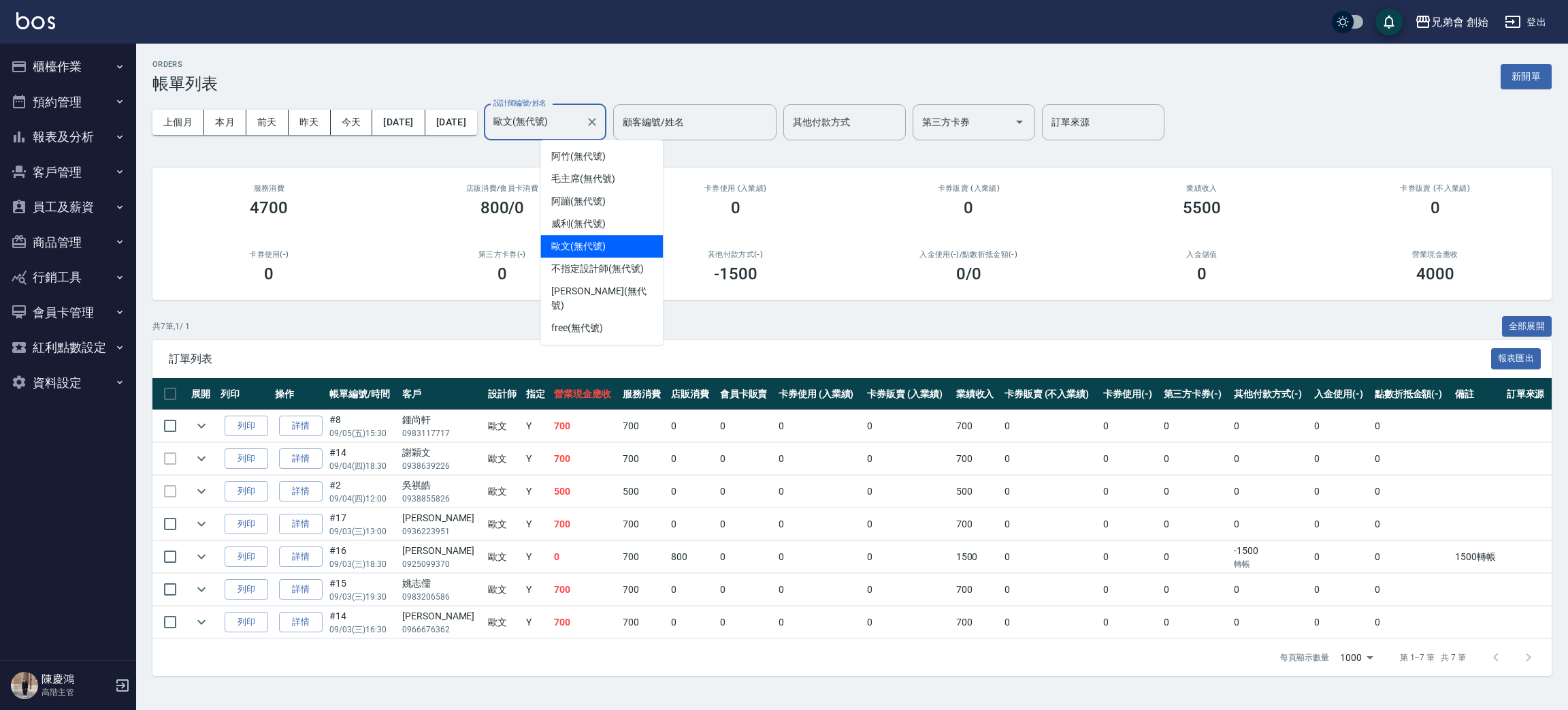
click at [580, 129] on input "歐文(無代號)" at bounding box center [535, 122] width 90 height 24
click at [600, 159] on span "阿竹 (無代號)" at bounding box center [579, 156] width 55 height 15
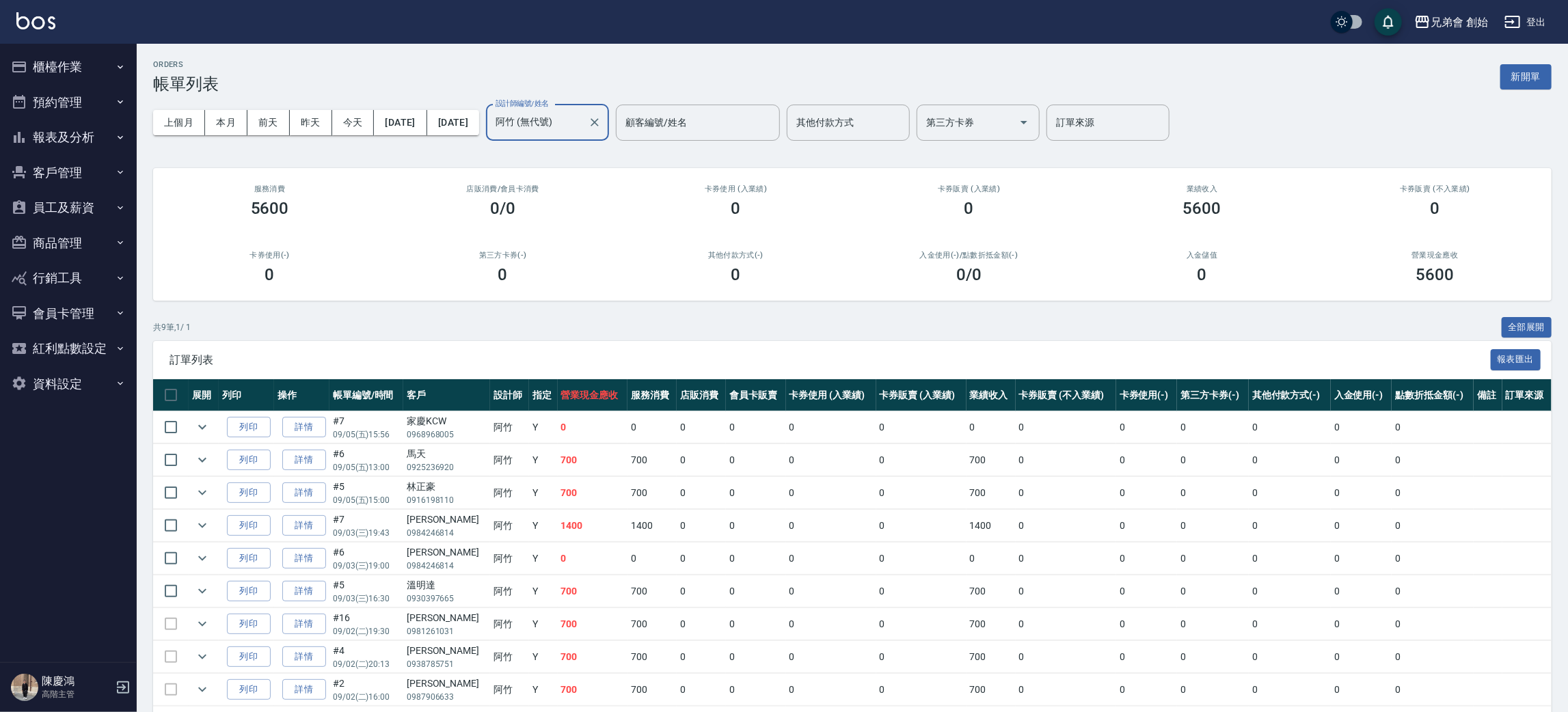
click at [582, 116] on input "阿竹 (無代號)" at bounding box center [537, 123] width 91 height 24
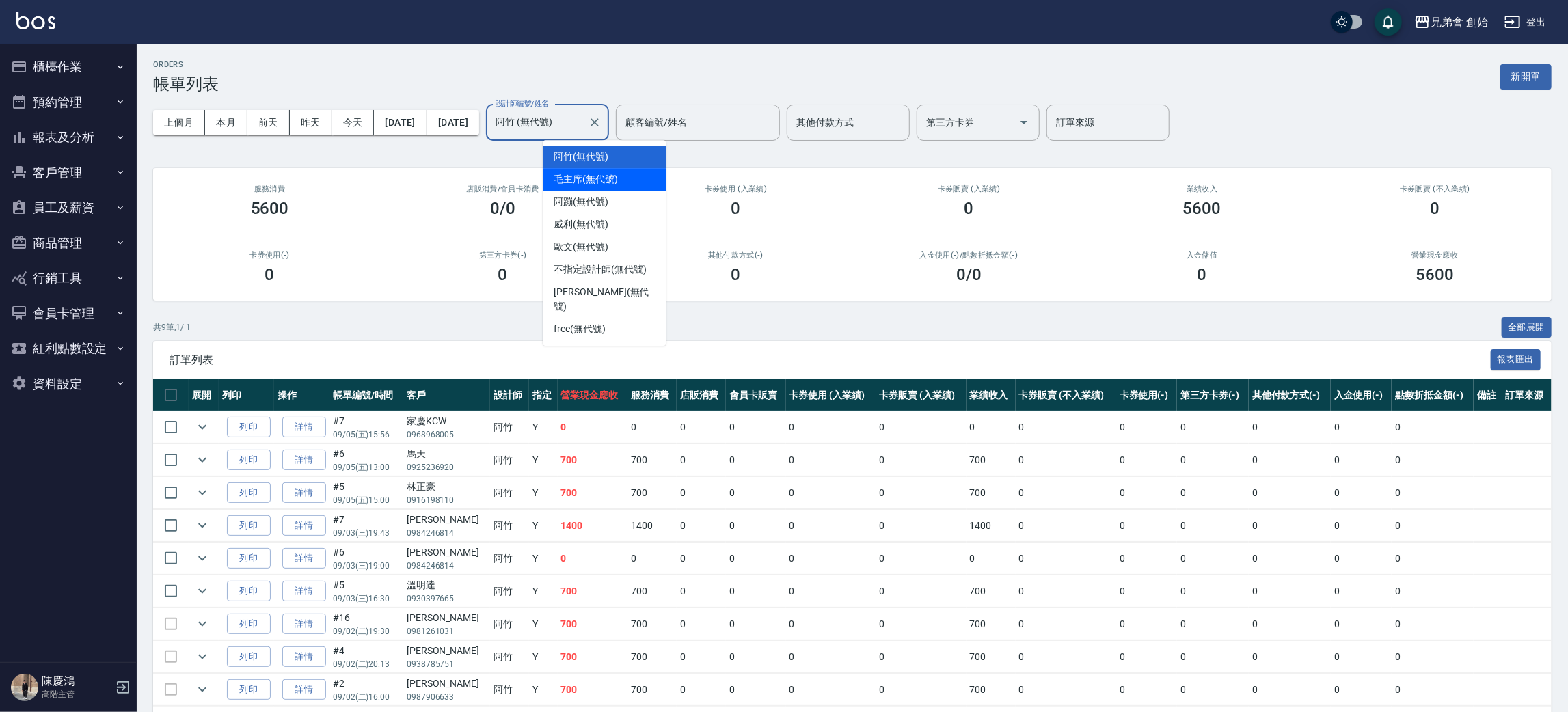
click at [611, 183] on span "毛主席 (無代號)" at bounding box center [585, 179] width 64 height 15
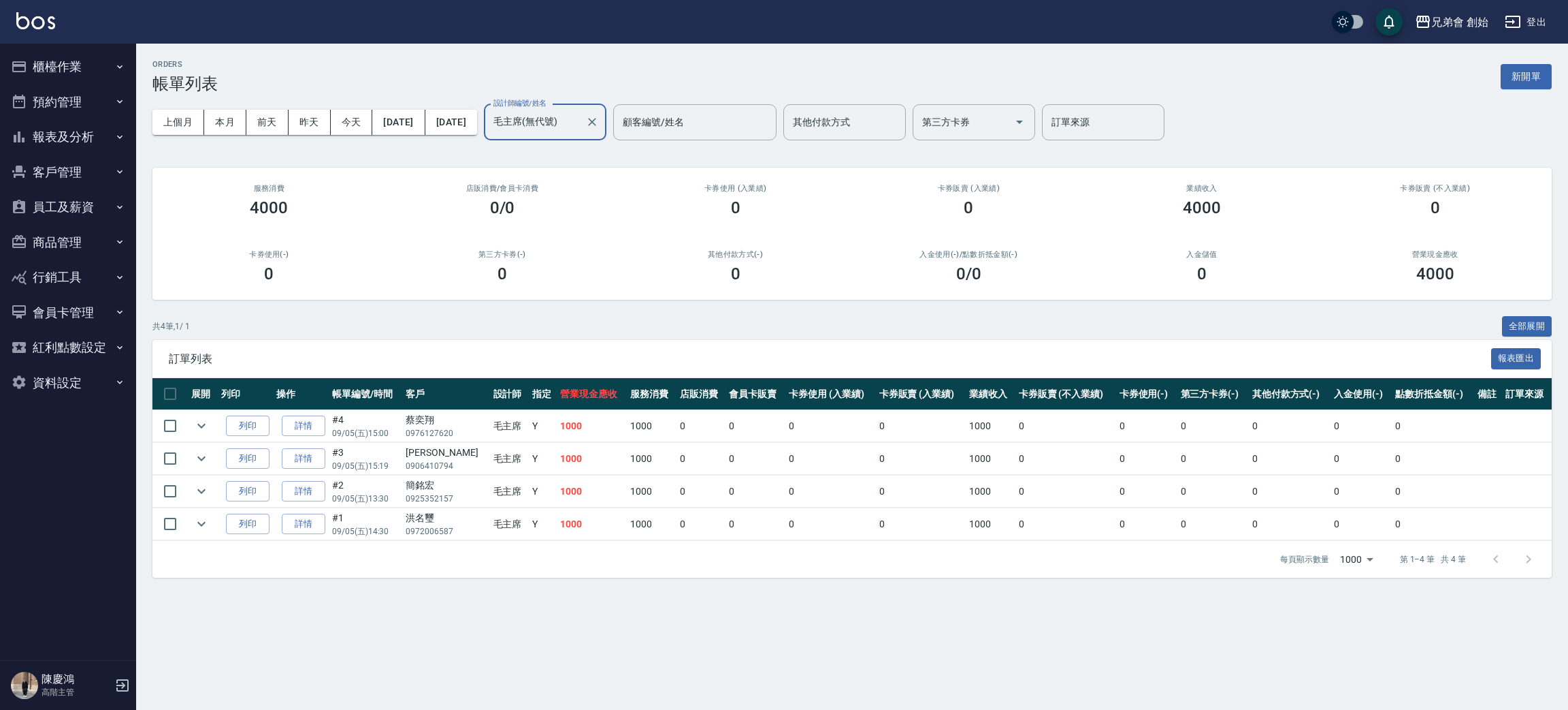
click at [580, 120] on input "毛主席(無代號)" at bounding box center [535, 122] width 90 height 24
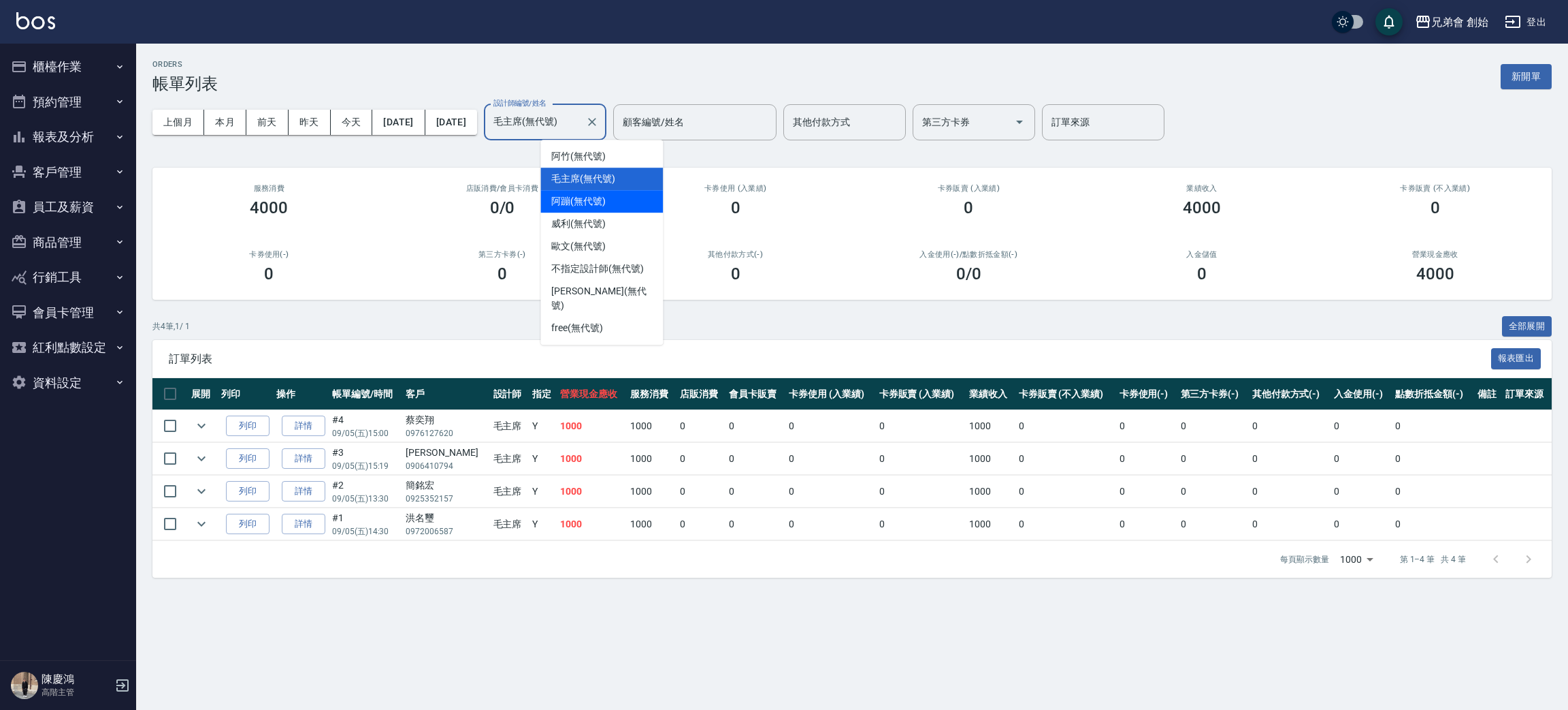
click at [600, 196] on span "阿蹦 (無代號)" at bounding box center [579, 201] width 55 height 15
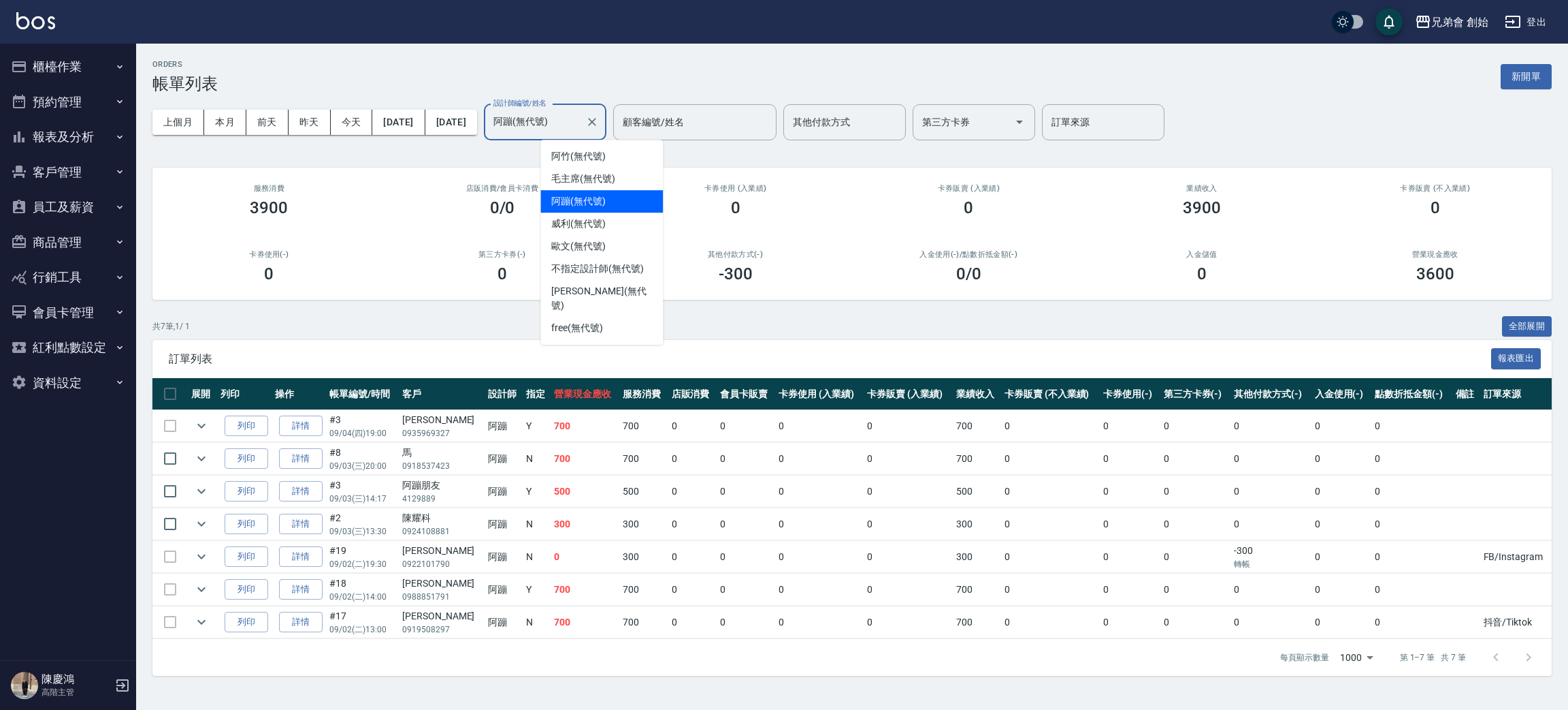
click at [580, 118] on input "阿蹦(無代號)" at bounding box center [535, 122] width 90 height 24
click at [615, 229] on div "威利 (無代號)" at bounding box center [602, 224] width 122 height 23
type input "威利(無代號)"
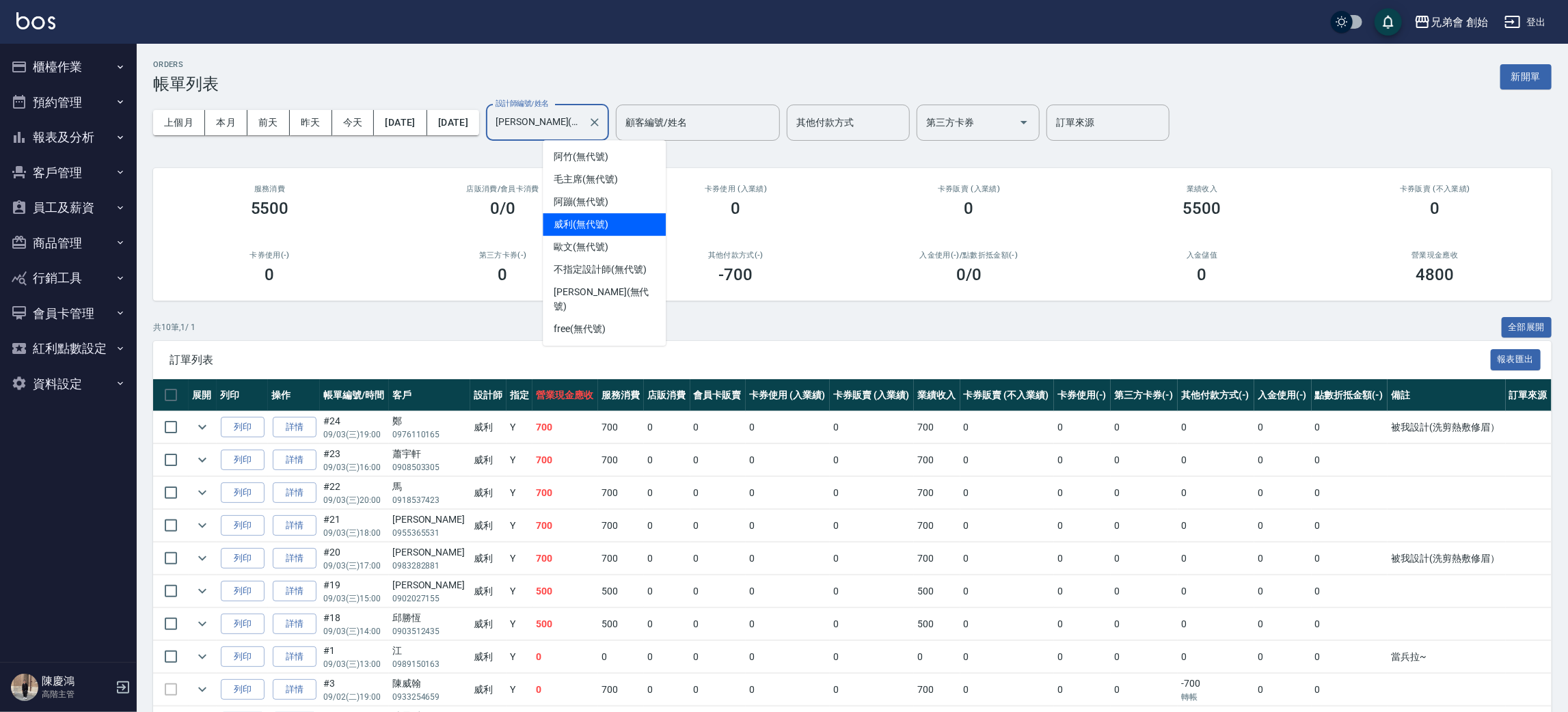
click at [582, 111] on input "威利(無代號)" at bounding box center [537, 123] width 91 height 24
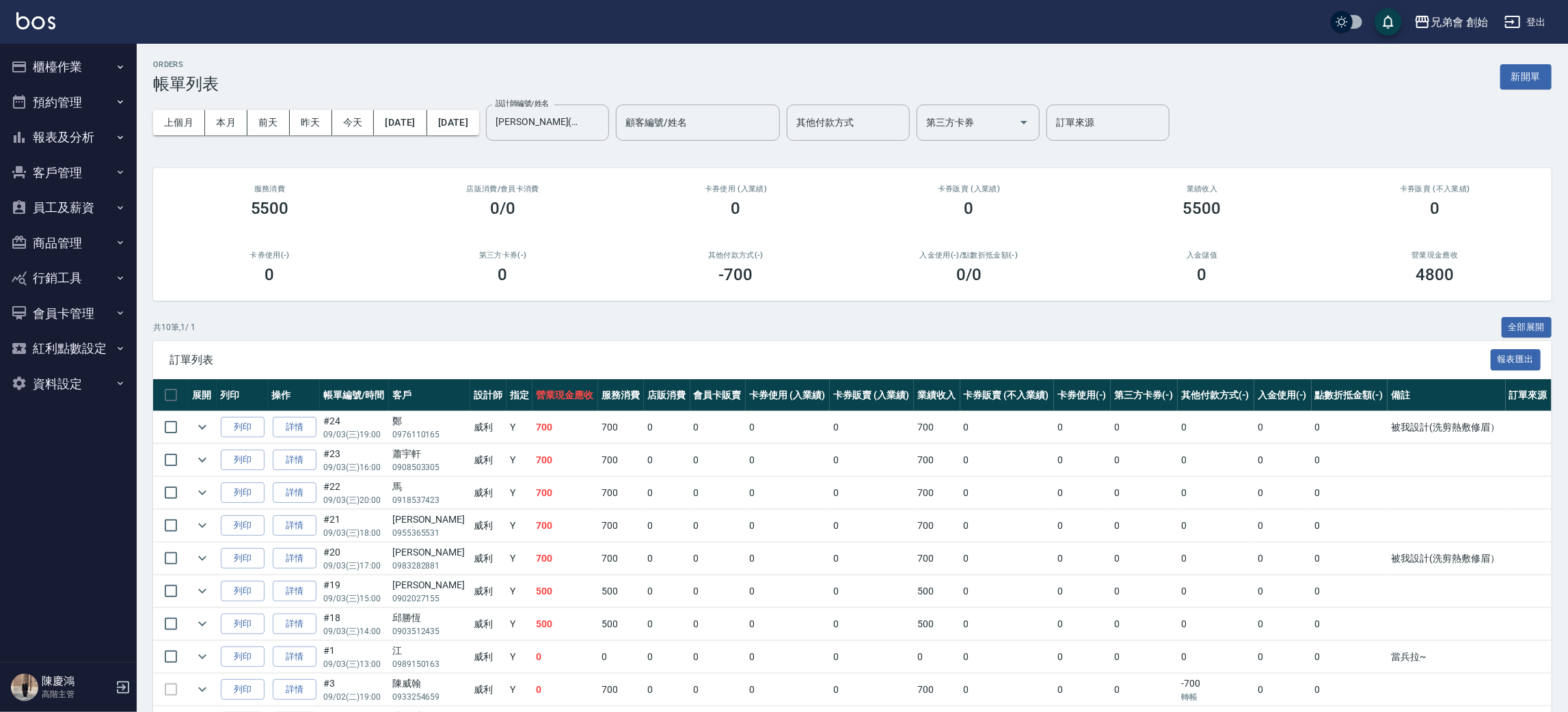
click at [539, 248] on div "第三方卡券(-) 0" at bounding box center [502, 268] width 233 height 66
